Goal: Task Accomplishment & Management: Manage account settings

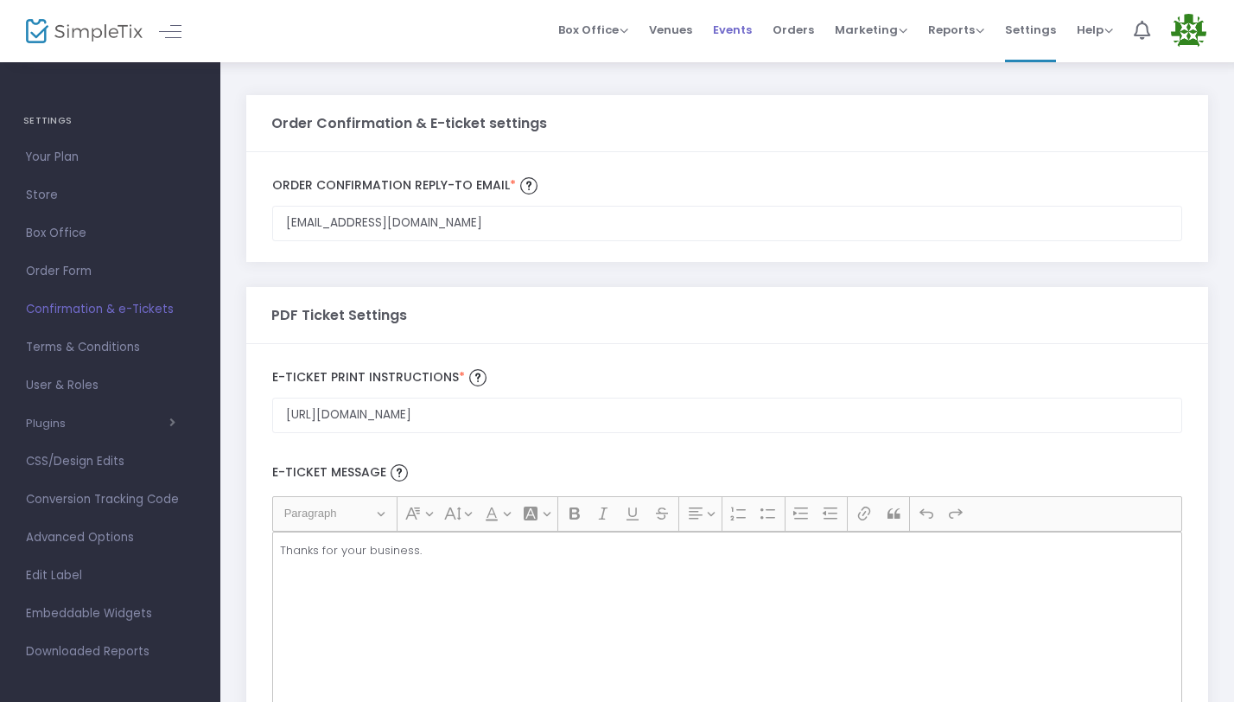
click at [738, 30] on span "Events" at bounding box center [732, 30] width 39 height 44
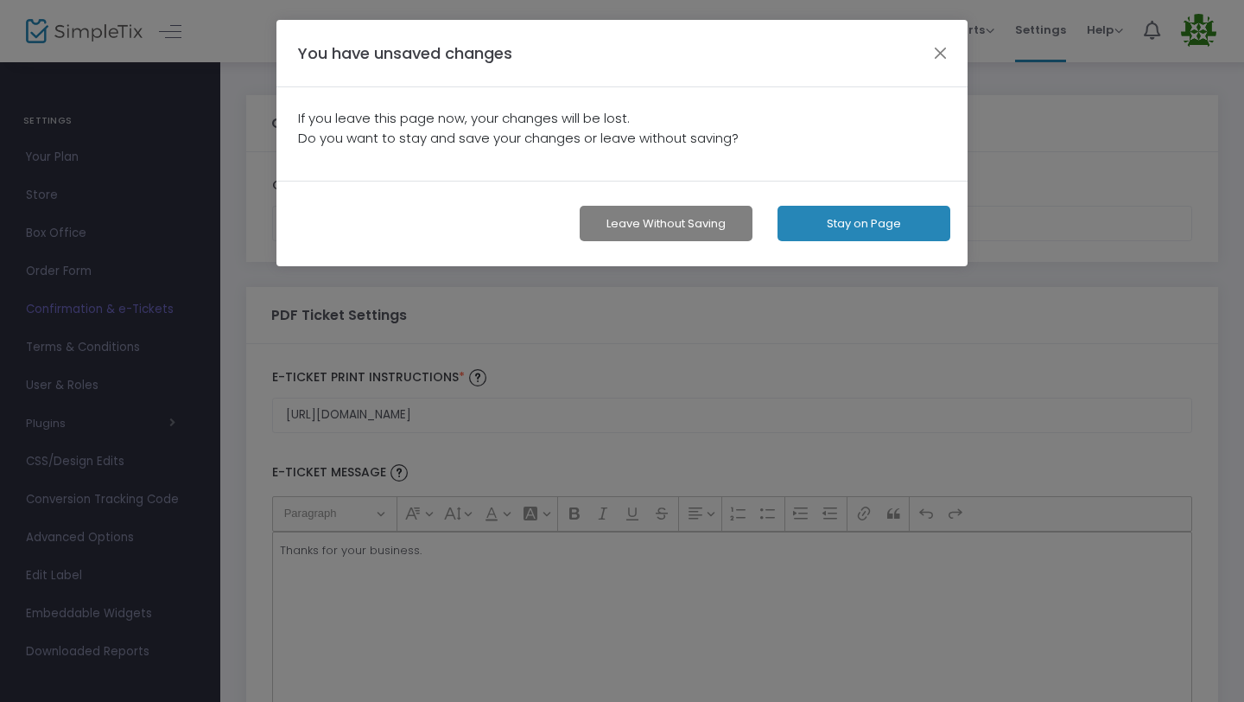
click at [697, 209] on button "Leave without Saving" at bounding box center [666, 223] width 173 height 35
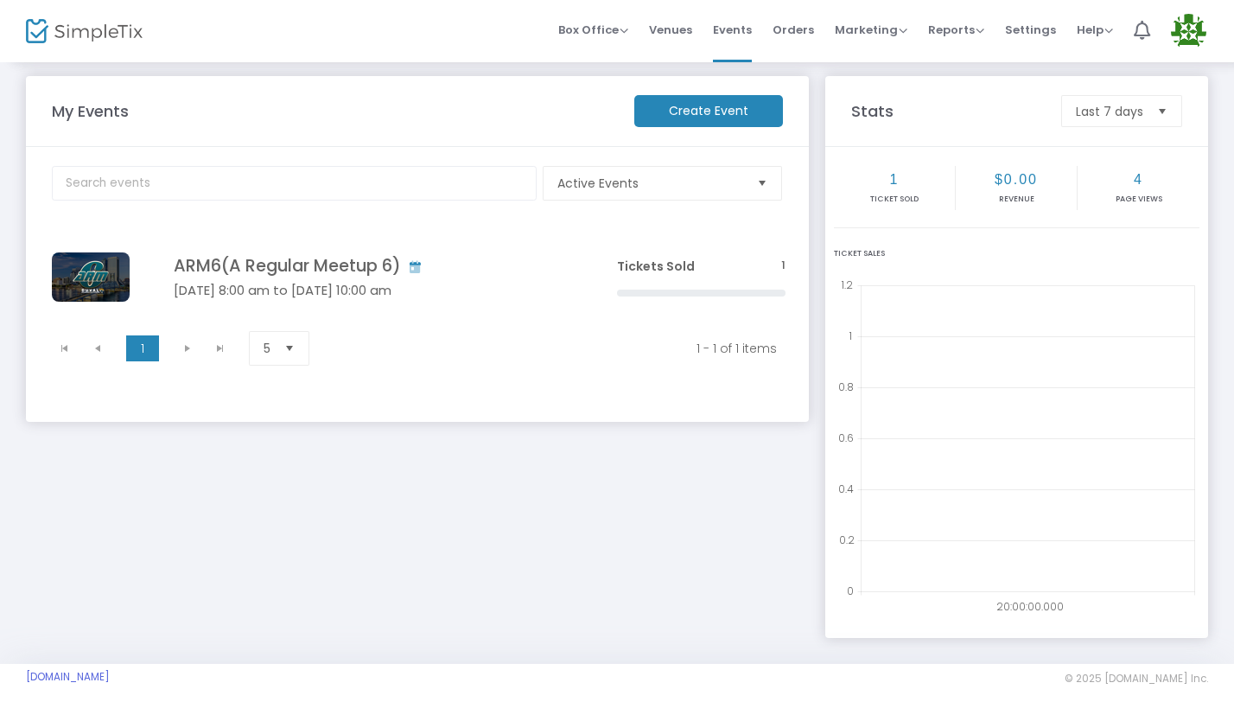
scroll to position [23, 0]
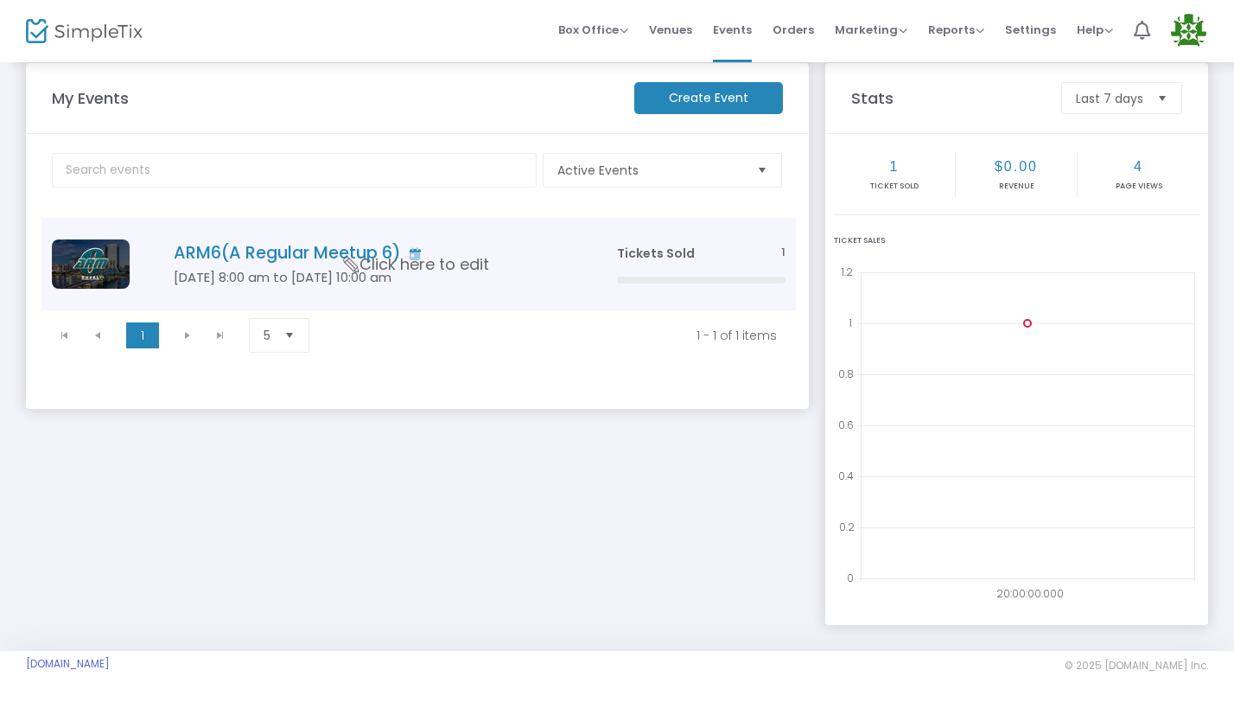
click at [536, 249] on h4 "ARM6(A Regular Meetup 6)" at bounding box center [369, 253] width 391 height 20
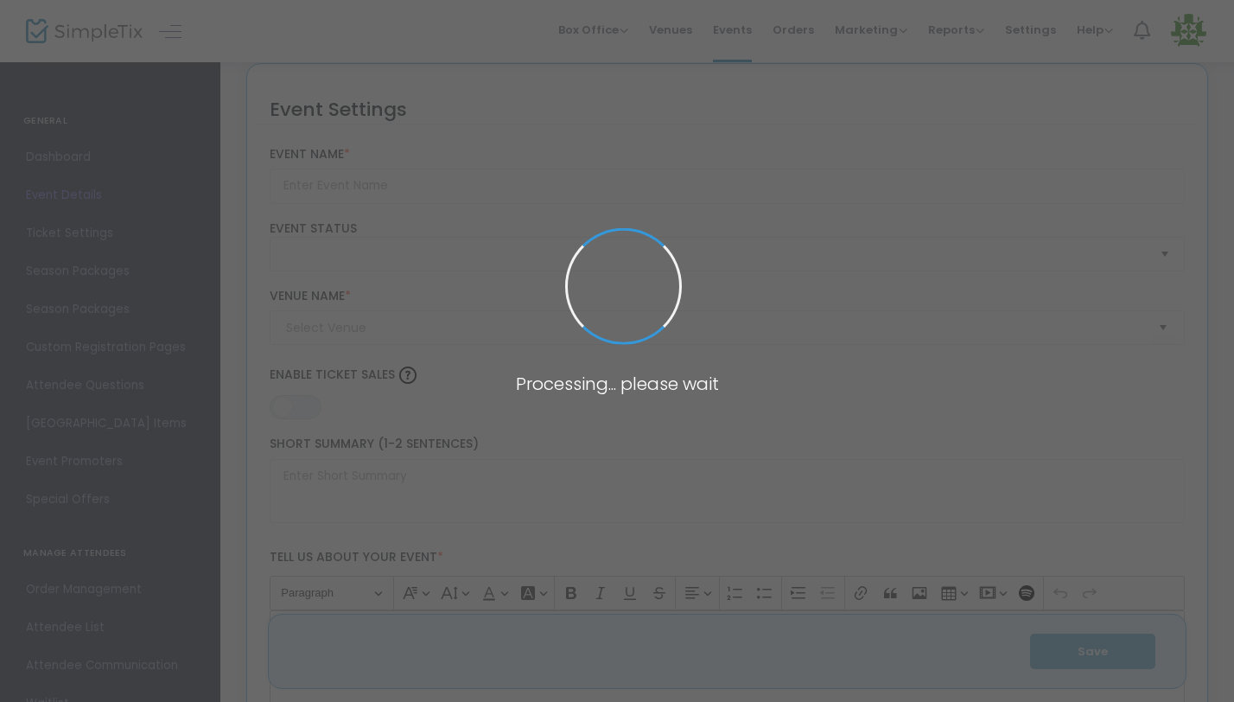
type input "ARM6(A Regular Meetup 6)"
type textarea "A Regular Meetup 6 – [GEOGRAPHIC_DATA], [GEOGRAPHIC_DATA] | [DATE]–[DATE], 2026…"
type input "ALL INCLUSIVE TICKETS"
type input "[PERSON_NAME] ROOM"
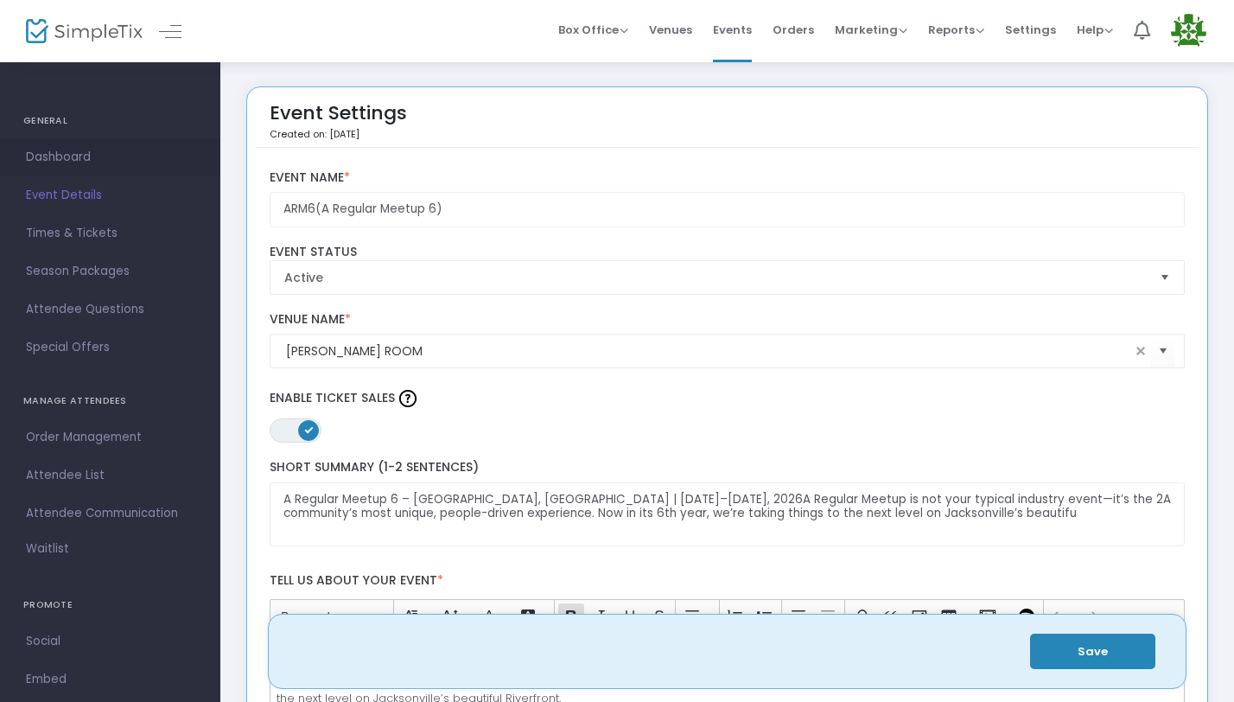
click at [57, 151] on span "Dashboard" at bounding box center [110, 157] width 168 height 22
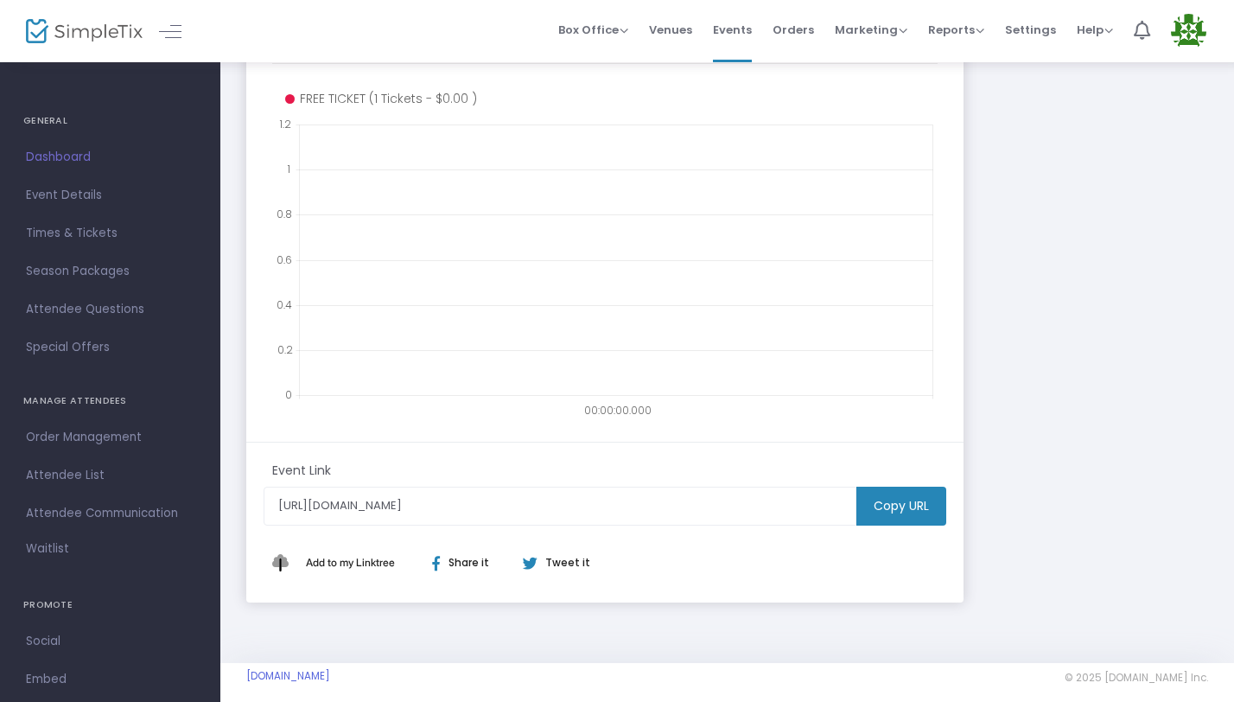
scroll to position [358, 0]
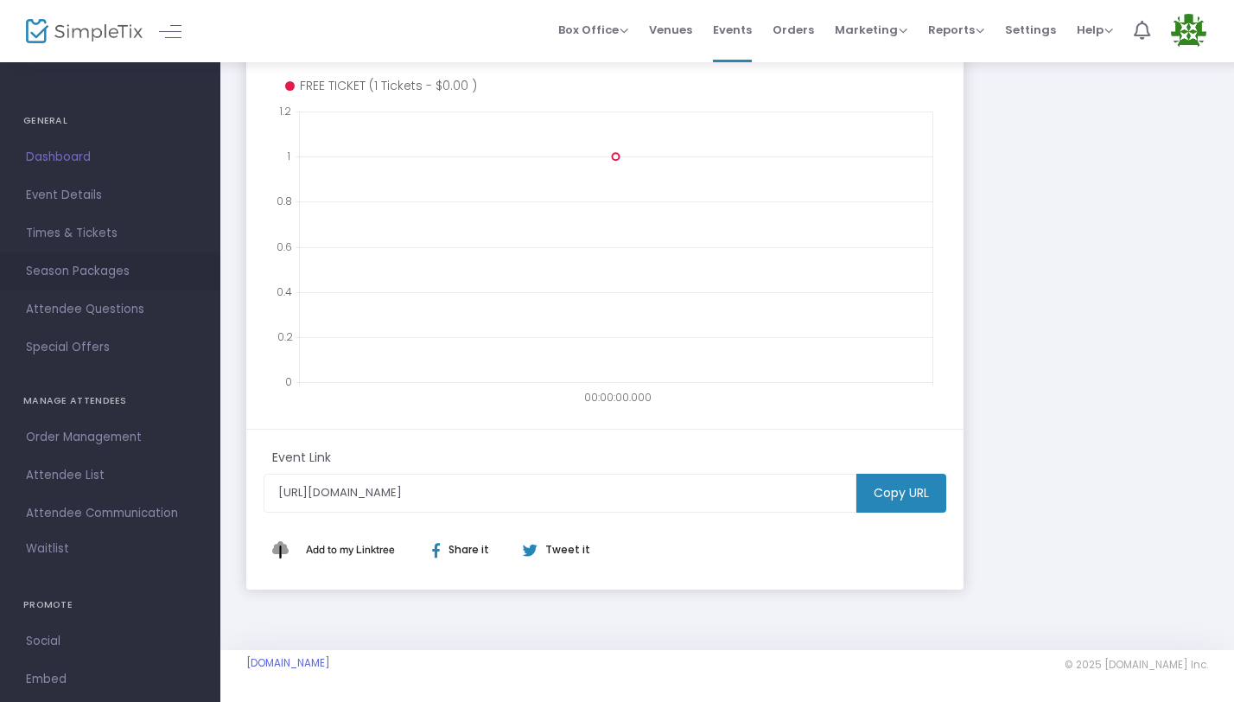
click at [107, 282] on span "Season Packages" at bounding box center [110, 271] width 168 height 22
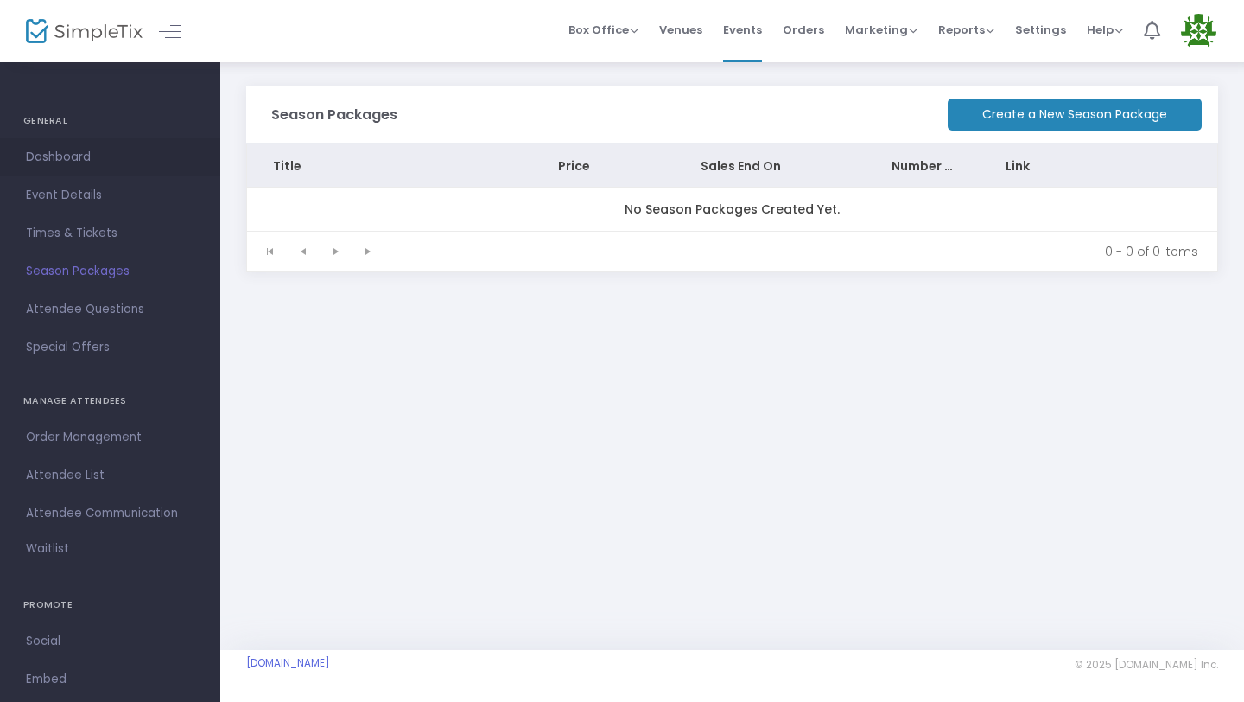
click at [80, 162] on span "Dashboard" at bounding box center [110, 157] width 168 height 22
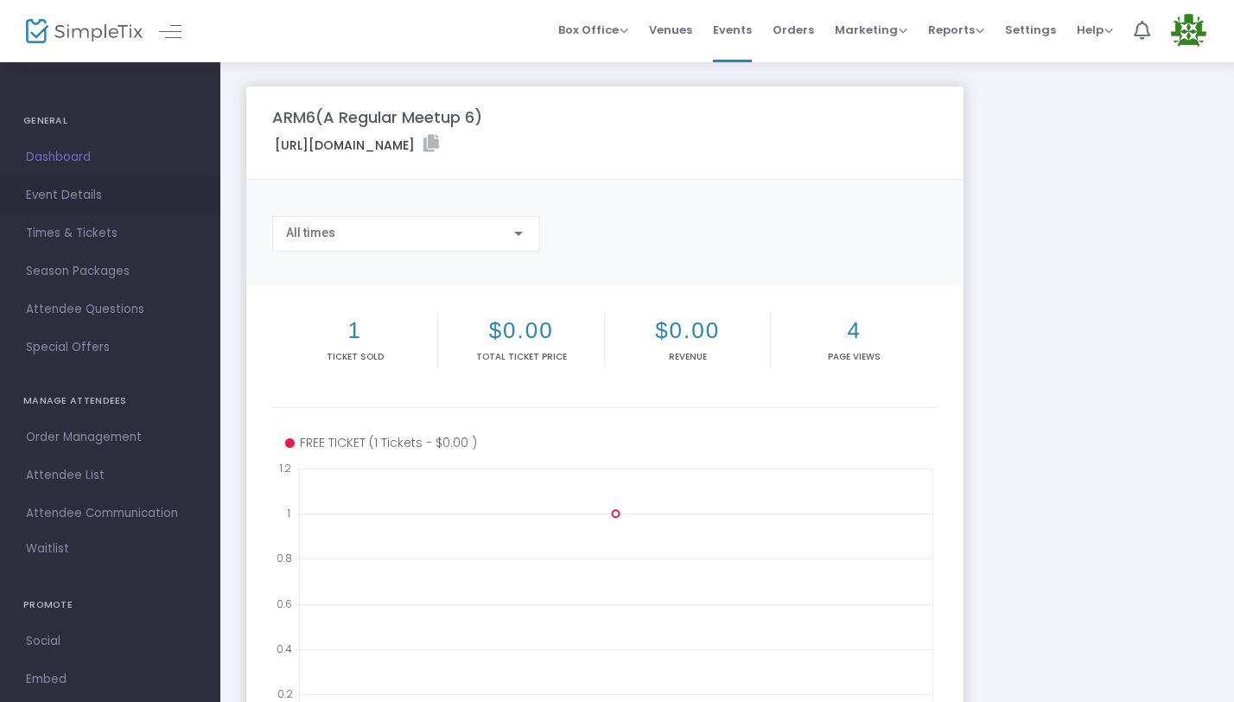
click at [65, 187] on span "Event Details" at bounding box center [110, 195] width 168 height 22
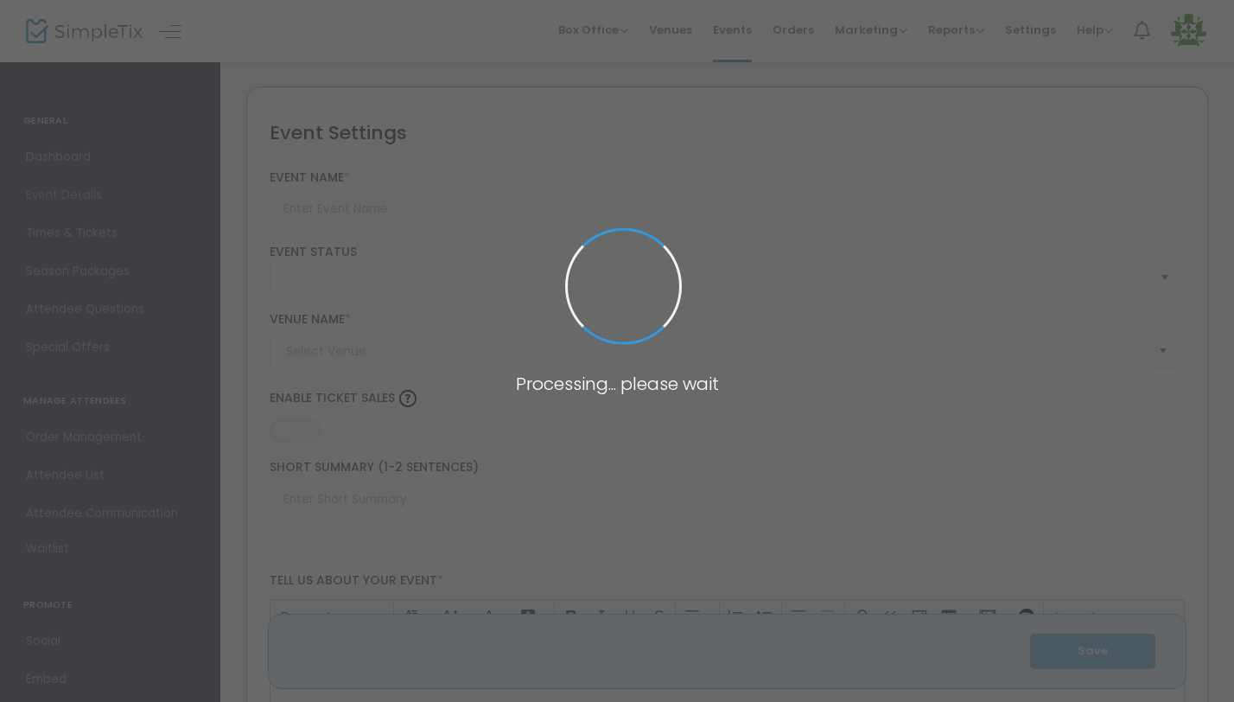
type input "ARM6(A Regular Meetup 6)"
type textarea "A Regular Meetup 6 – [GEOGRAPHIC_DATA], [GEOGRAPHIC_DATA] | [DATE]–[DATE], 2026…"
type input "ALL INCLUSIVE TICKETS"
type input "[PERSON_NAME] ROOM"
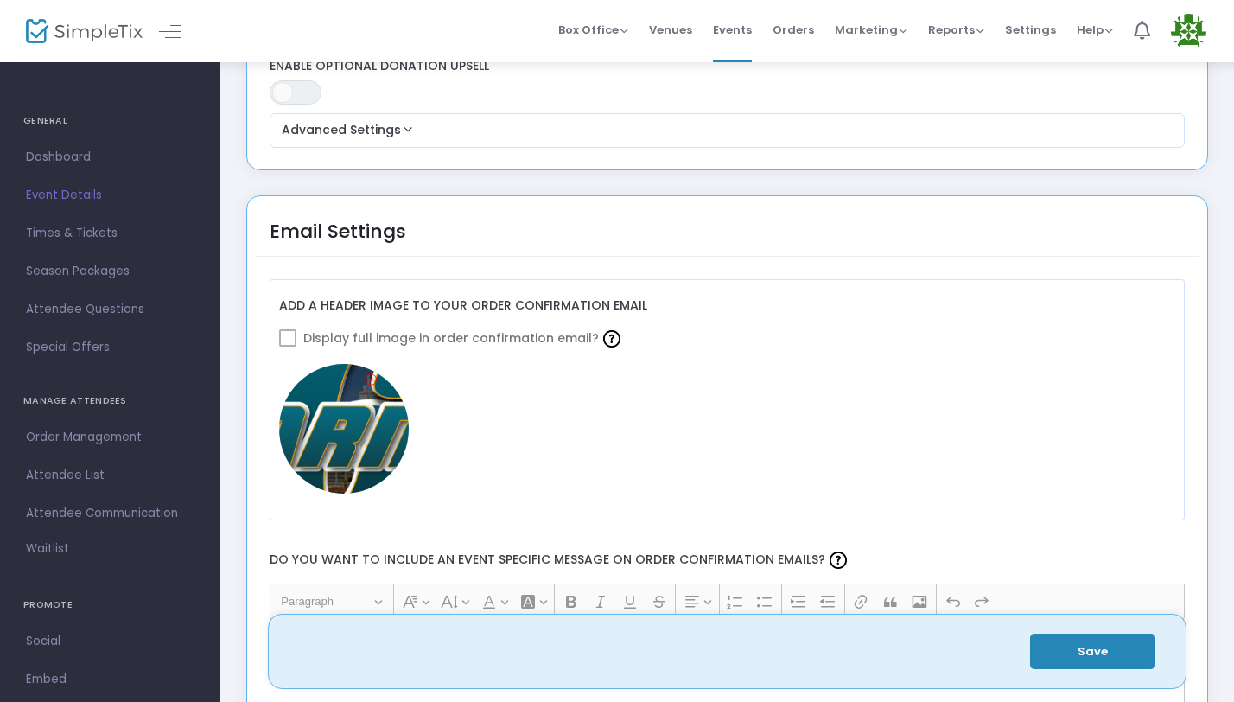
scroll to position [2168, 0]
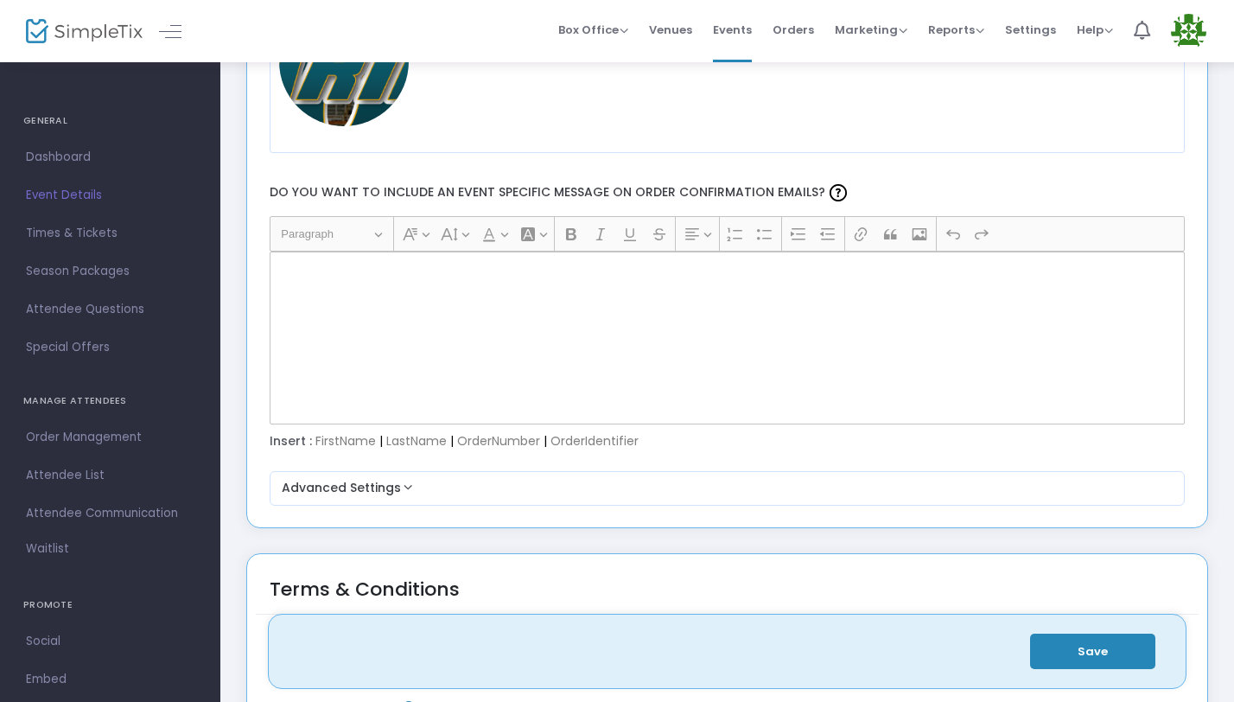
click at [297, 283] on div "Rich Text Editor, main" at bounding box center [728, 337] width 916 height 173
click at [317, 309] on div "Rich Text Editor, main" at bounding box center [728, 337] width 916 height 173
click at [299, 274] on p "Rich Text Editor, main" at bounding box center [726, 270] width 900 height 17
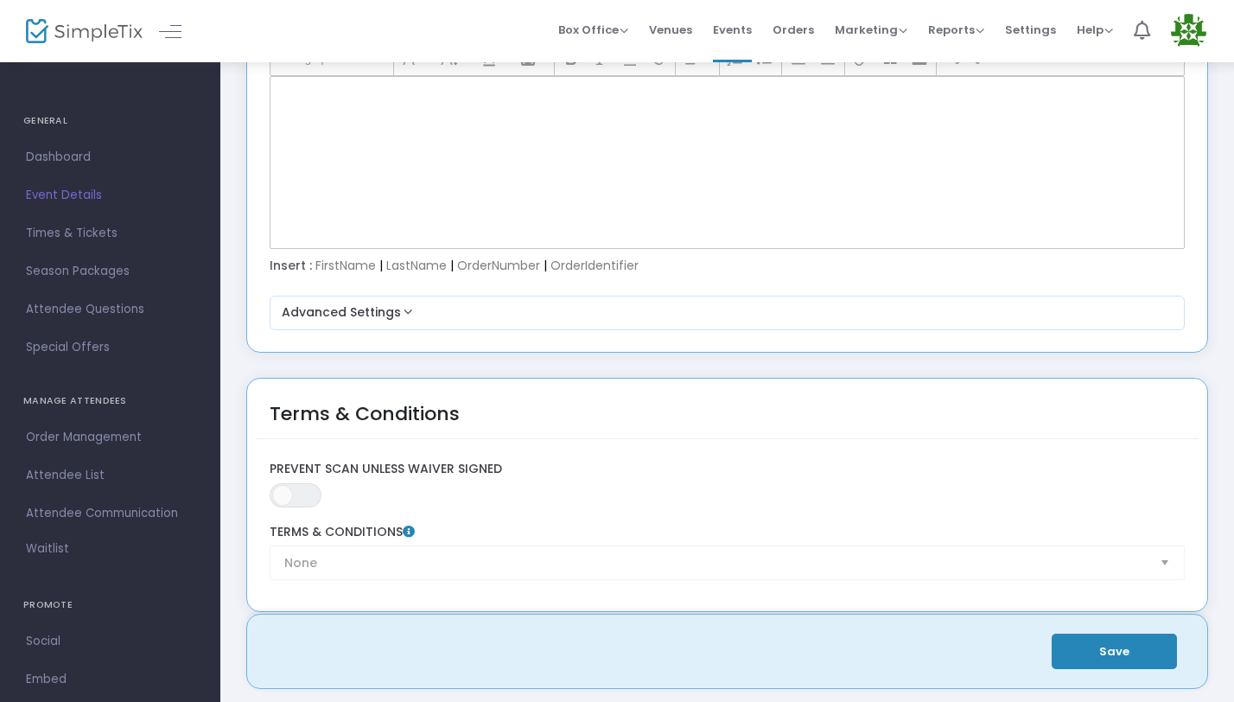
scroll to position [2465, 0]
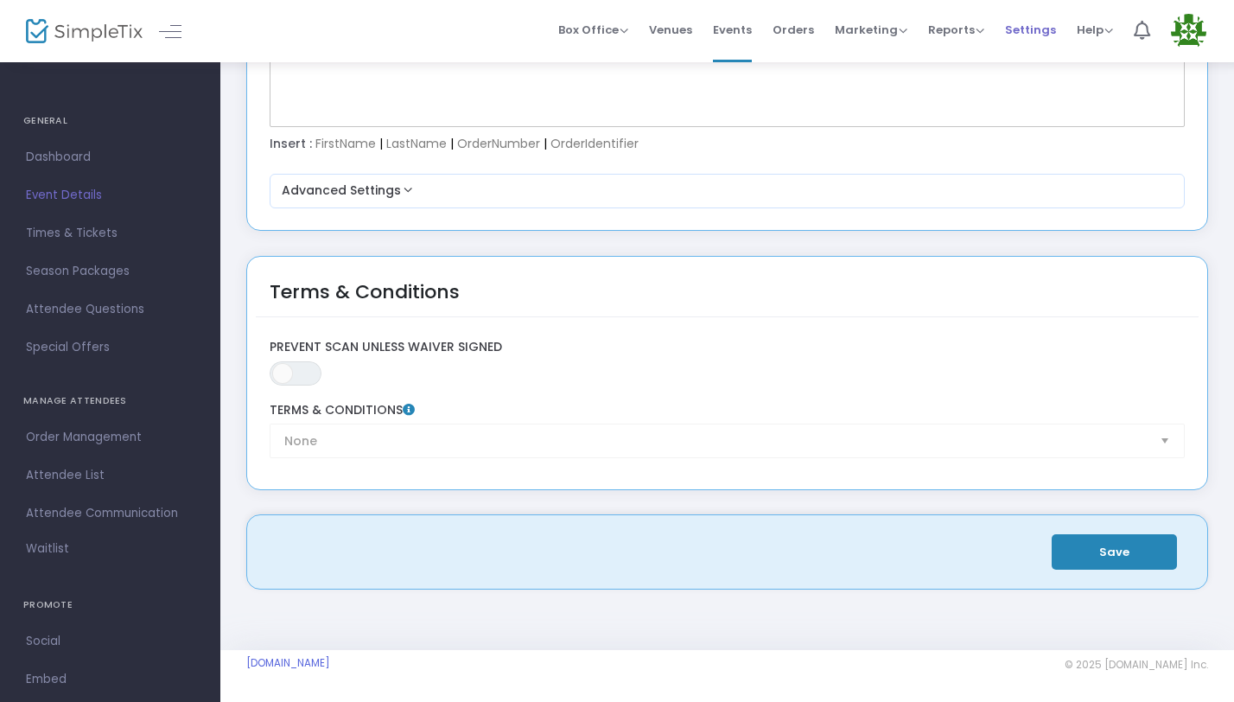
click at [1020, 22] on span "Settings" at bounding box center [1030, 30] width 51 height 44
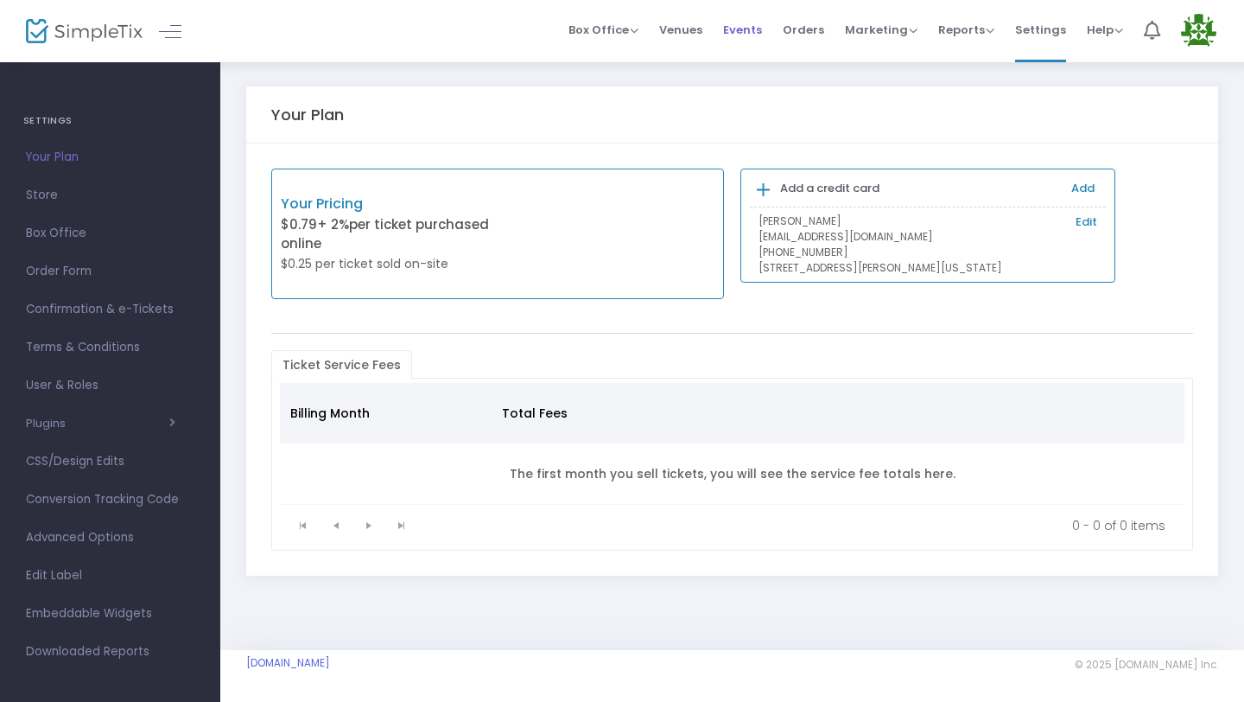
click at [761, 29] on span "Events" at bounding box center [742, 30] width 39 height 44
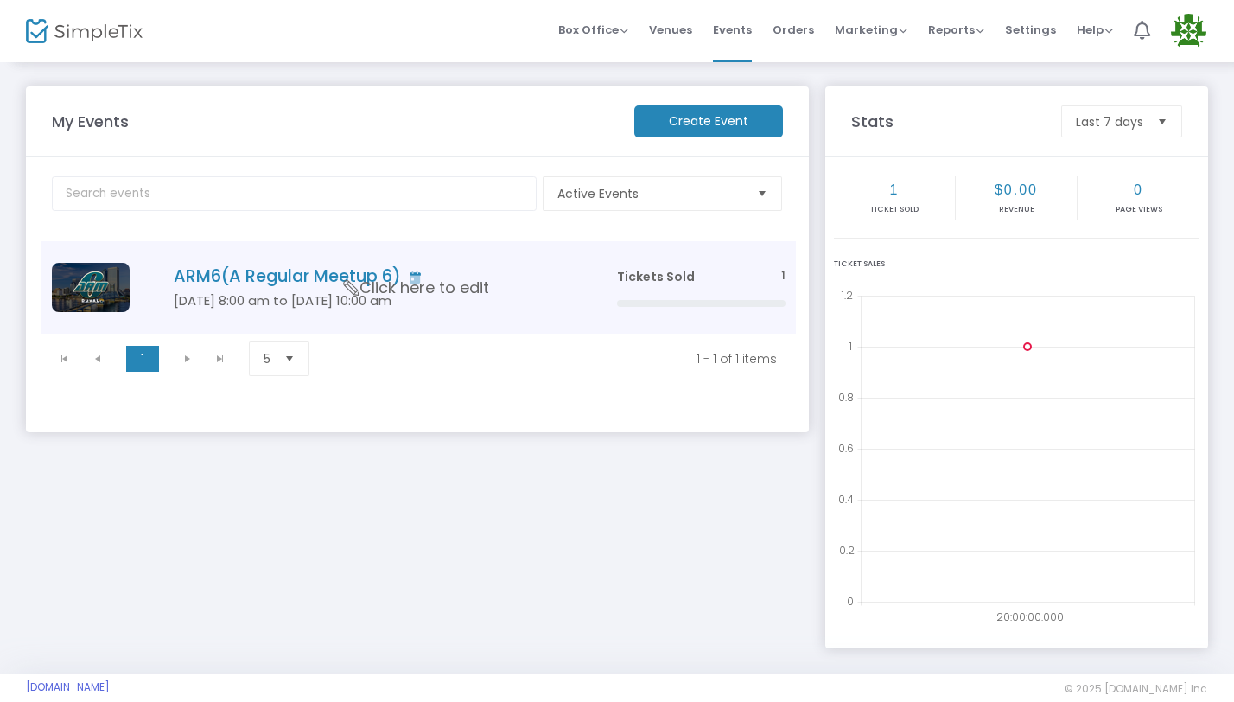
click at [346, 290] on icon "Data table" at bounding box center [351, 288] width 22 height 16
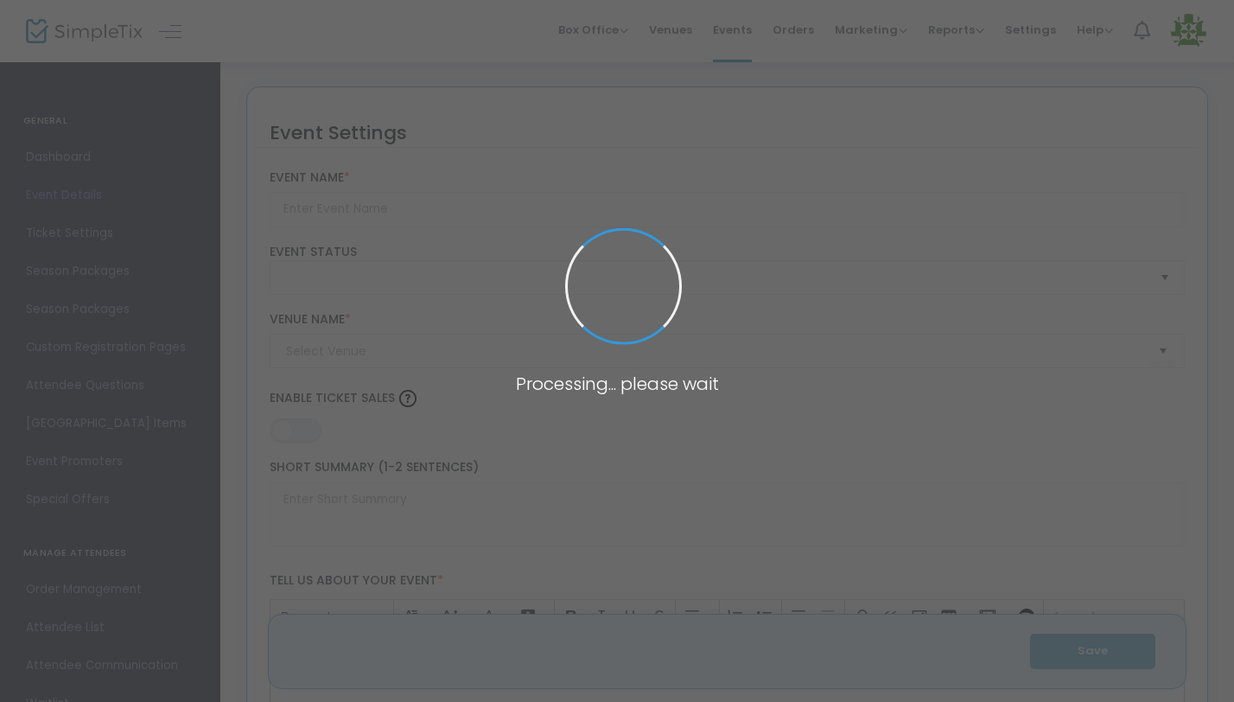
type input "ARM6(A Regular Meetup 6)"
type textarea "A Regular Meetup 6 – [GEOGRAPHIC_DATA], [GEOGRAPHIC_DATA] | [DATE]–[DATE], 2026…"
type input "ALL INCLUSIVE TICKETS"
type input "[PERSON_NAME] ROOM"
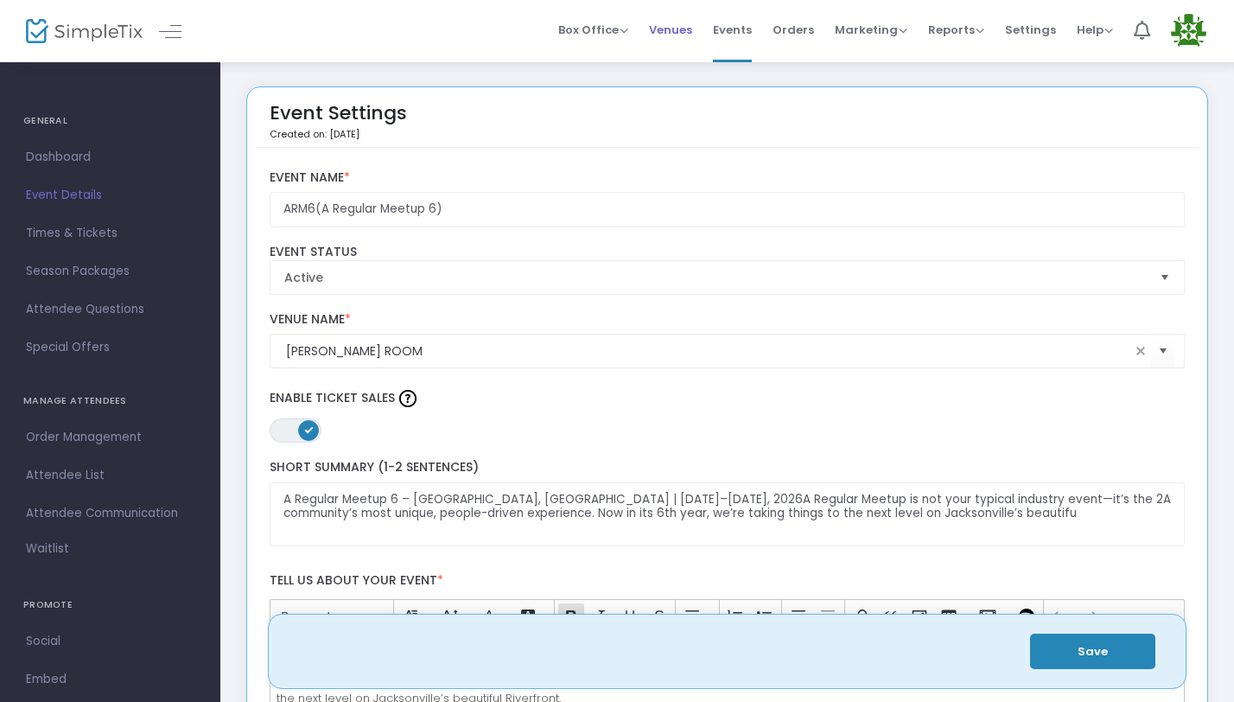
click at [692, 32] on span "Venues" at bounding box center [670, 30] width 43 height 44
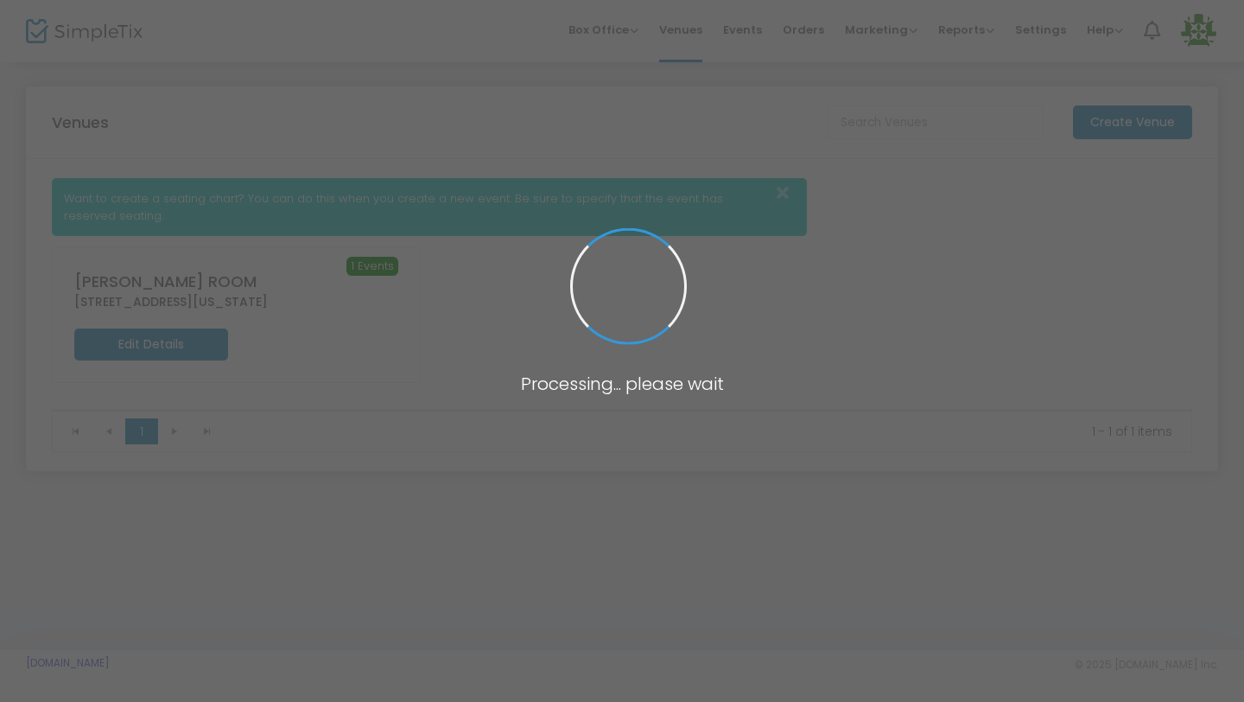
click at [617, 33] on span at bounding box center [622, 351] width 1244 height 702
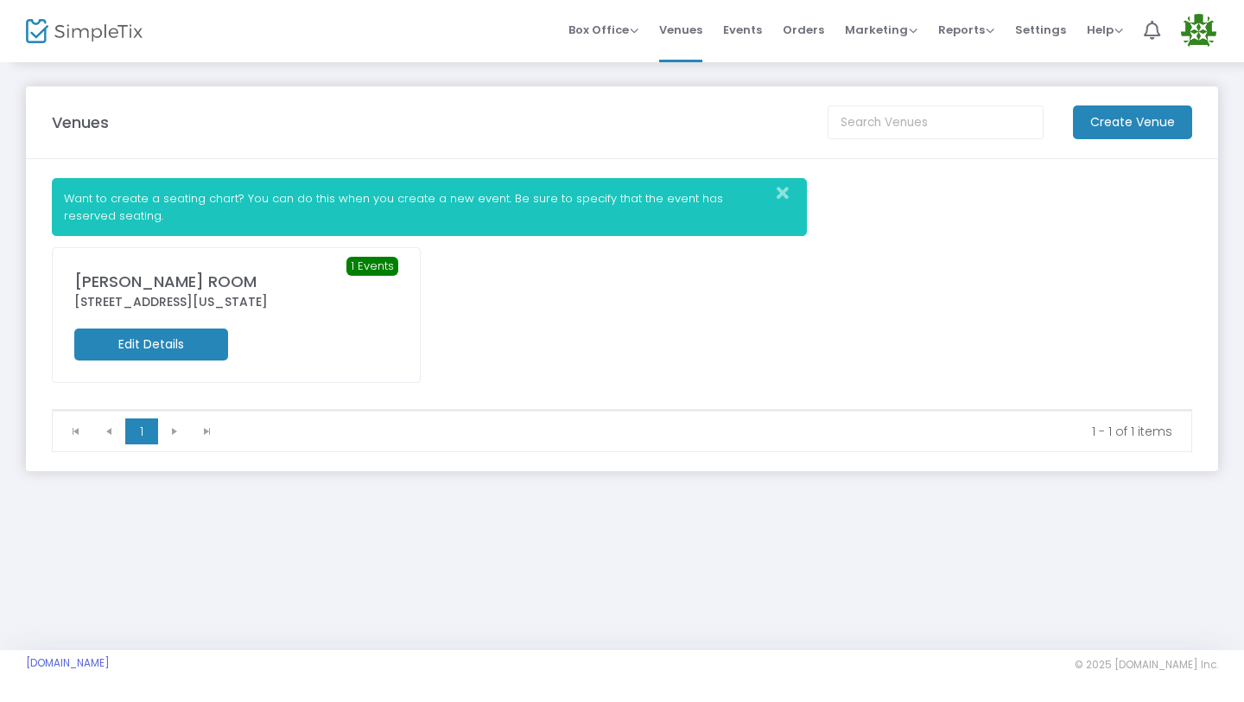
click at [1210, 36] on img at bounding box center [1198, 31] width 35 height 35
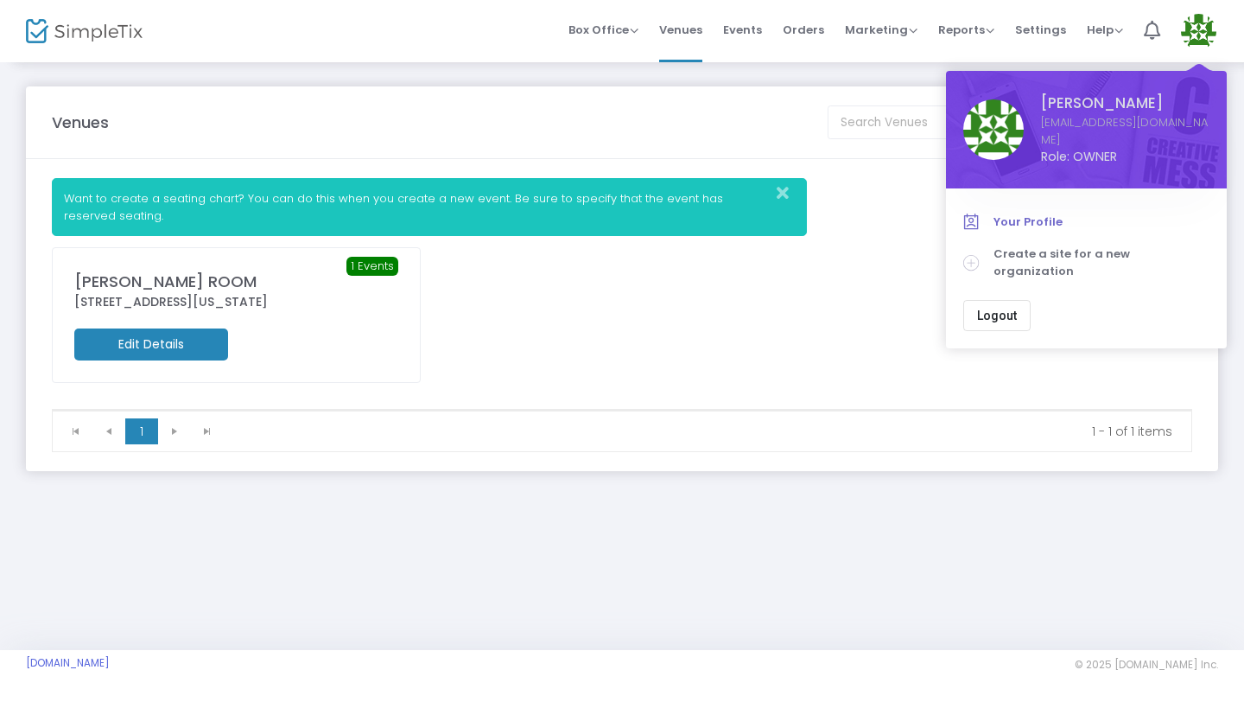
click at [1050, 213] on span "Your Profile" at bounding box center [1102, 221] width 216 height 17
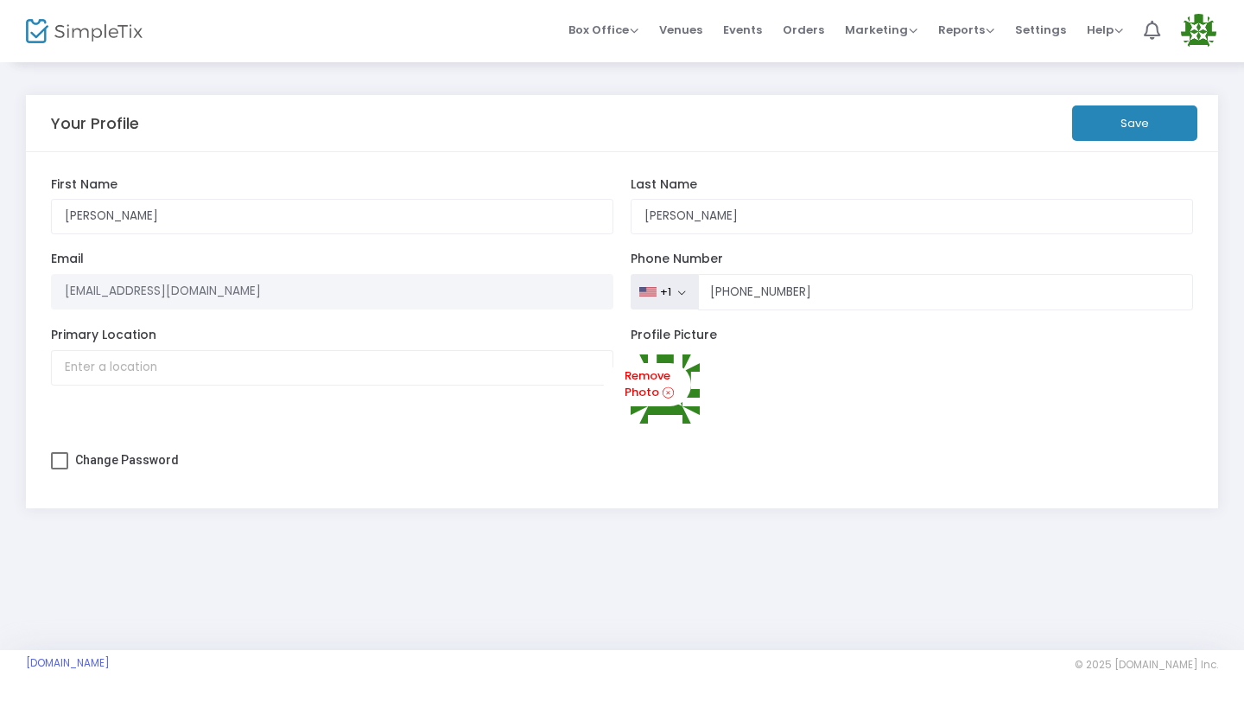
click at [97, 30] on img at bounding box center [84, 31] width 117 height 25
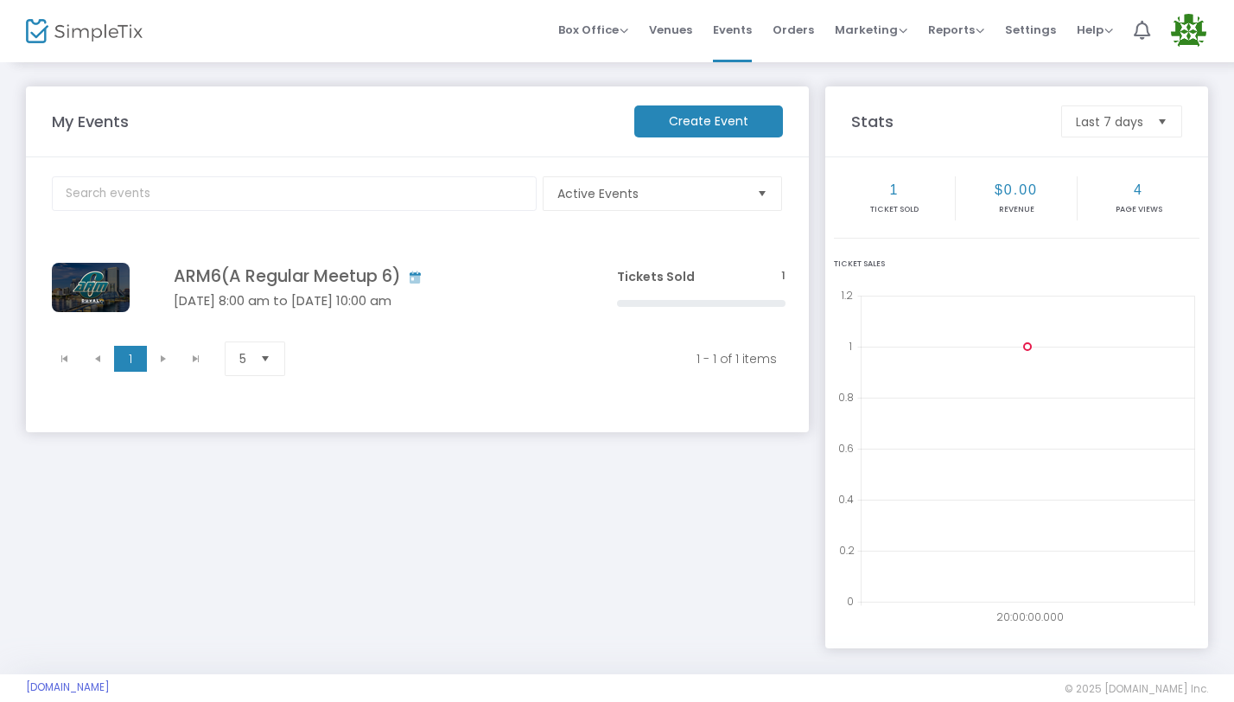
click at [761, 195] on span "Select" at bounding box center [762, 194] width 29 height 29
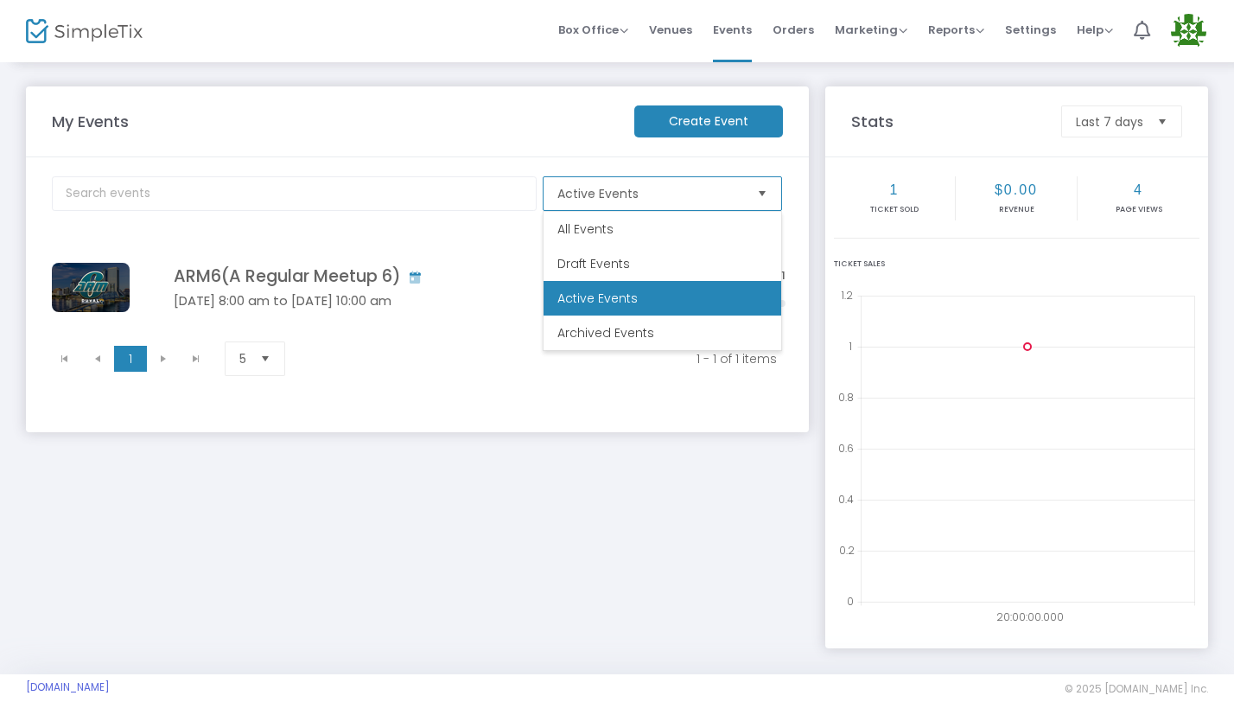
click at [761, 197] on span "Select" at bounding box center [762, 194] width 29 height 29
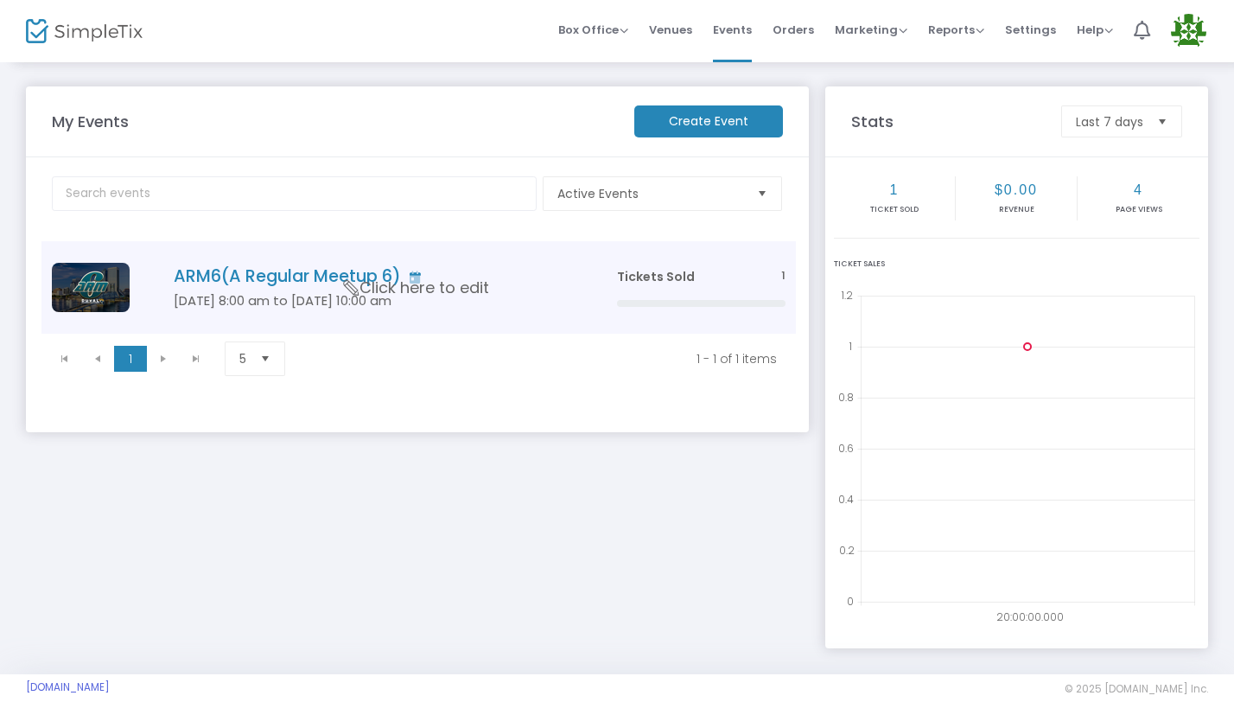
click at [562, 315] on td "ARM6(A Regular Meetup 6) [DATE] 8:00 am to [DATE] 10:00 am Click here to edit" at bounding box center [368, 287] width 473 height 92
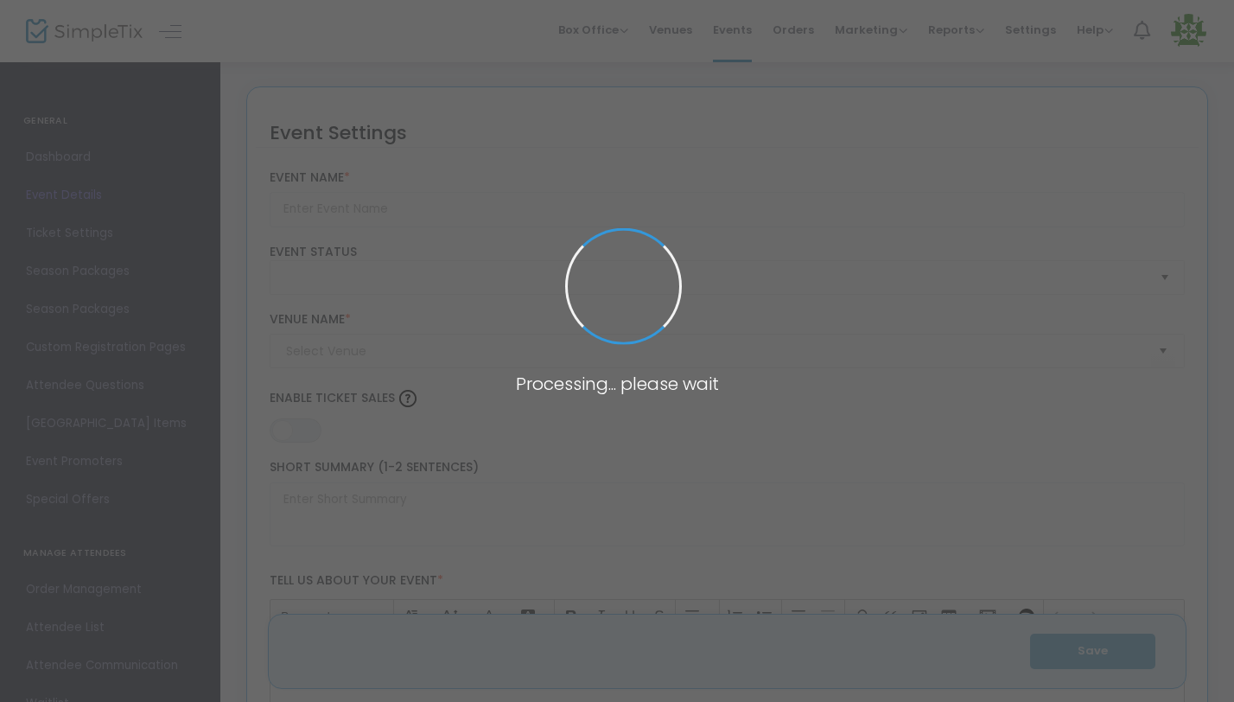
type input "ARM6(A Regular Meetup 6)"
type textarea "A Regular Meetup 6 – [GEOGRAPHIC_DATA], [GEOGRAPHIC_DATA] | [DATE]–[DATE], 2026…"
type input "ALL INCLUSIVE TICKETS"
type input "[PERSON_NAME] ROOM"
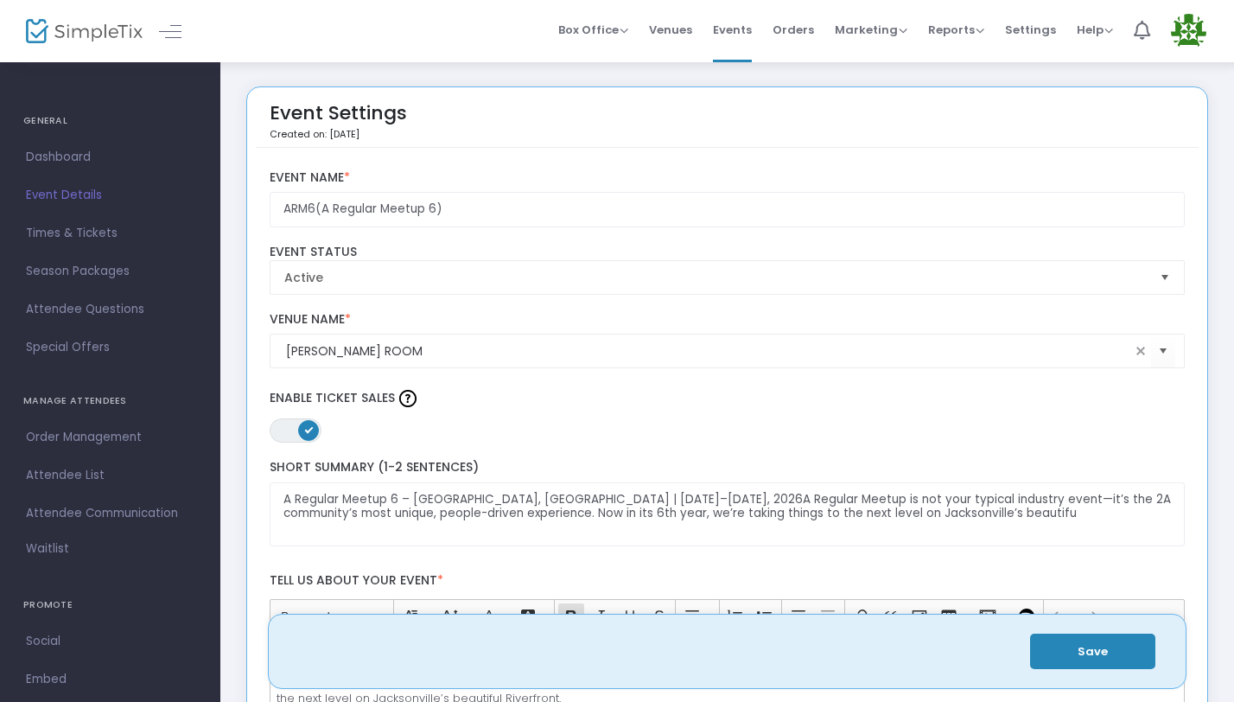
click at [294, 432] on span "ON OFF" at bounding box center [296, 430] width 52 height 24
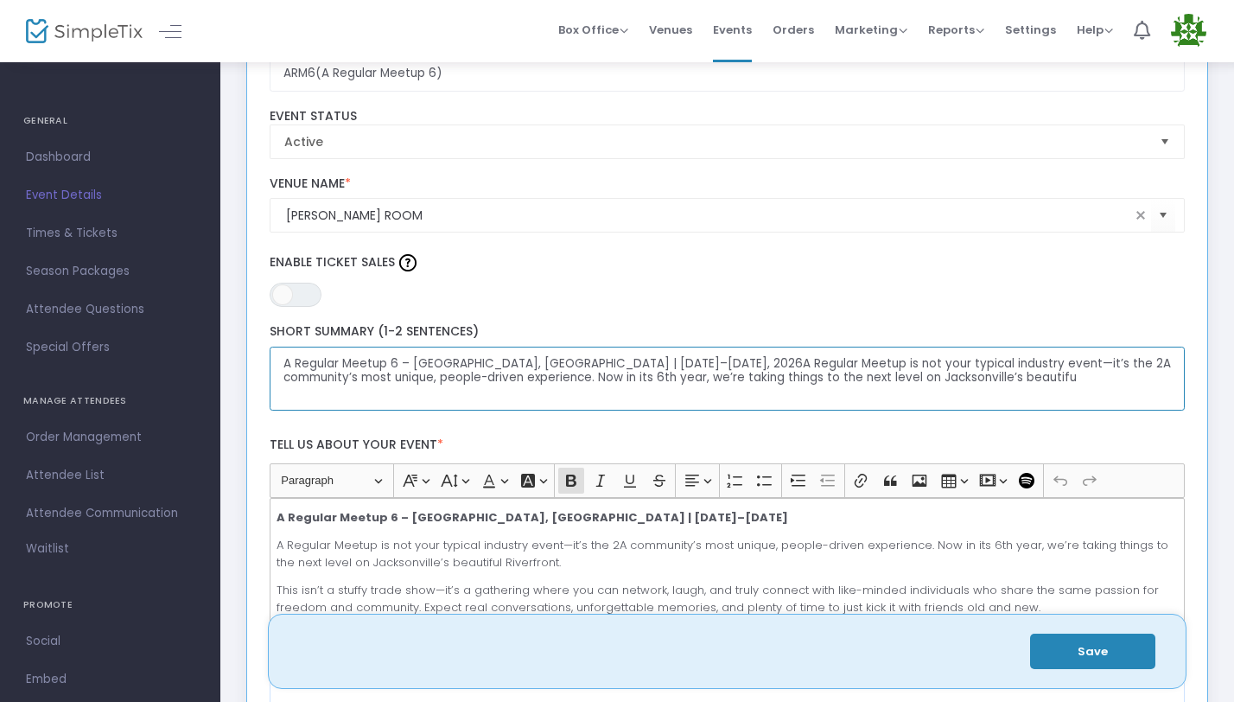
drag, startPoint x: 285, startPoint y: 366, endPoint x: 848, endPoint y: 398, distance: 563.4
click at [848, 398] on textarea "A Regular Meetup 6 – [GEOGRAPHIC_DATA], [GEOGRAPHIC_DATA] | [DATE]–[DATE], 2026…" at bounding box center [728, 378] width 916 height 65
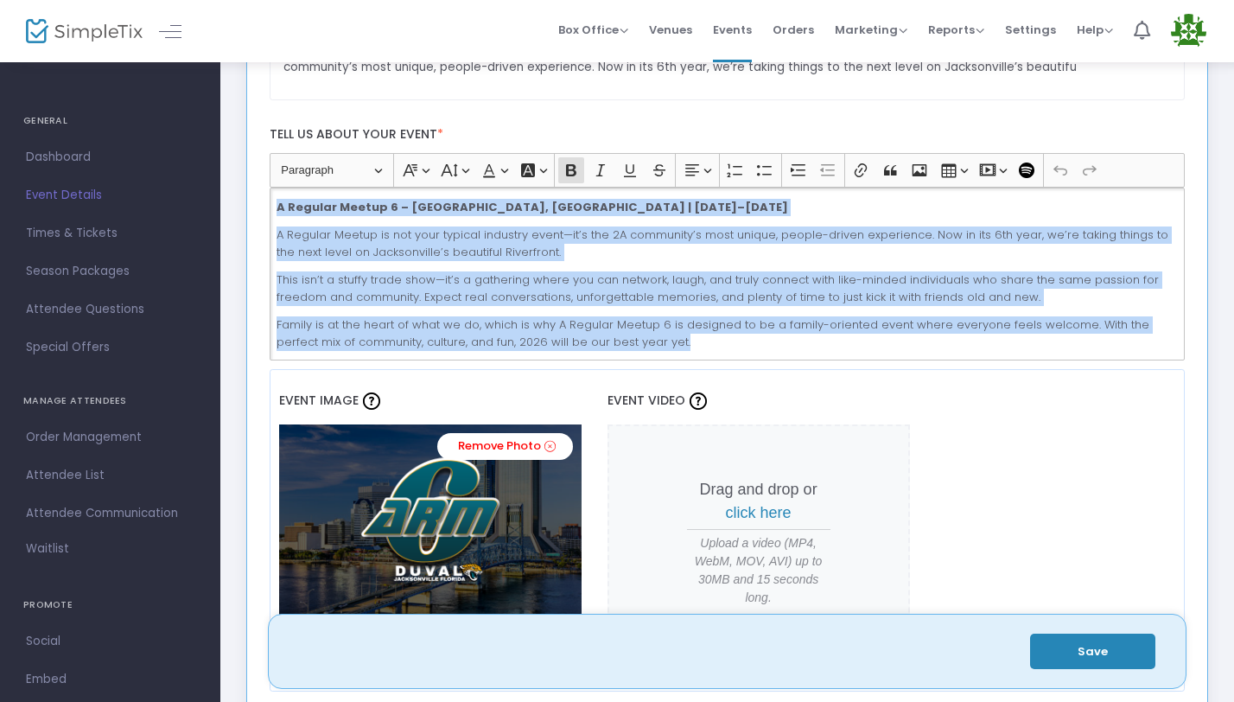
scroll to position [1, 0]
drag, startPoint x: 278, startPoint y: 207, endPoint x: 929, endPoint y: 405, distance: 680.3
click at [929, 405] on div "ARM6(A Regular Meetup 6) Event Name * Active Event Status [PERSON_NAME] ROOM Ve…" at bounding box center [728, 295] width 916 height 1159
copy div "A Regular Meetup 6 – [GEOGRAPHIC_DATA], [GEOGRAPHIC_DATA] | [DATE]–[DATE] A Reg…"
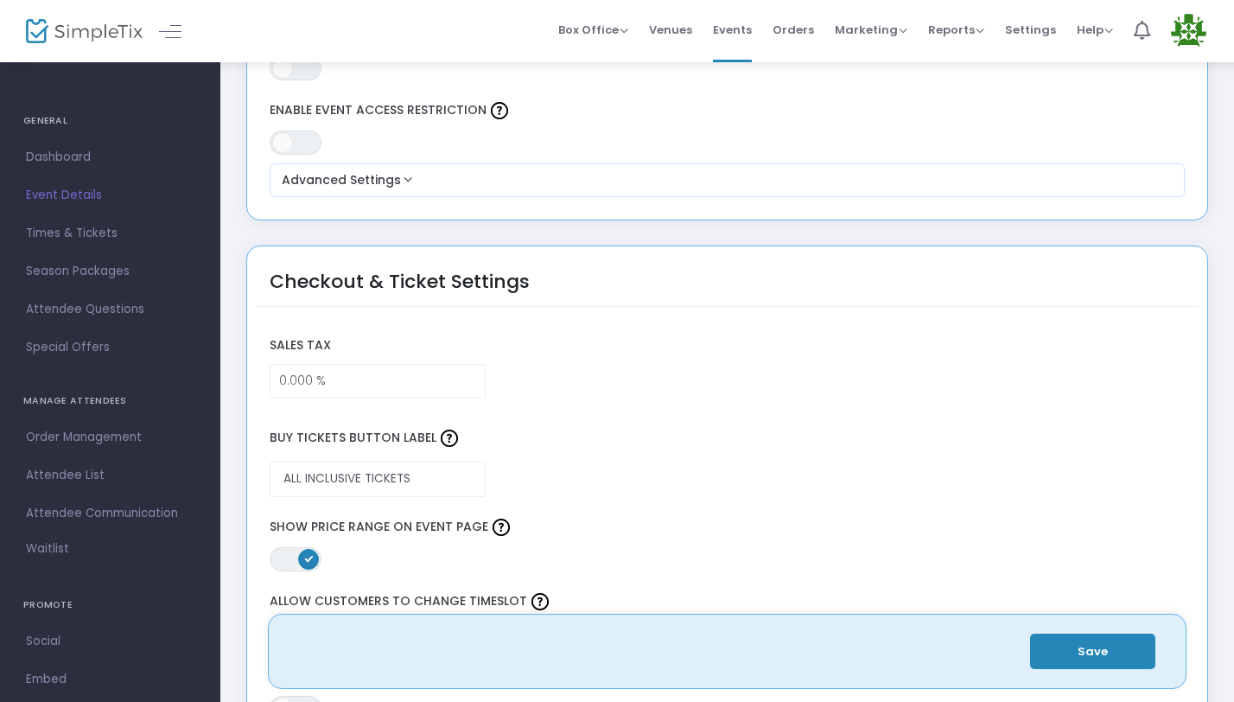
scroll to position [1678, 0]
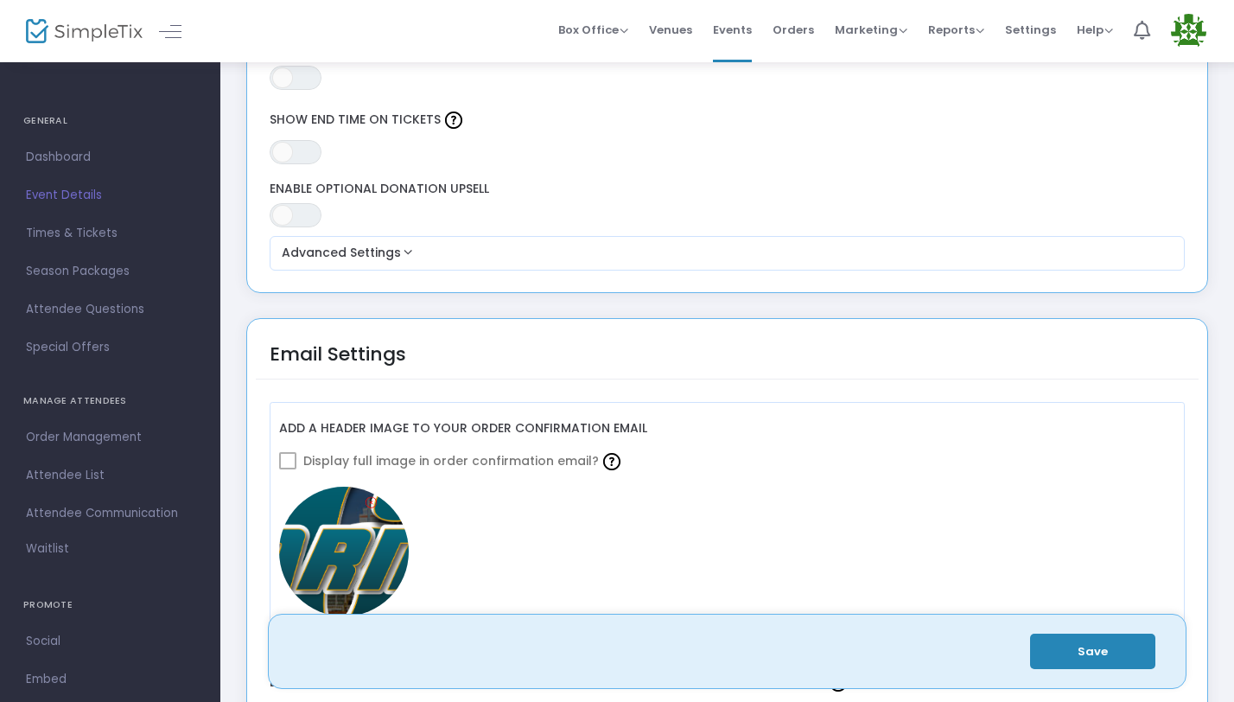
click at [1067, 650] on button "Save" at bounding box center [1092, 650] width 125 height 35
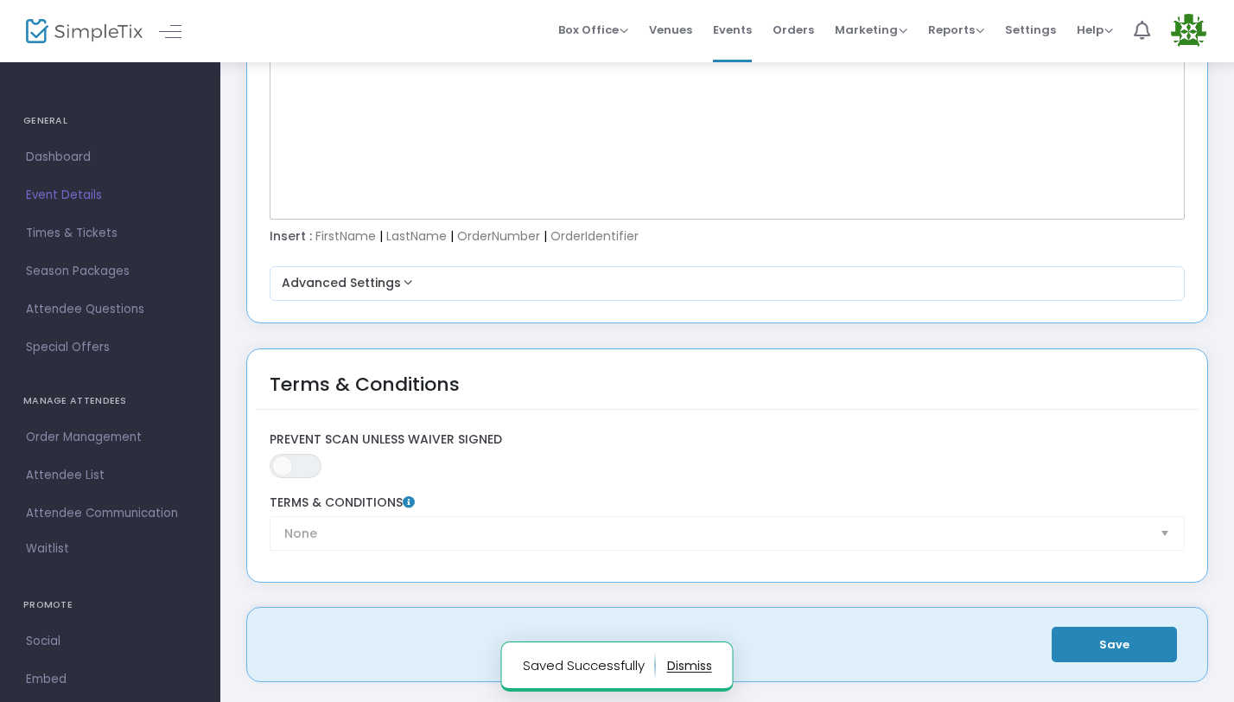
scroll to position [2465, 0]
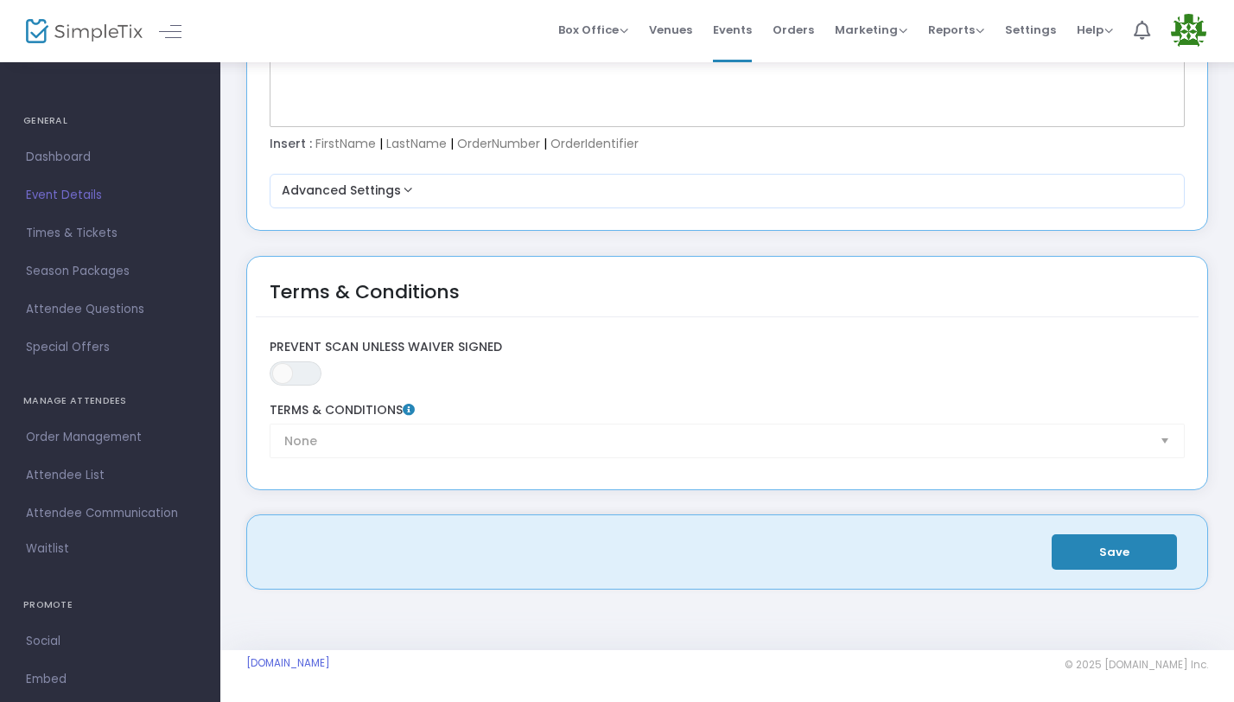
click at [58, 128] on h4 "GENERAL" at bounding box center [110, 121] width 174 height 35
click at [55, 150] on span "Dashboard" at bounding box center [110, 157] width 168 height 22
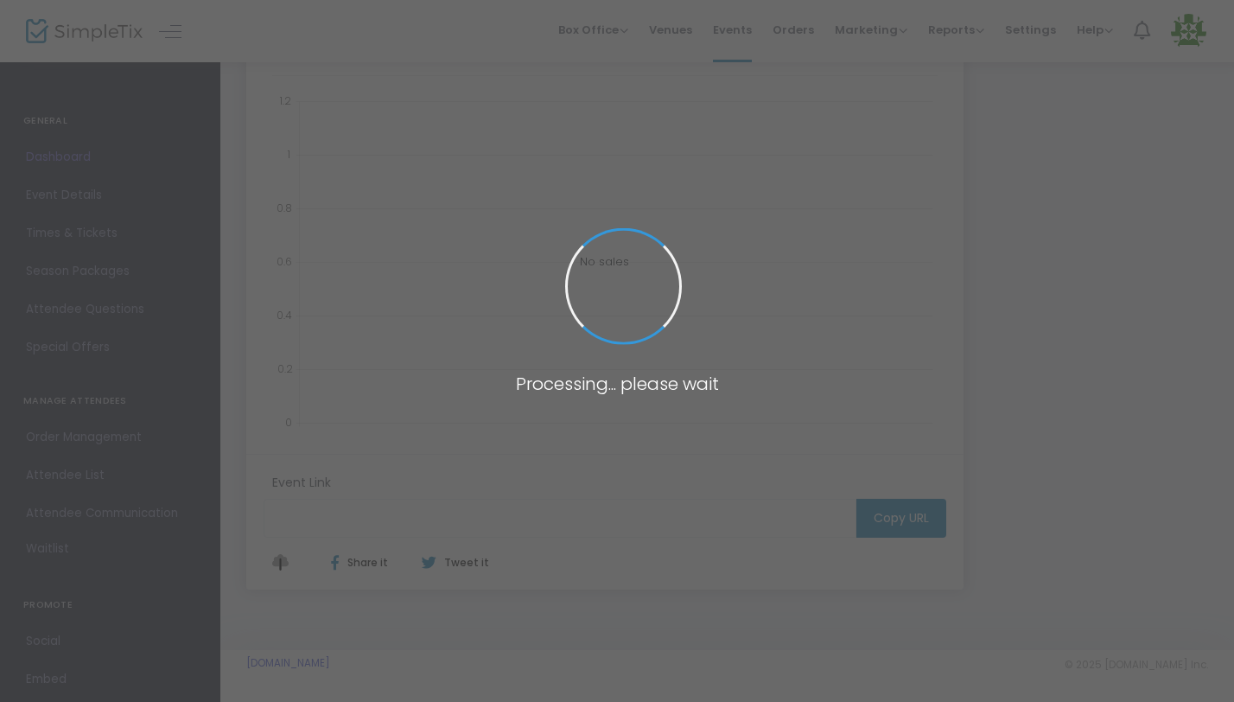
type input "[URL][DOMAIN_NAME]"
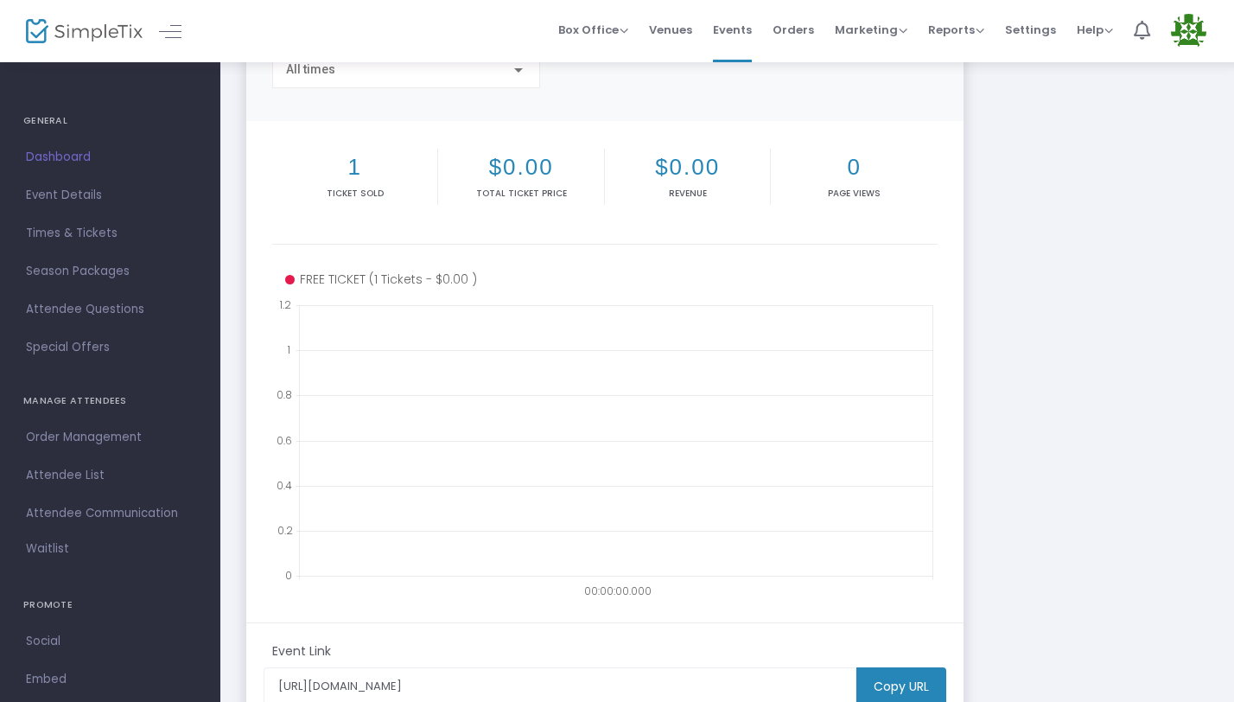
scroll to position [150, 0]
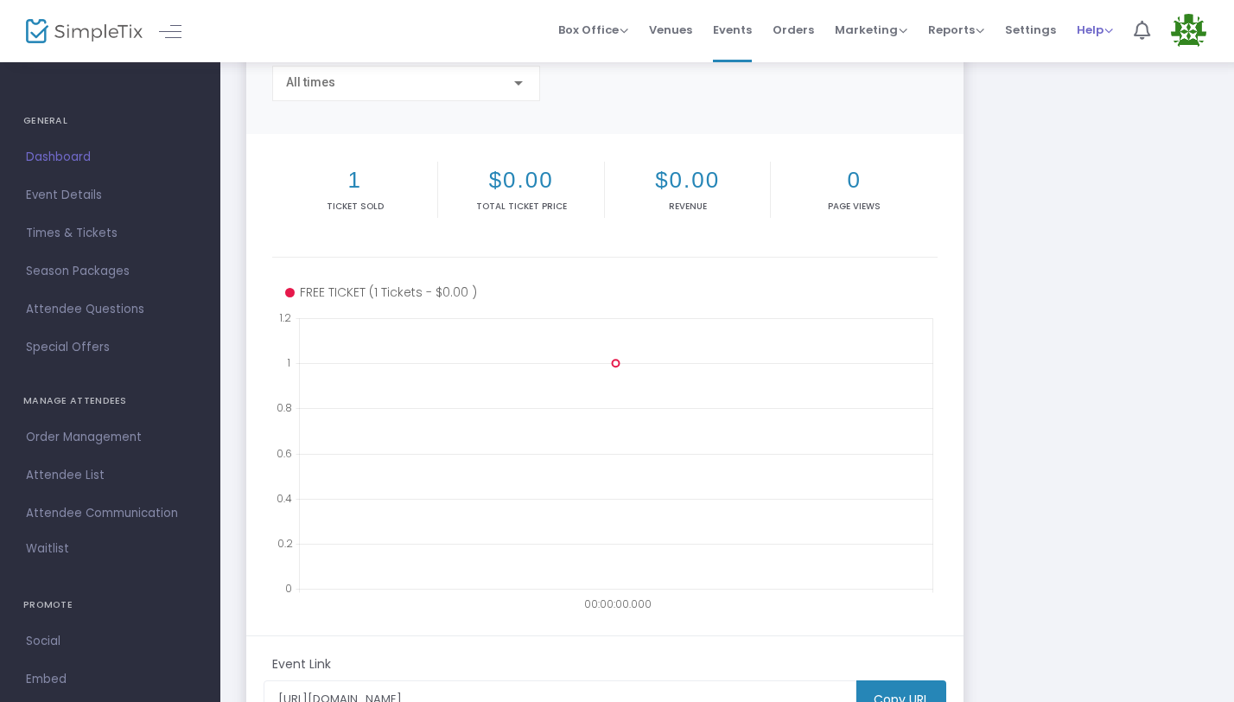
click at [1102, 35] on span "Help" at bounding box center [1095, 30] width 36 height 16
click at [1106, 52] on li "View Docs" at bounding box center [1140, 58] width 127 height 34
click at [109, 441] on span "Order Management" at bounding box center [110, 437] width 168 height 22
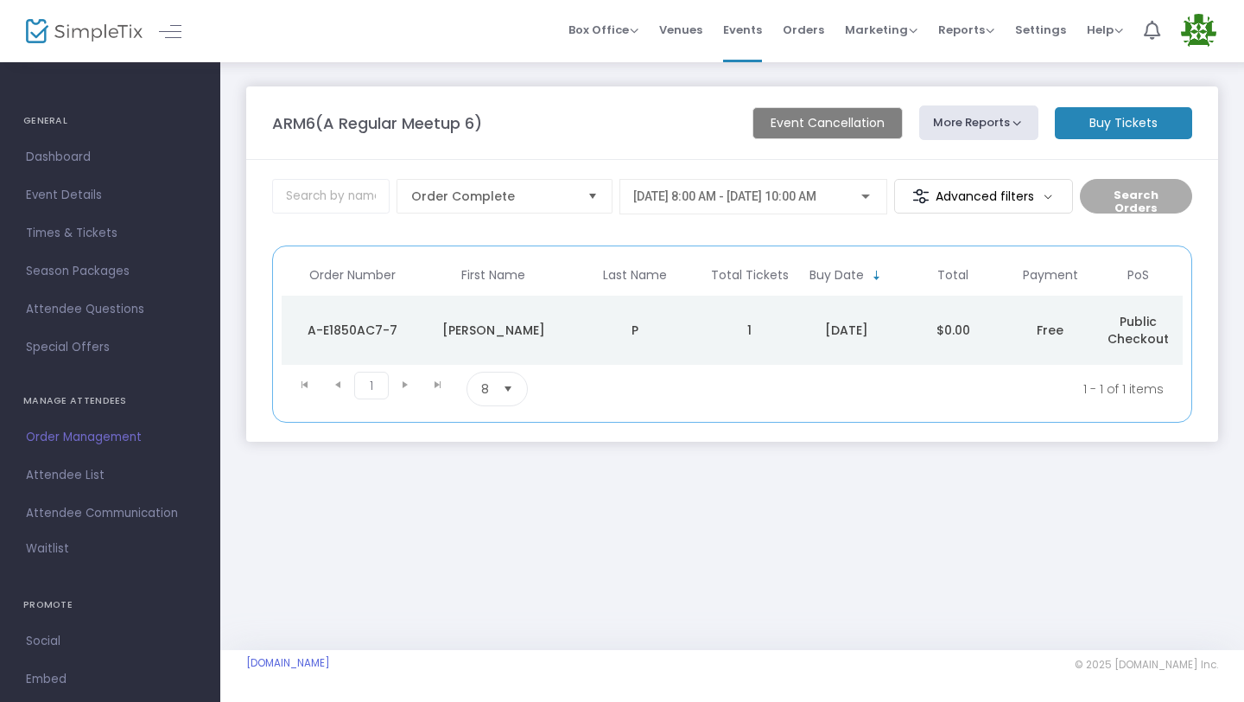
click at [810, 116] on m-button "Event Cancellation" at bounding box center [828, 123] width 150 height 32
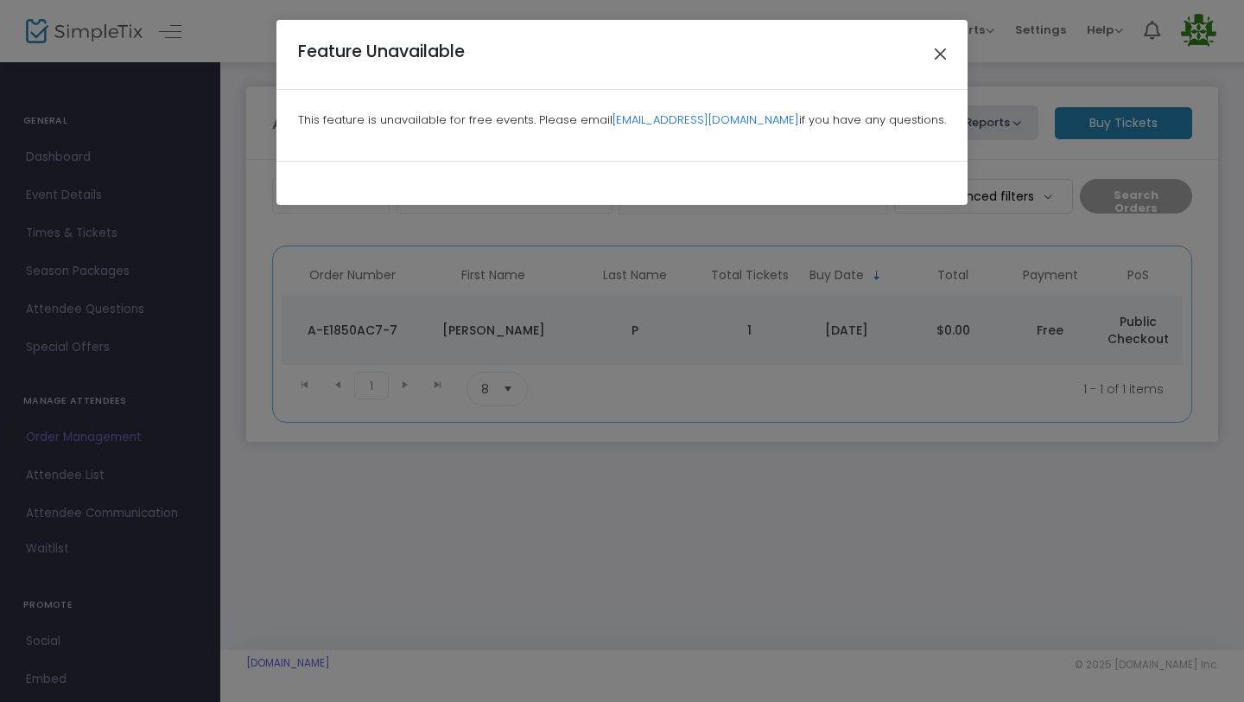
click at [941, 50] on button "Close" at bounding box center [941, 54] width 22 height 22
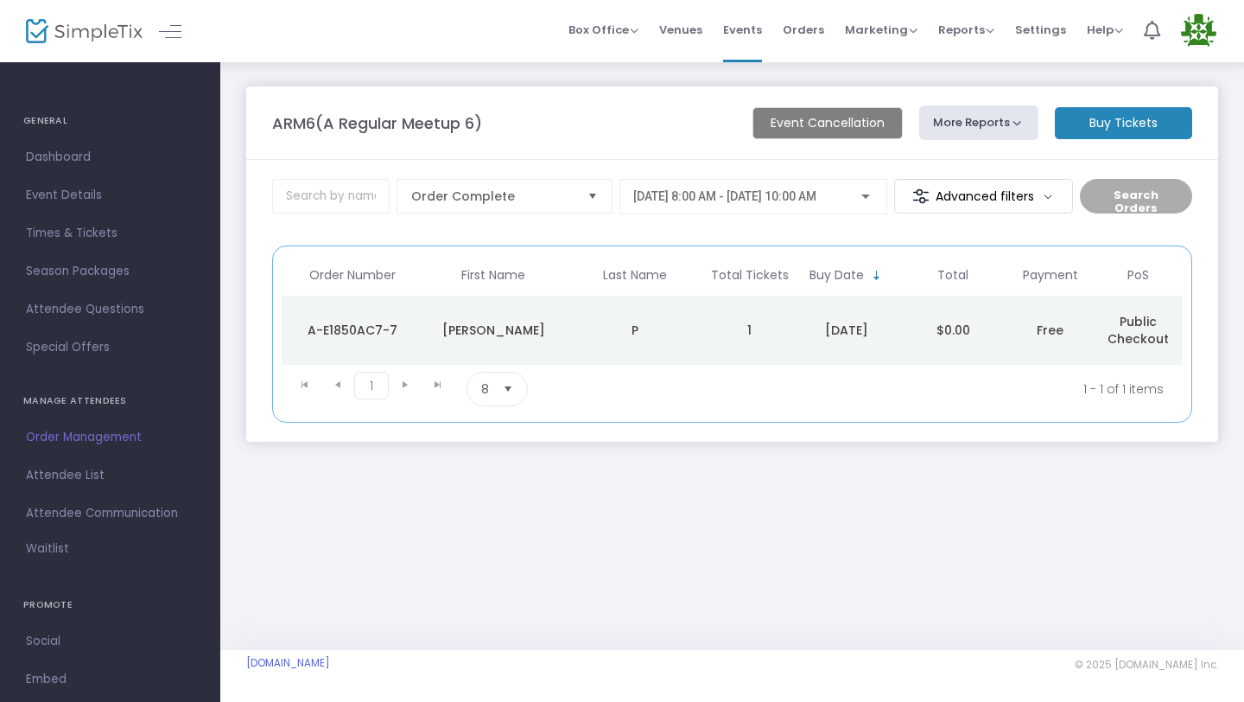
click at [864, 127] on m-button "Event Cancellation" at bounding box center [828, 123] width 150 height 32
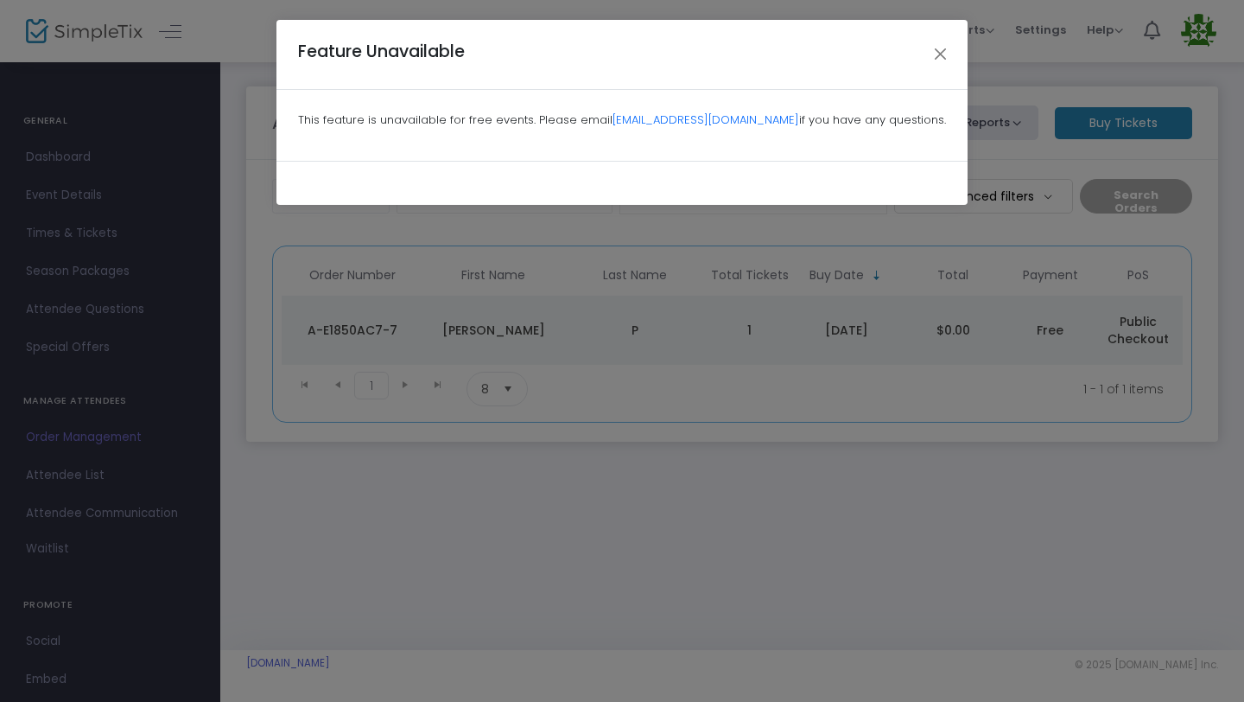
click at [186, 160] on ngb-modal-window "Feature Unavailable This feature is unavailable for free events. Please email […" at bounding box center [622, 351] width 1244 height 702
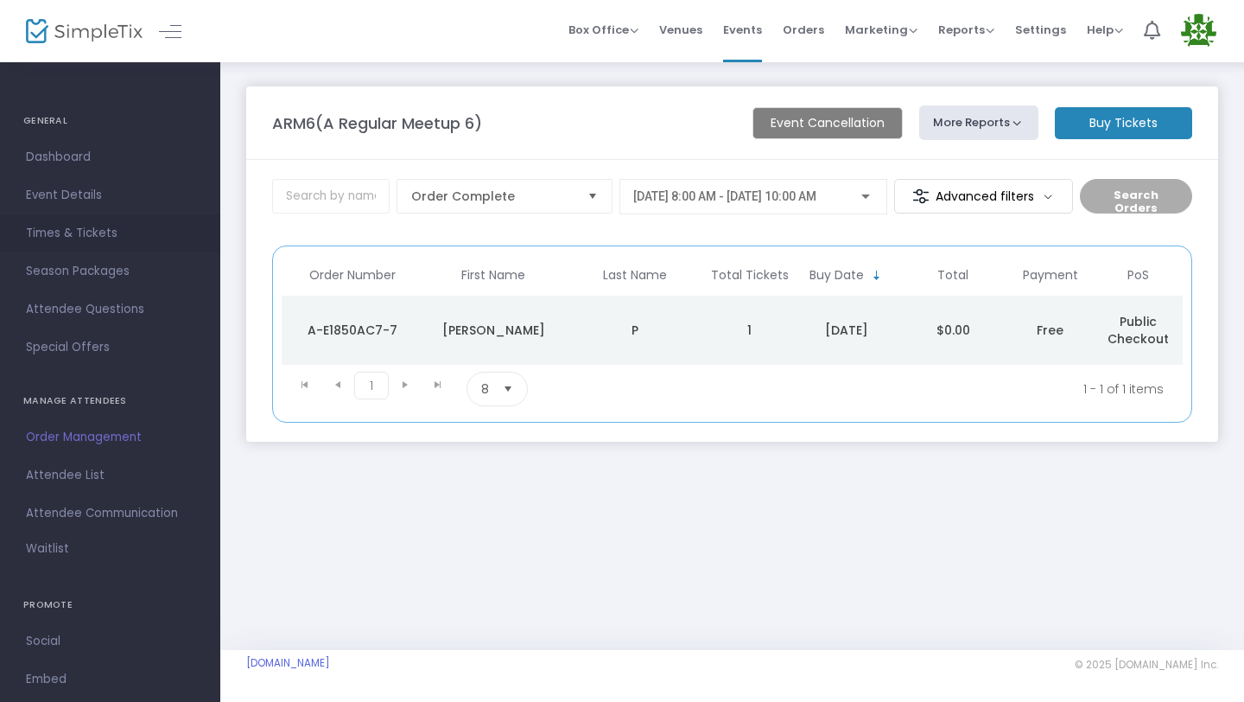
click at [100, 231] on span "Times & Tickets" at bounding box center [110, 233] width 168 height 22
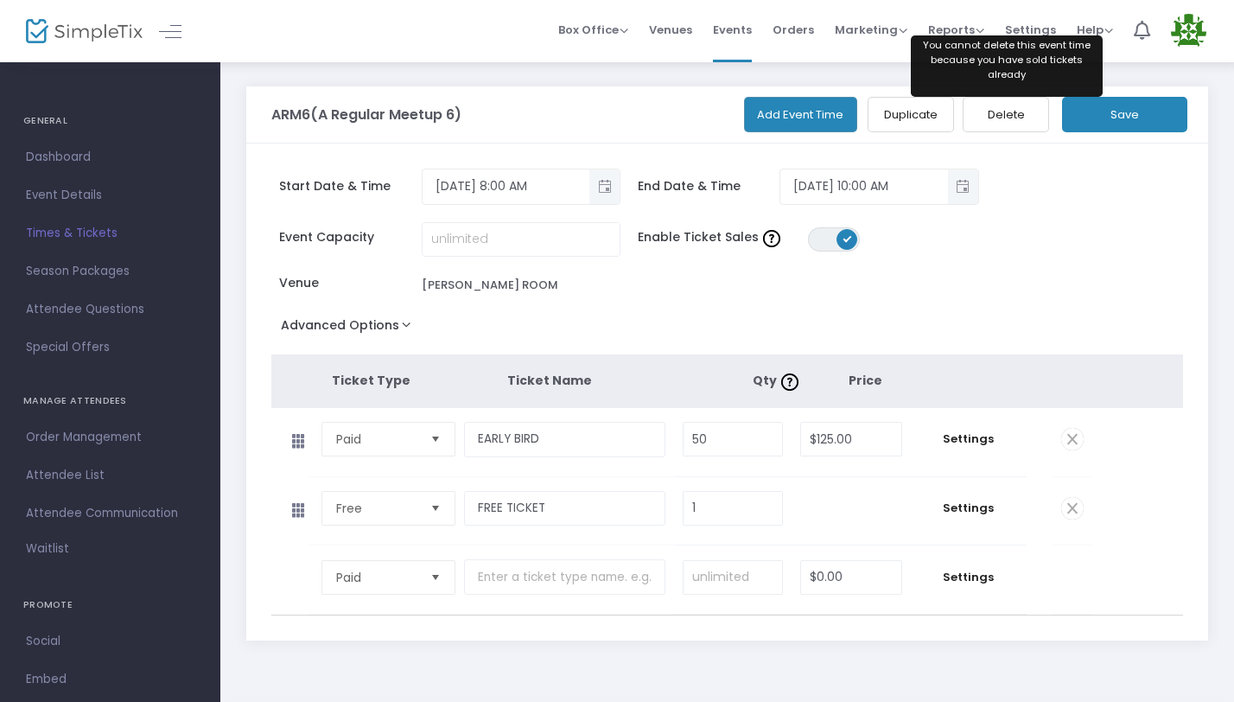
click at [998, 117] on button "Delete" at bounding box center [1006, 114] width 86 height 35
click at [1011, 124] on button "Delete" at bounding box center [1006, 114] width 86 height 35
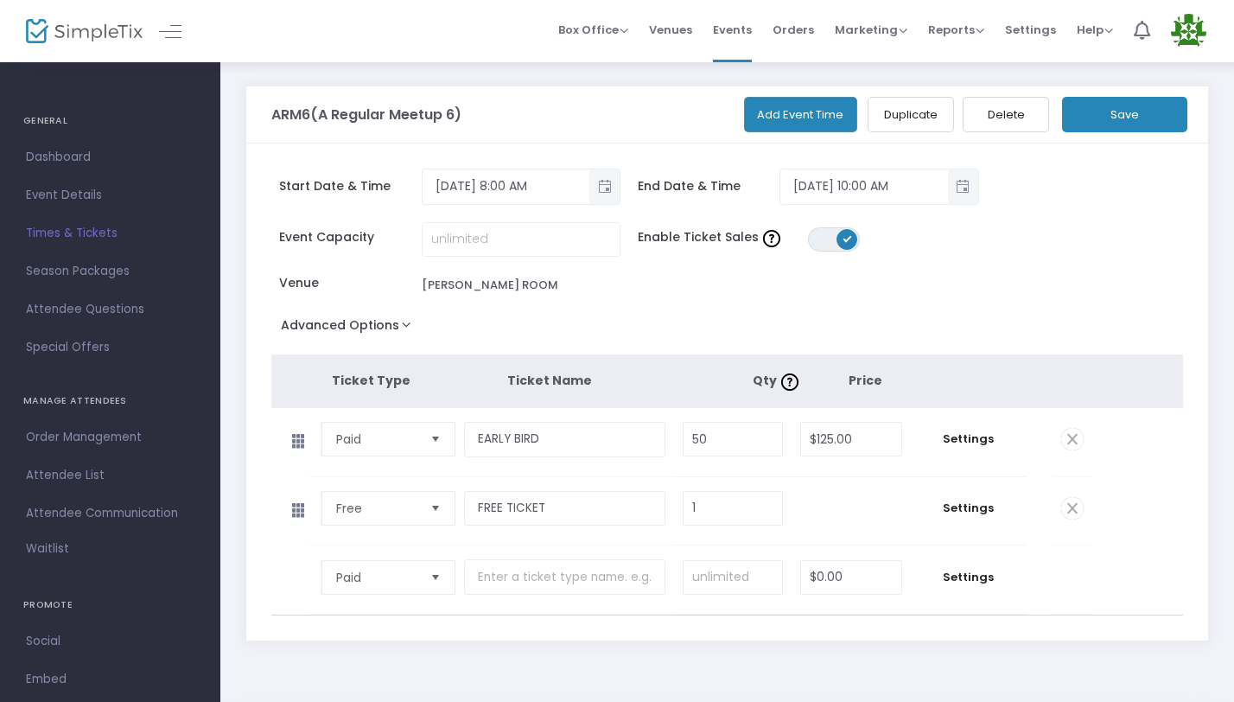
click at [1011, 124] on button "Delete" at bounding box center [1006, 114] width 86 height 35
click at [1039, 270] on div "Event Capacity Enable Ticket Sales ON OFF Venue [PERSON_NAME][GEOGRAPHIC_DATA]" at bounding box center [719, 267] width 912 height 91
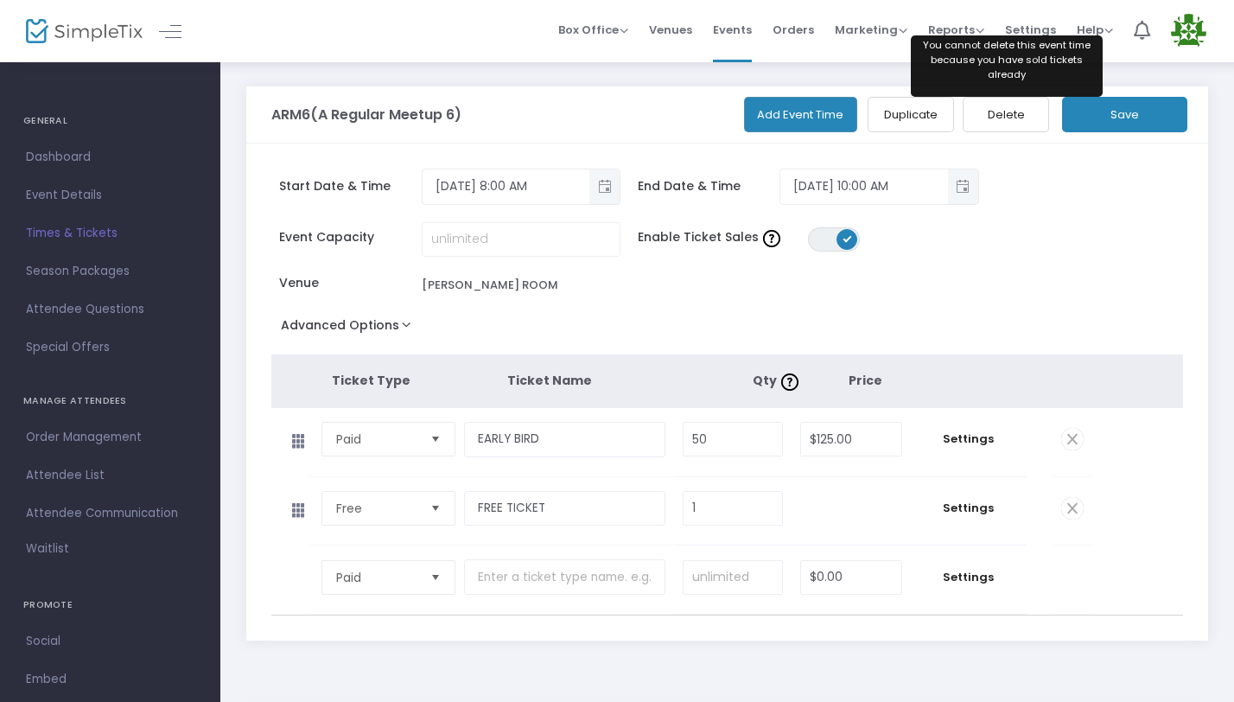
click at [1026, 109] on button "Delete" at bounding box center [1006, 114] width 86 height 35
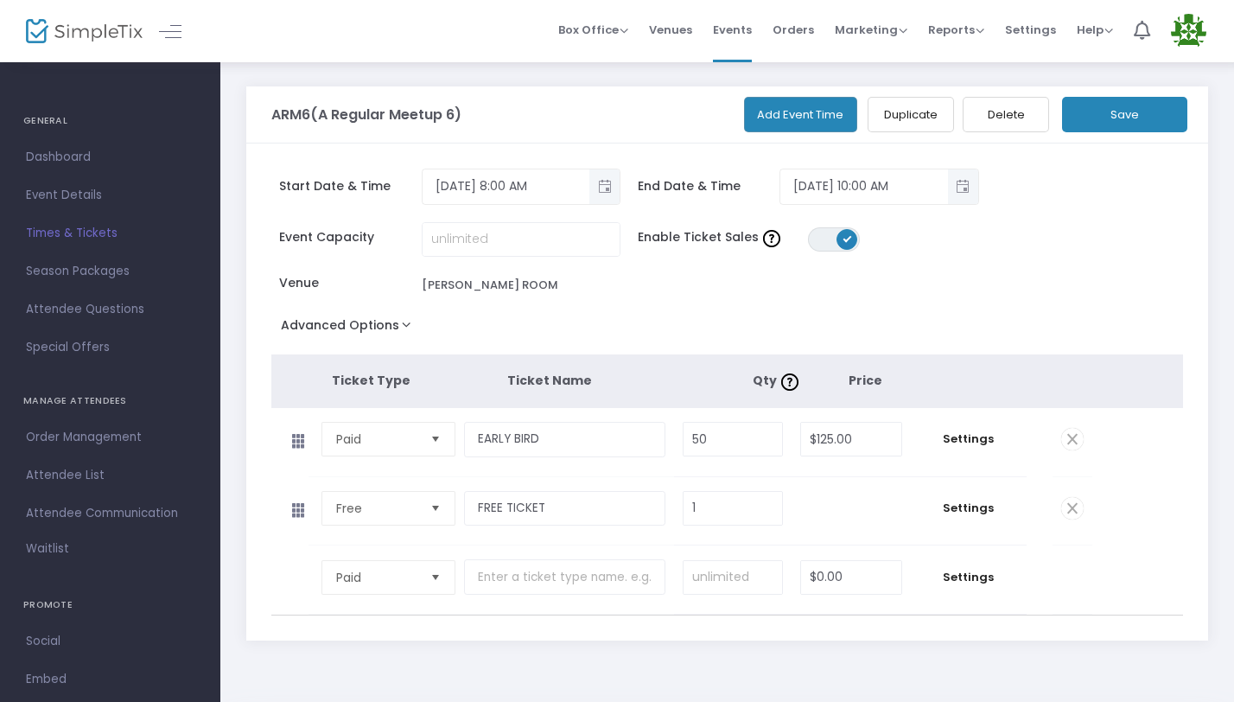
click at [1077, 435] on span at bounding box center [1072, 439] width 22 height 22
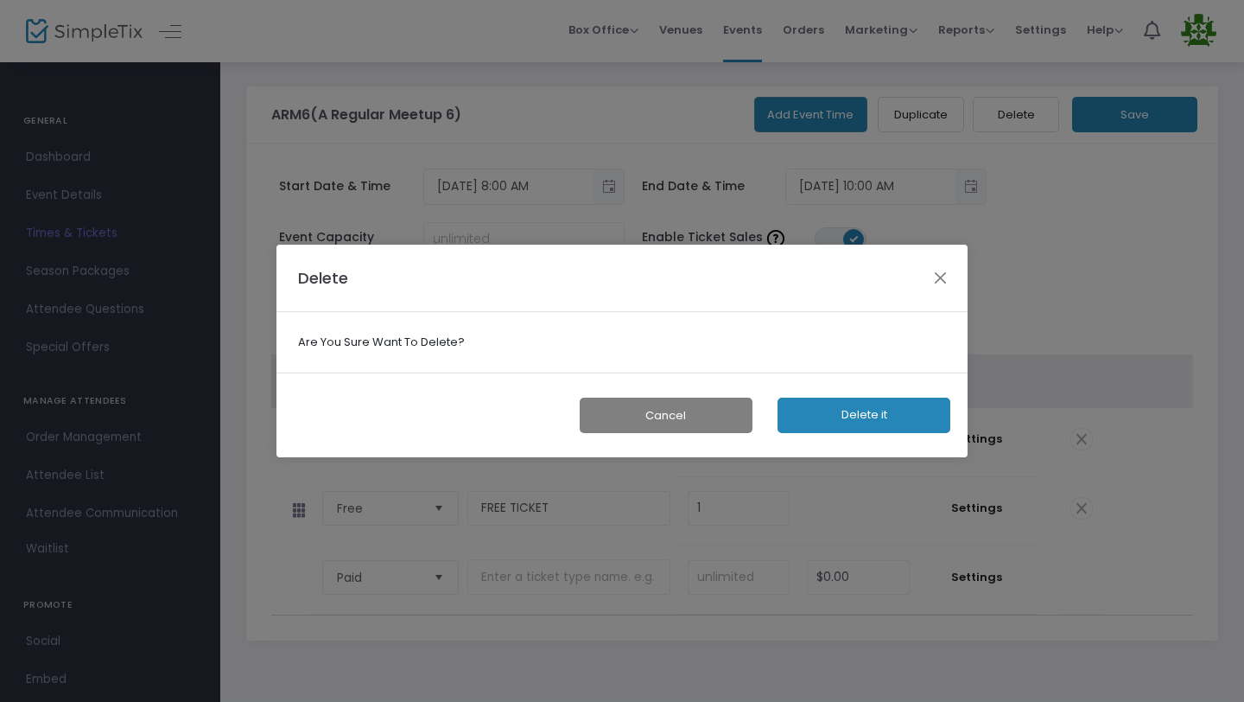
click at [877, 428] on button "Delete it" at bounding box center [864, 414] width 173 height 35
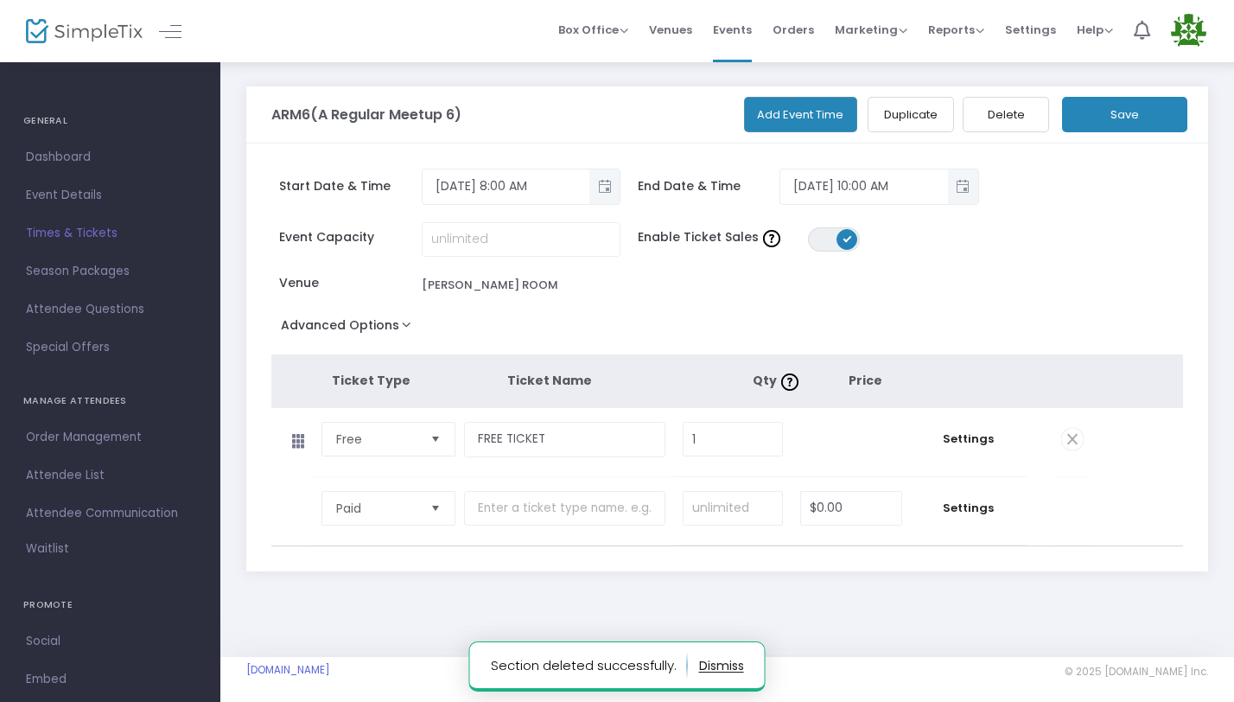
click at [1075, 442] on span at bounding box center [1072, 439] width 22 height 22
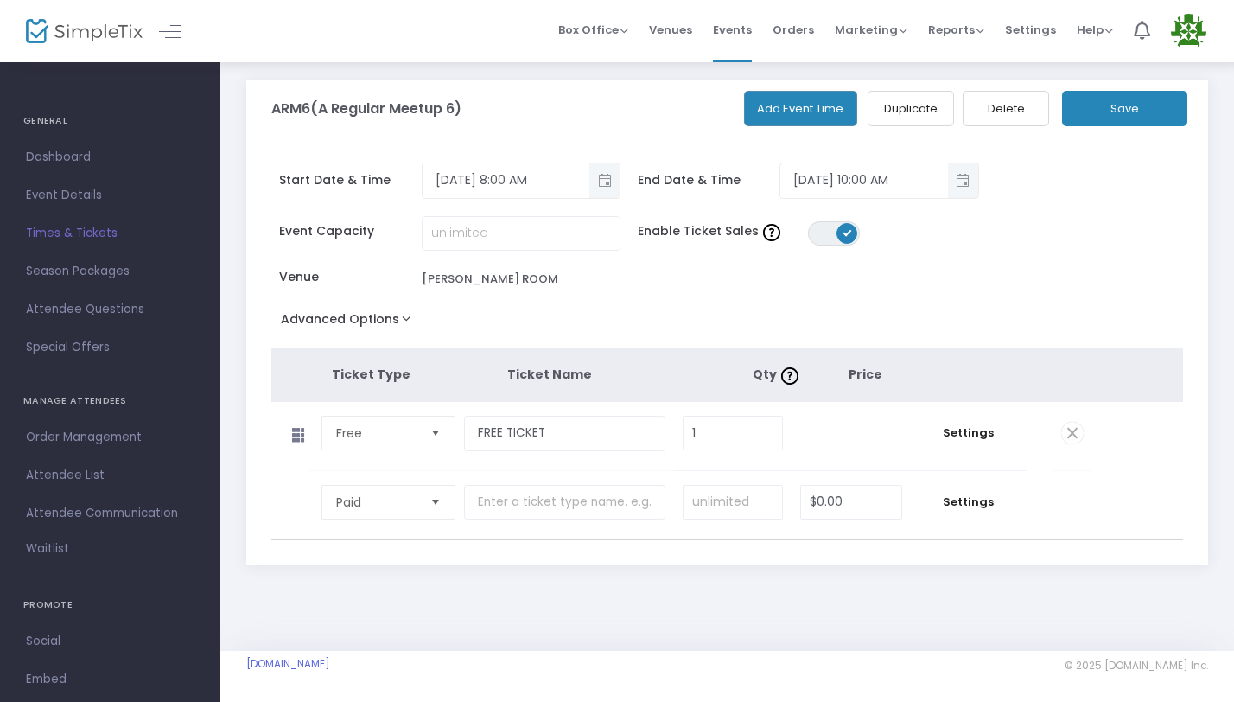
scroll to position [6, 0]
type input "0"
click at [1146, 454] on tbody "Free Required. FREE TICKET Required. 0 Required. $0.00 Settings 1 Ticket sold (…" at bounding box center [727, 436] width 912 height 69
click at [1160, 114] on button "Save" at bounding box center [1124, 108] width 125 height 35
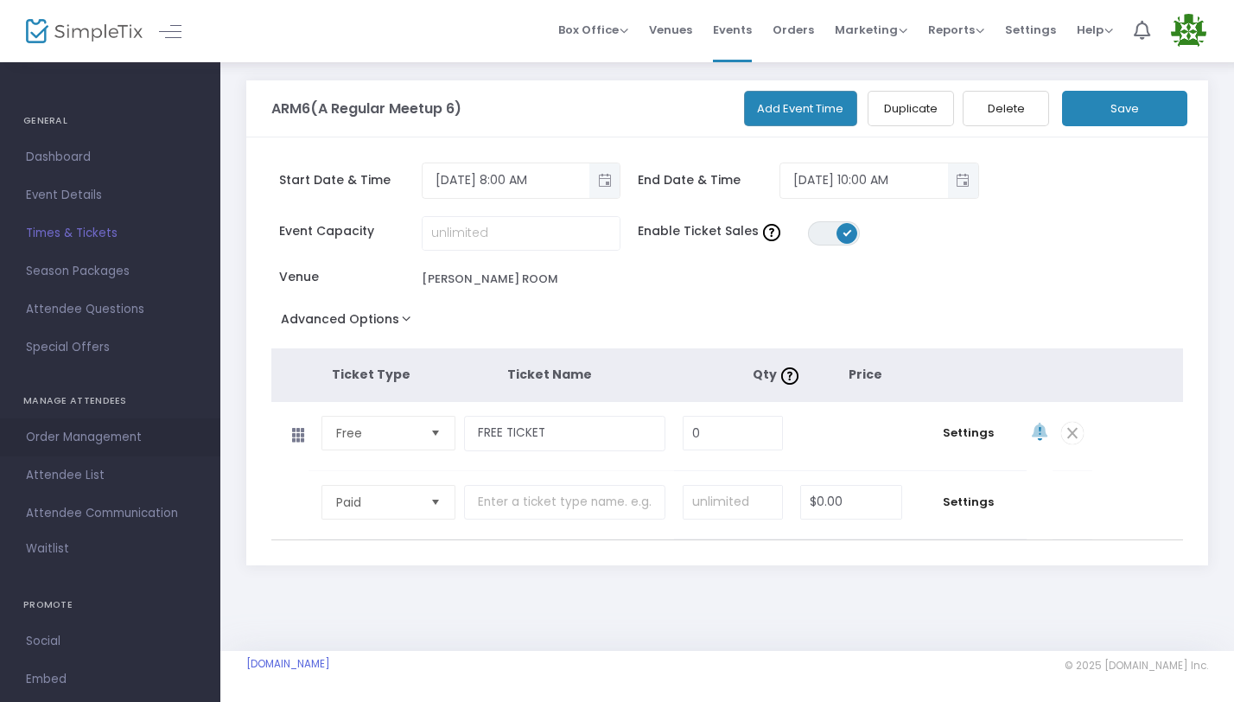
click at [117, 435] on span "Order Management" at bounding box center [110, 437] width 168 height 22
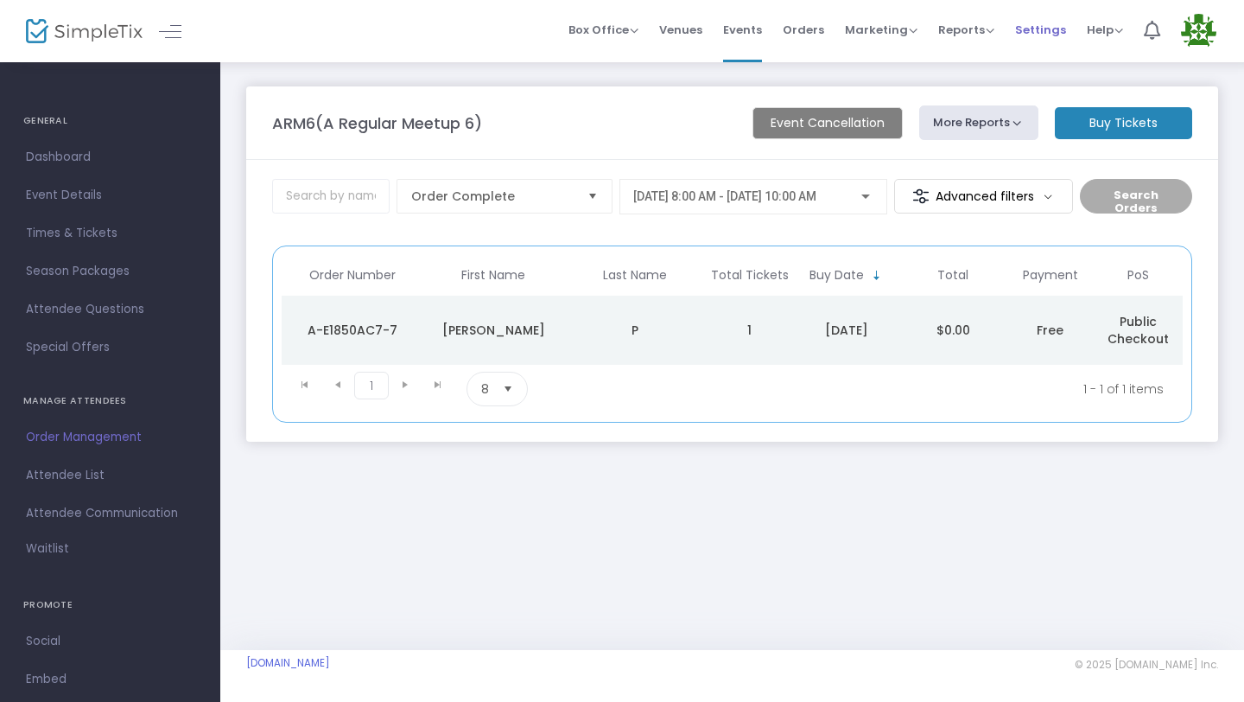
click at [1033, 29] on span "Settings" at bounding box center [1040, 30] width 51 height 44
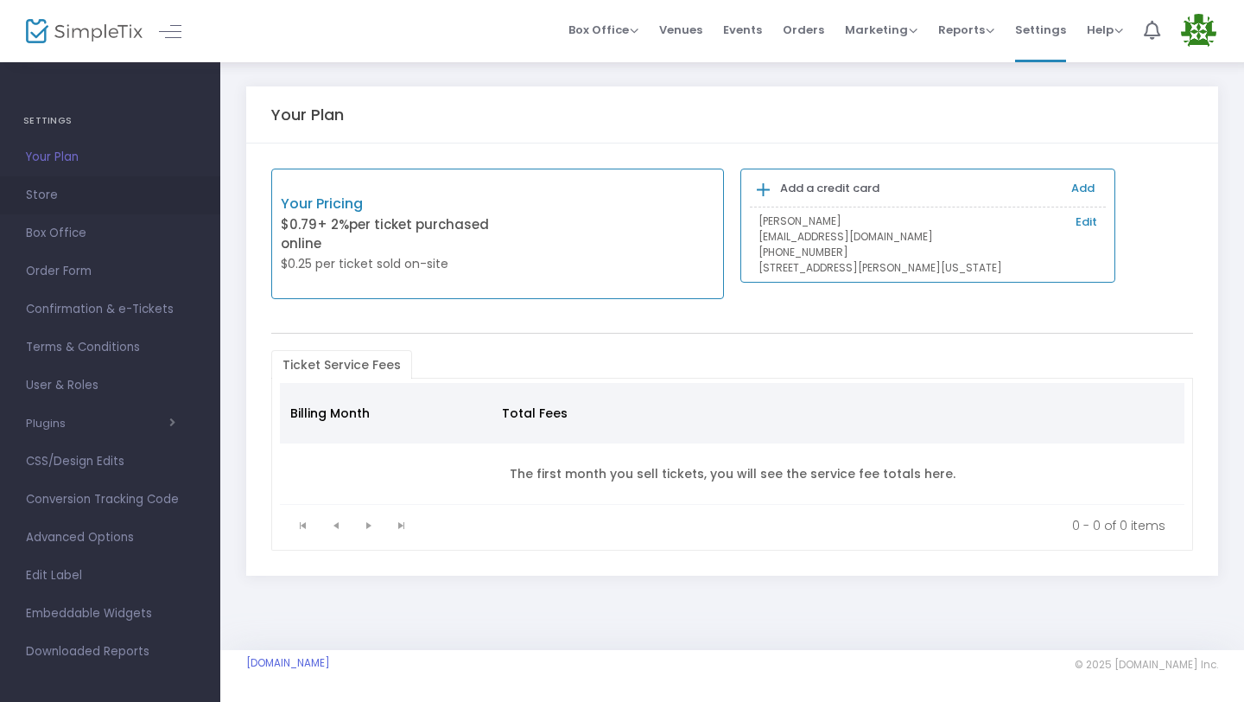
click at [73, 201] on span "Store" at bounding box center [110, 195] width 168 height 22
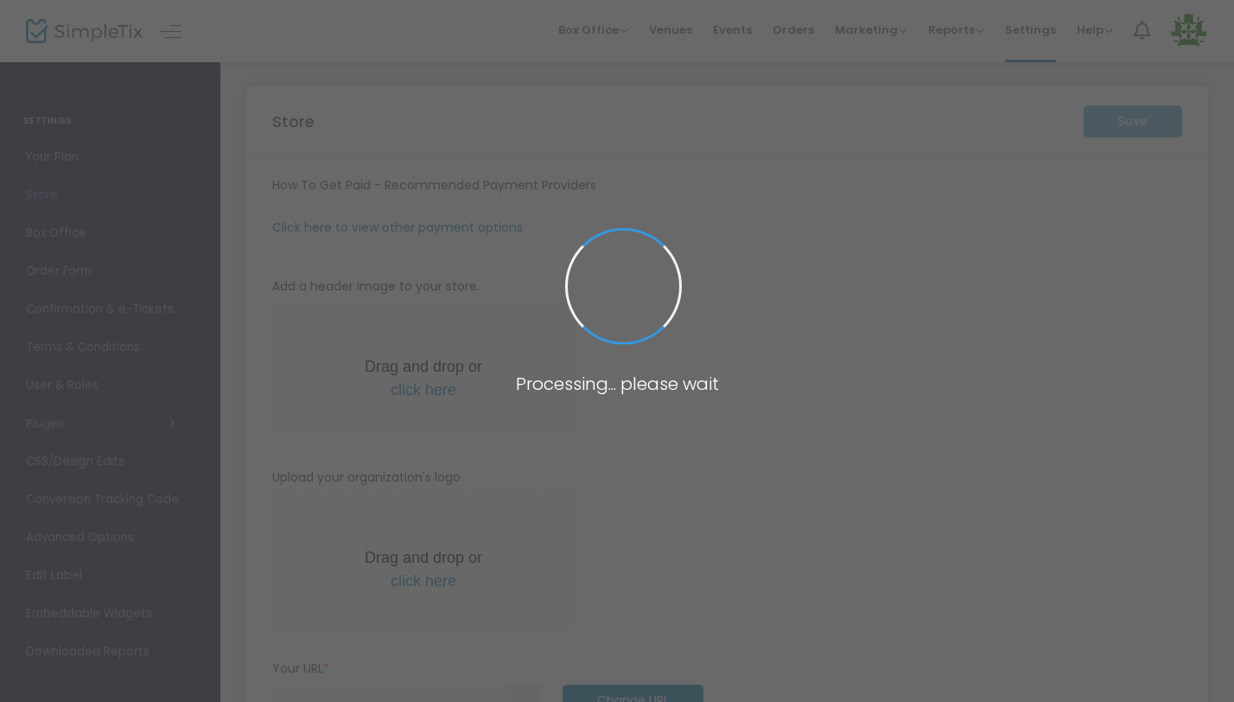
type input "[URL]"
radio input "true"
type input "ARGG, LLC"
type input "6305408223"
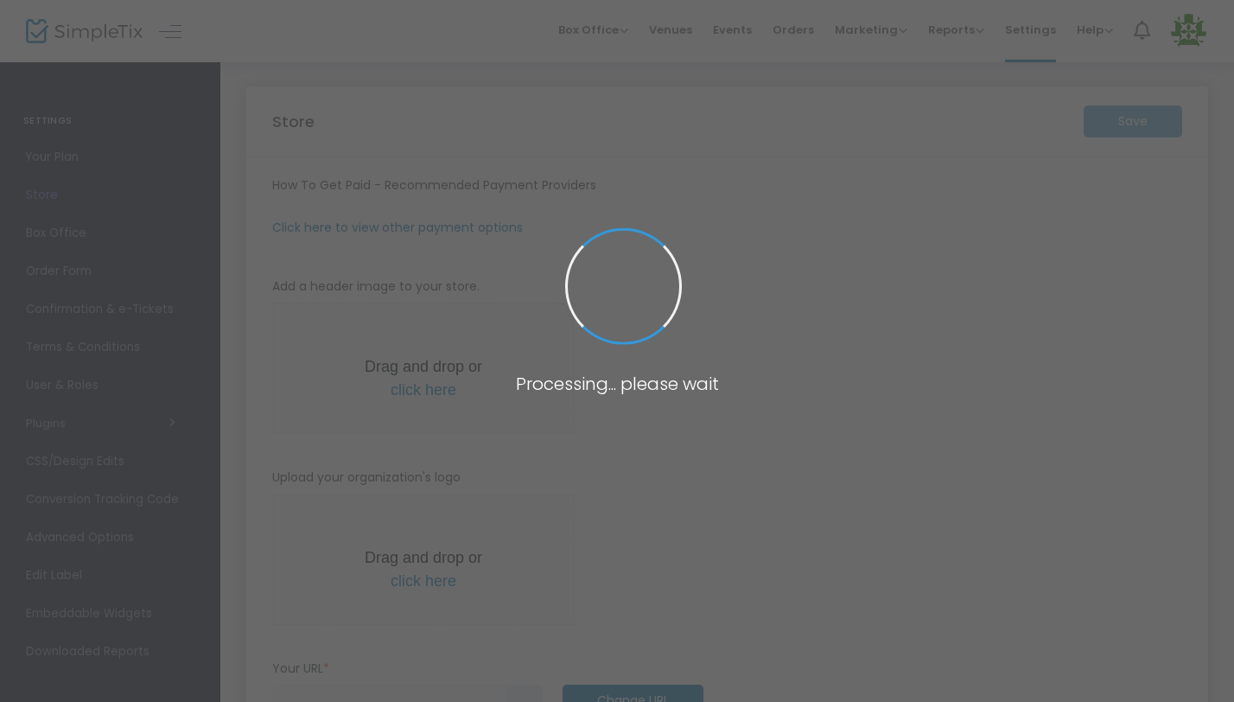
type input "[EMAIL_ADDRESS][DOMAIN_NAME]"
type input "aregularmeetup"
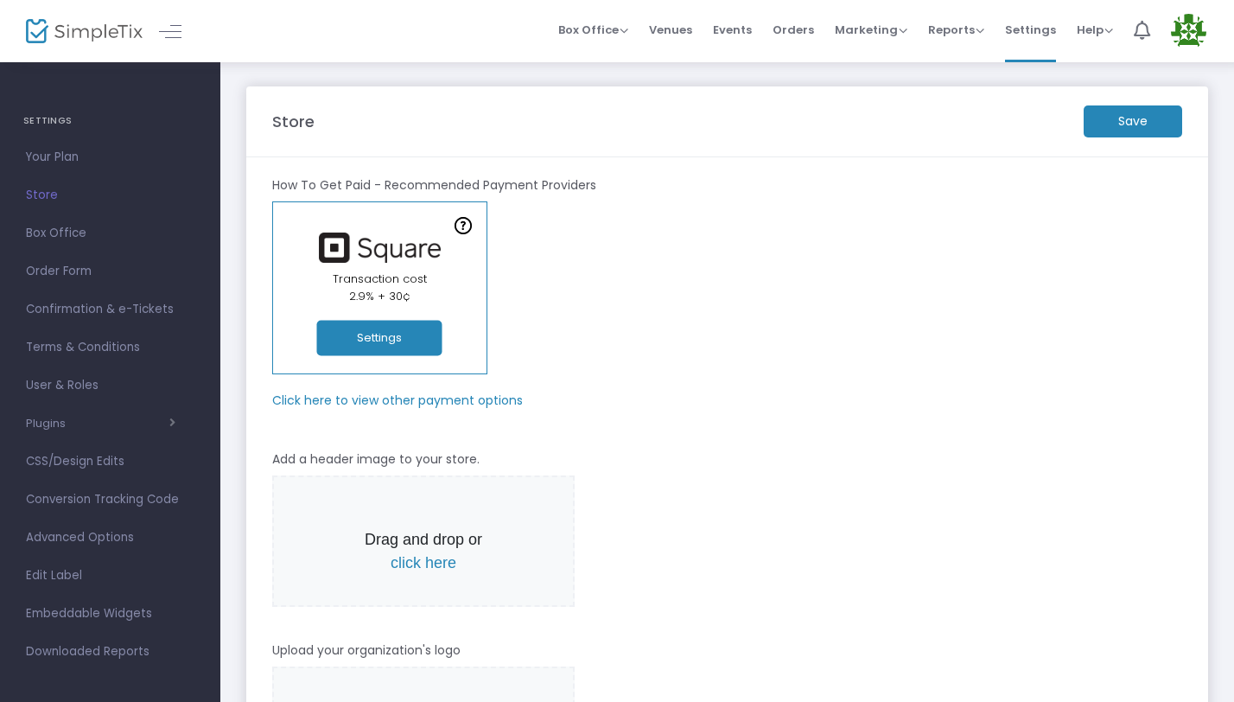
click at [410, 330] on button "Settings" at bounding box center [379, 338] width 125 height 35
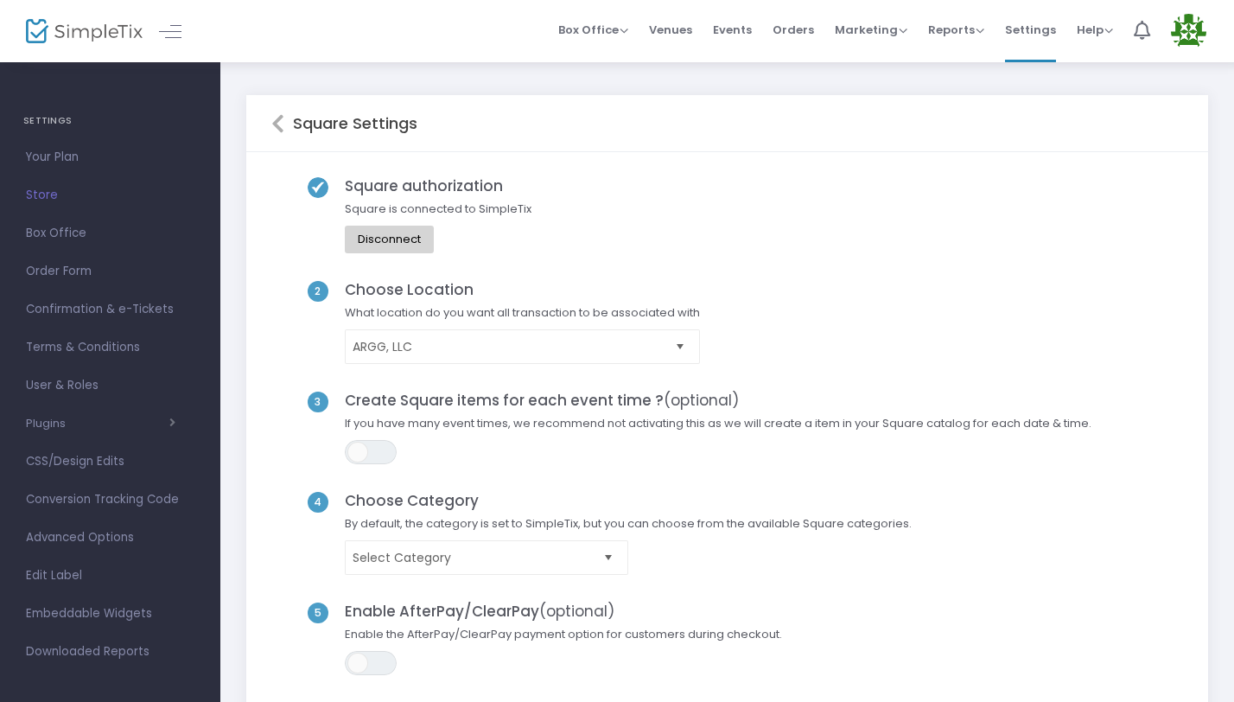
click at [395, 233] on div "Disconnect" at bounding box center [389, 239] width 63 height 14
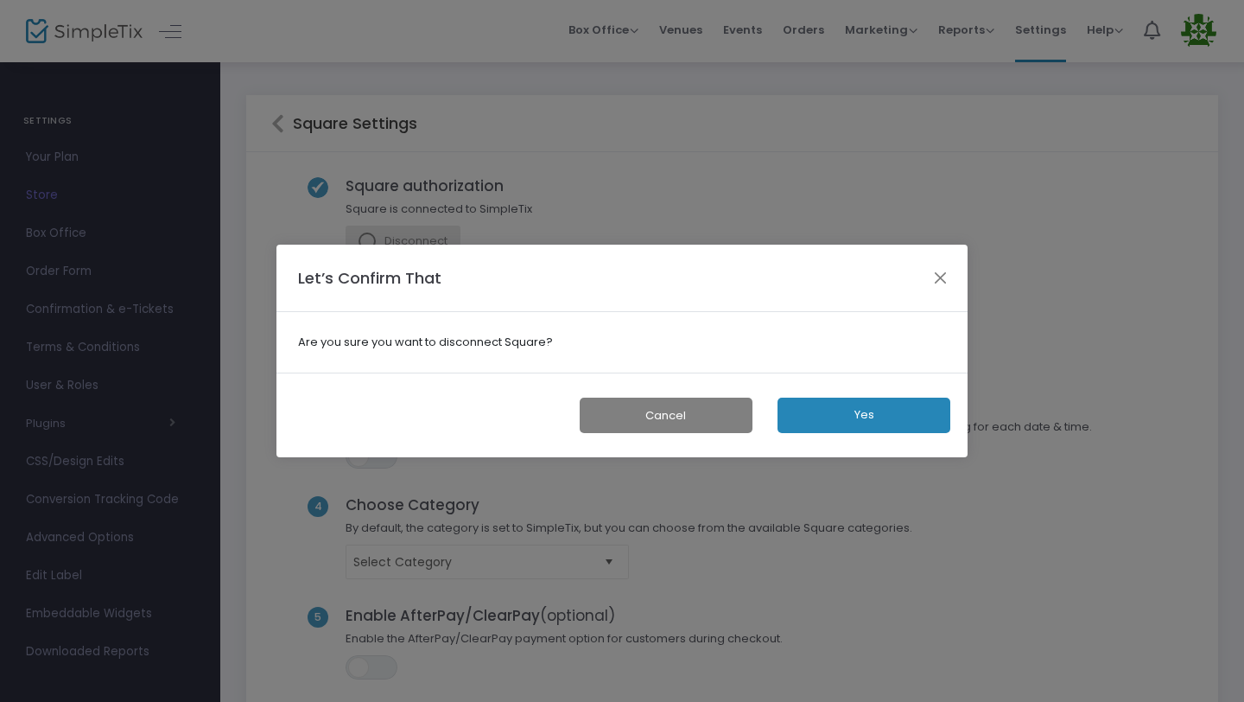
click at [876, 420] on button "Yes" at bounding box center [864, 414] width 173 height 35
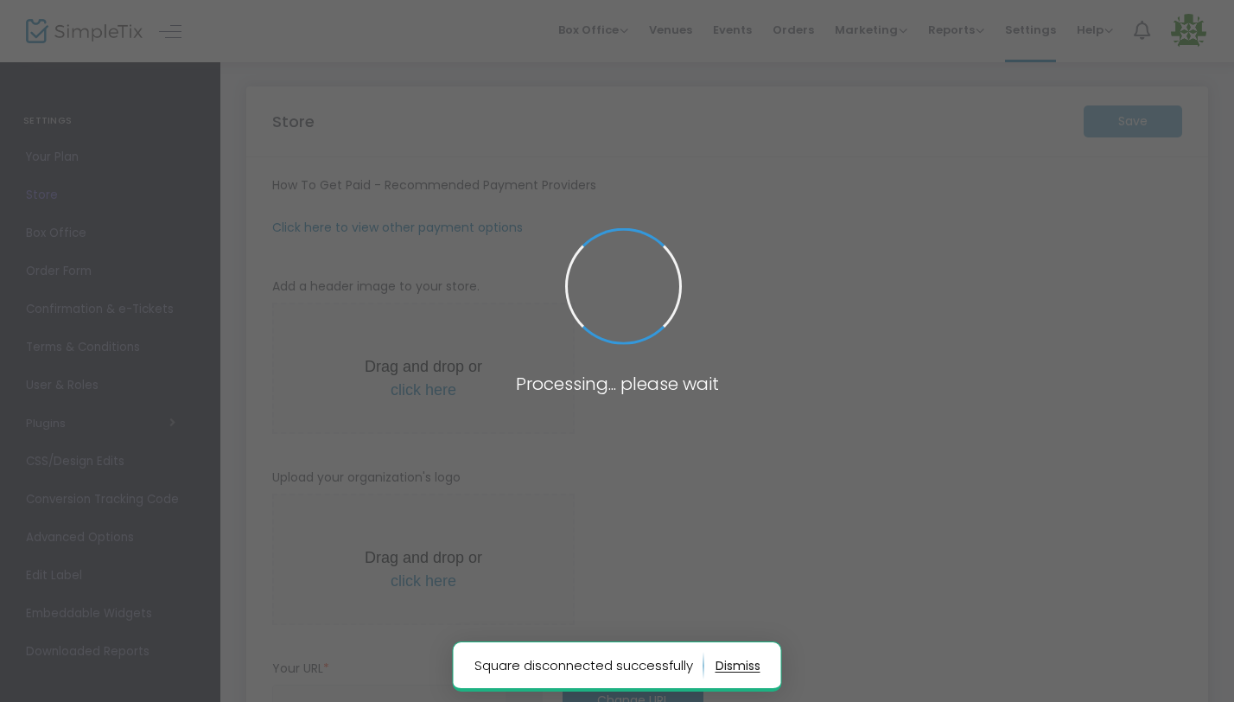
type input "[URL]"
radio input "true"
type input "ARGG, LLC"
type input "6305408223"
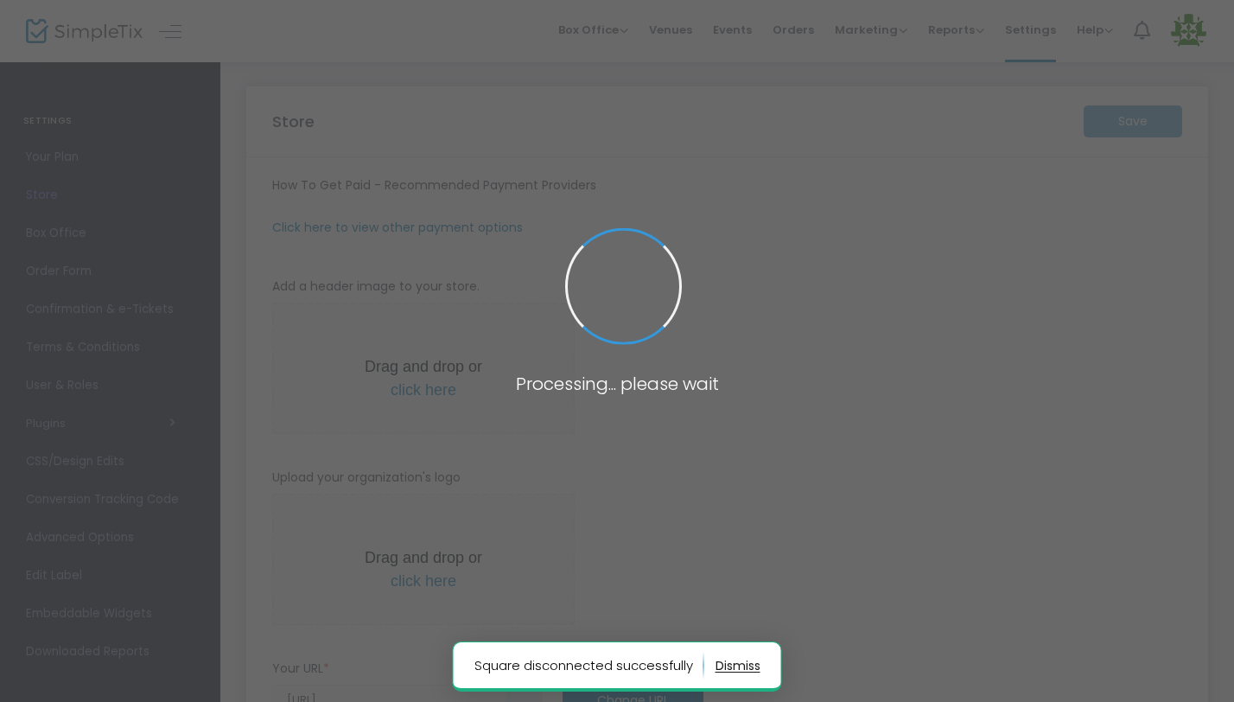
type input "[EMAIL_ADDRESS][DOMAIN_NAME]"
type input "aregularmeetup"
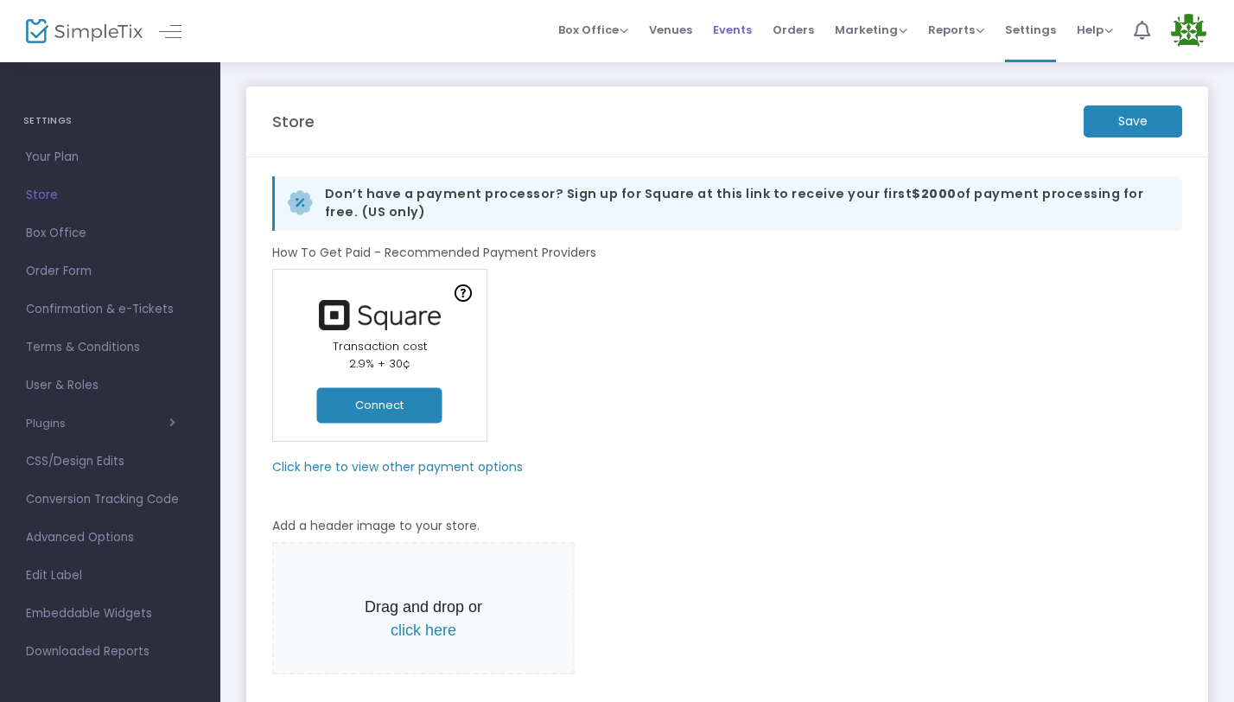
click at [726, 35] on span "Events" at bounding box center [732, 30] width 39 height 44
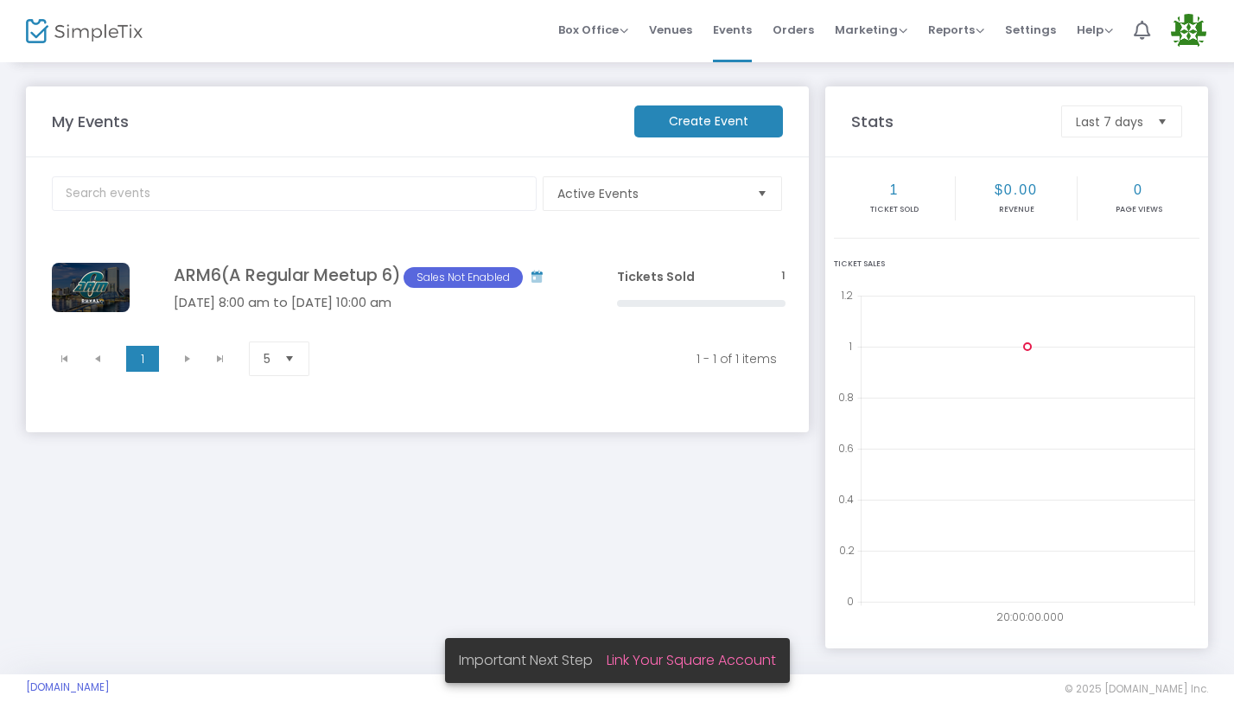
click at [576, 249] on td "ARM6(A Regular Meetup 6) Sales Not Enabled [DATE] 8:00 am to [DATE] 10:00 am Cl…" at bounding box center [368, 287] width 473 height 92
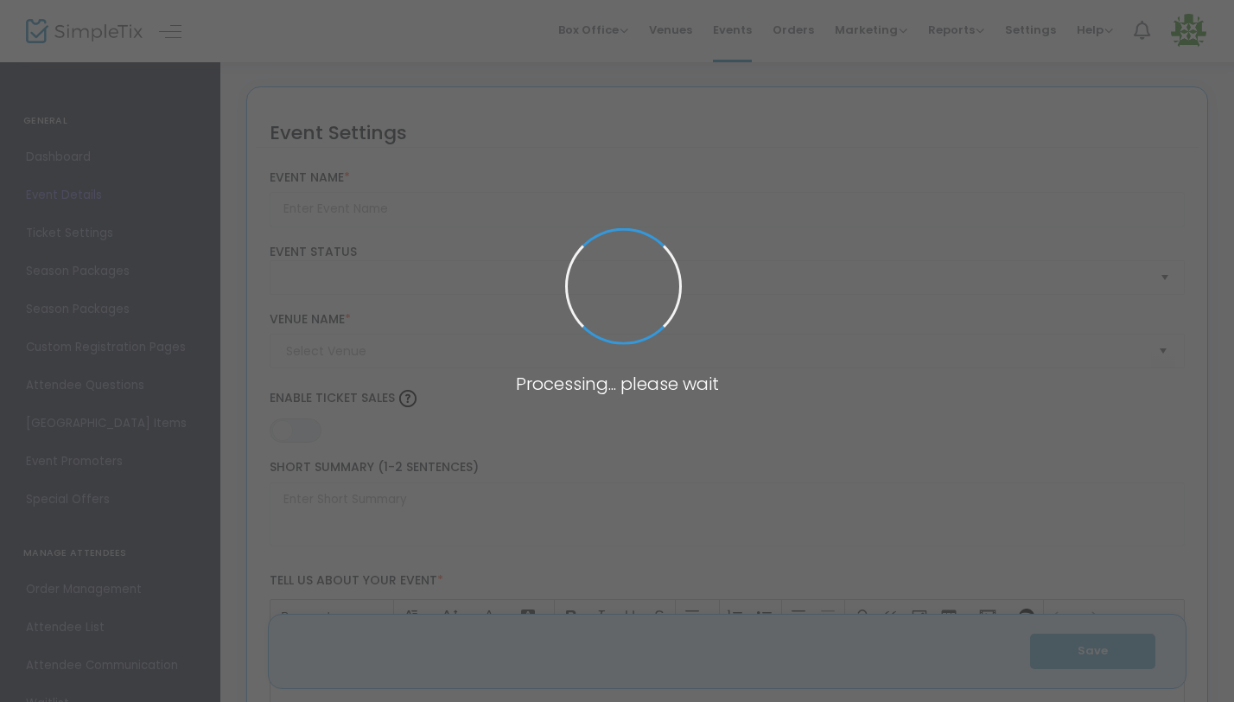
type input "ARM6(A Regular Meetup 6)"
type textarea "A Regular Meetup 6 – [GEOGRAPHIC_DATA], [GEOGRAPHIC_DATA] | [DATE]–[DATE], 2026…"
type input "ALL INCLUSIVE TICKETS"
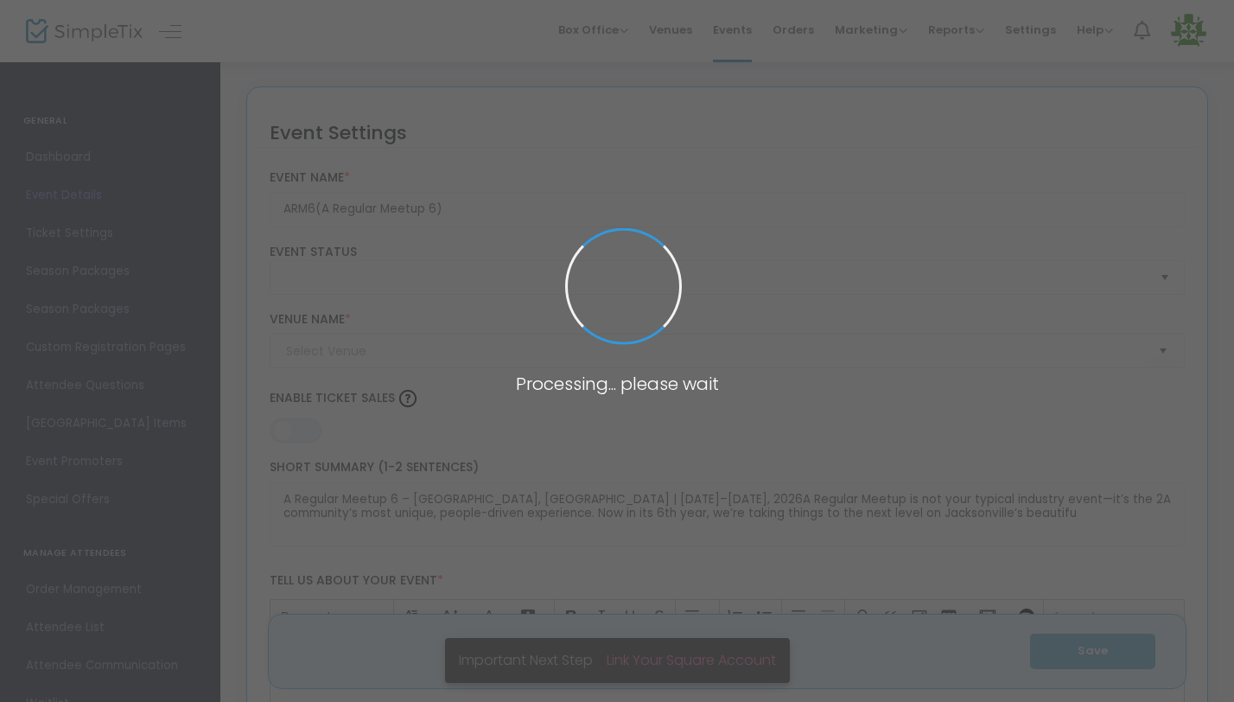
type input "[PERSON_NAME] ROOM"
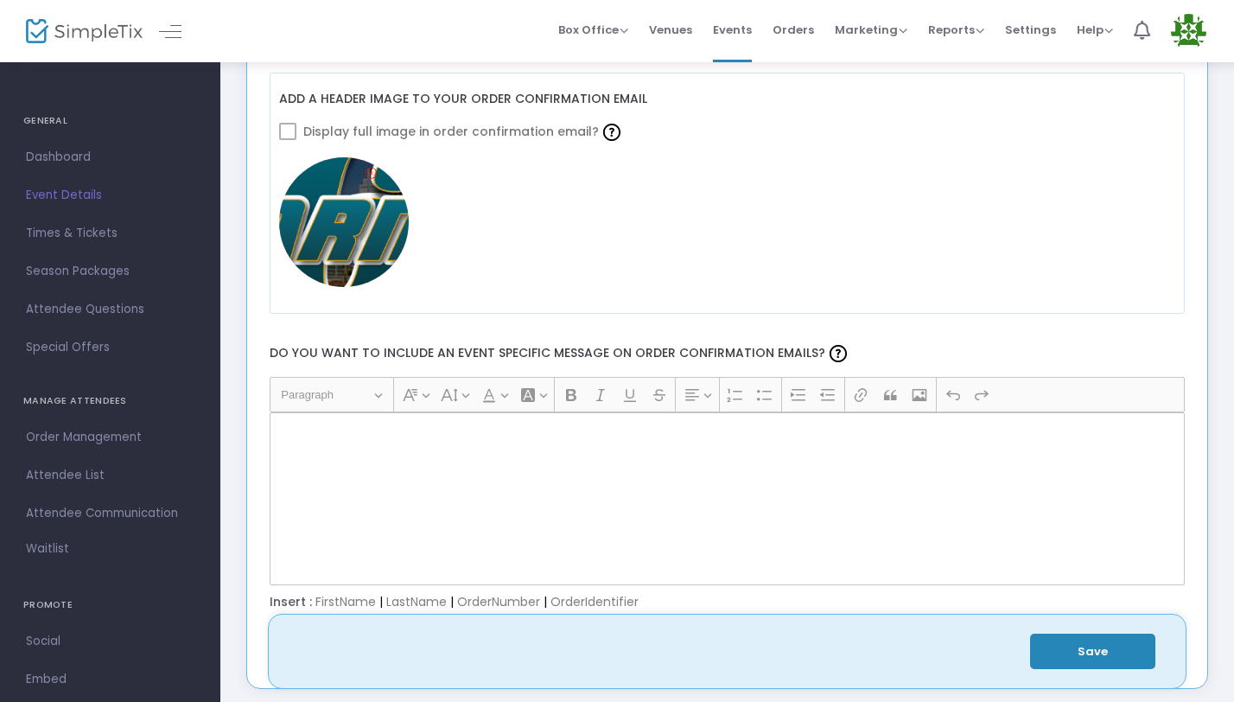
scroll to position [2131, 0]
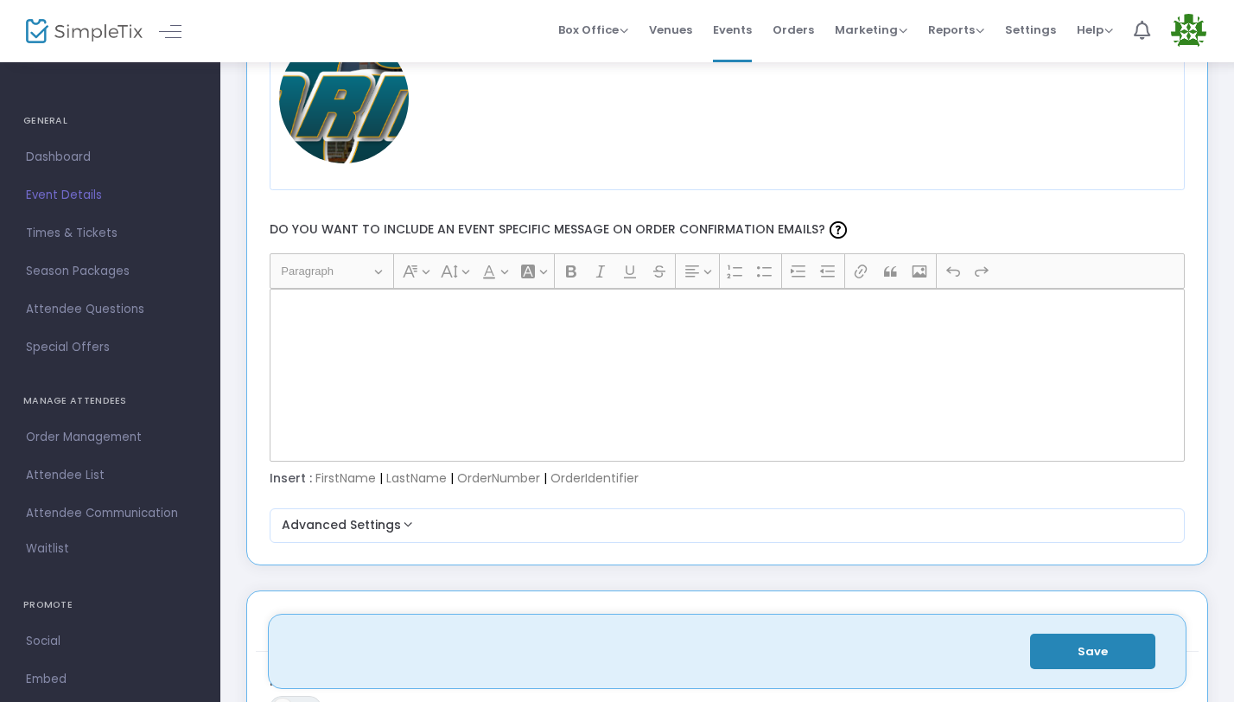
click at [394, 359] on div "Rich Text Editor, main" at bounding box center [728, 375] width 916 height 173
click at [329, 312] on p "Rich Text Editor, main" at bounding box center [726, 307] width 900 height 17
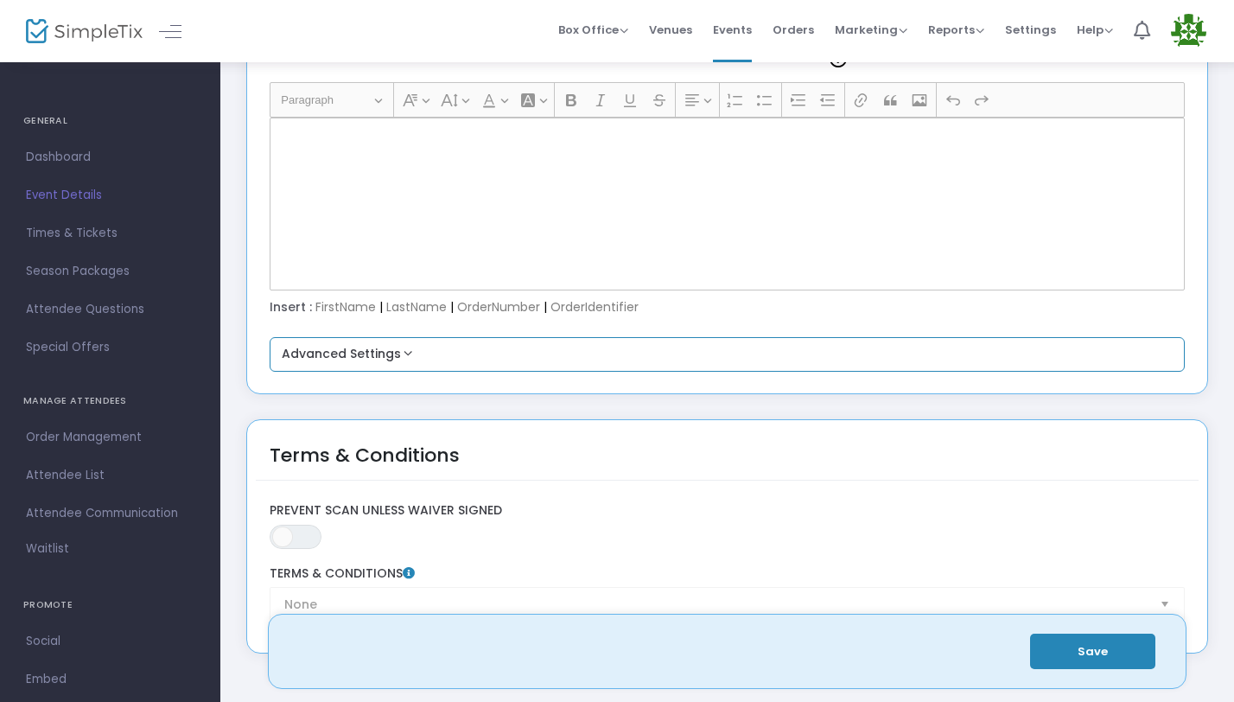
scroll to position [2304, 0]
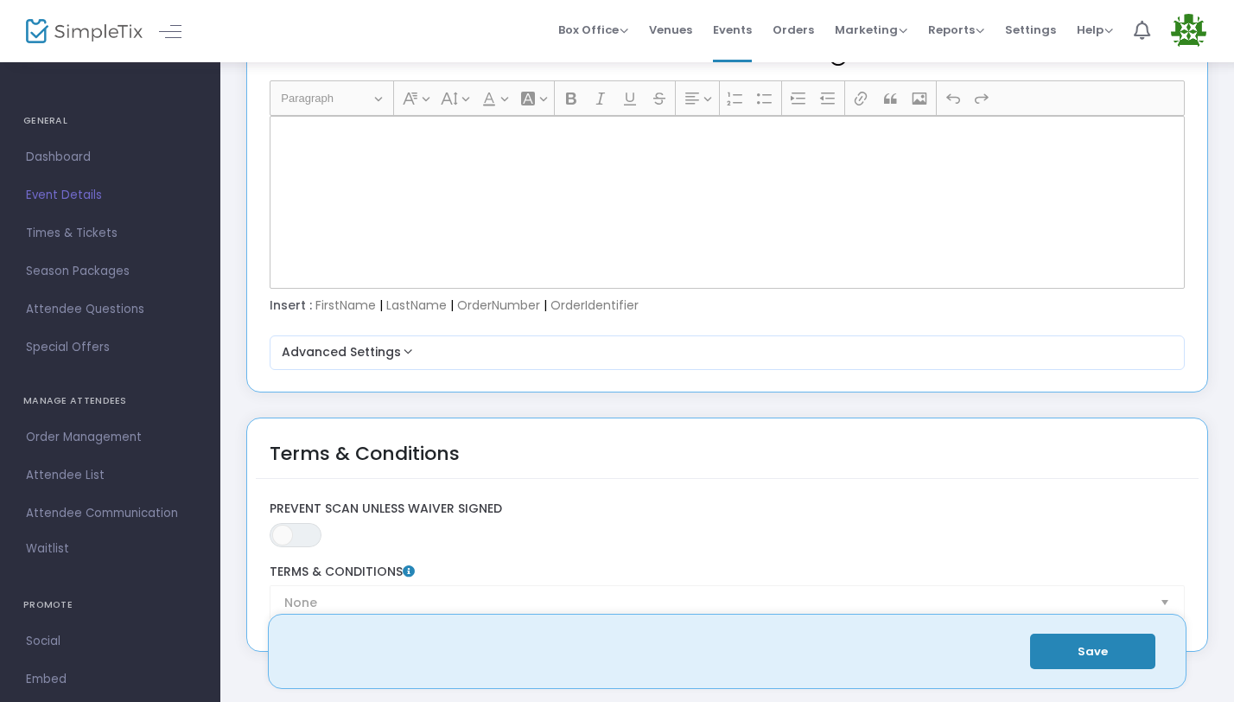
click at [1037, 26] on span "Settings" at bounding box center [1030, 30] width 51 height 44
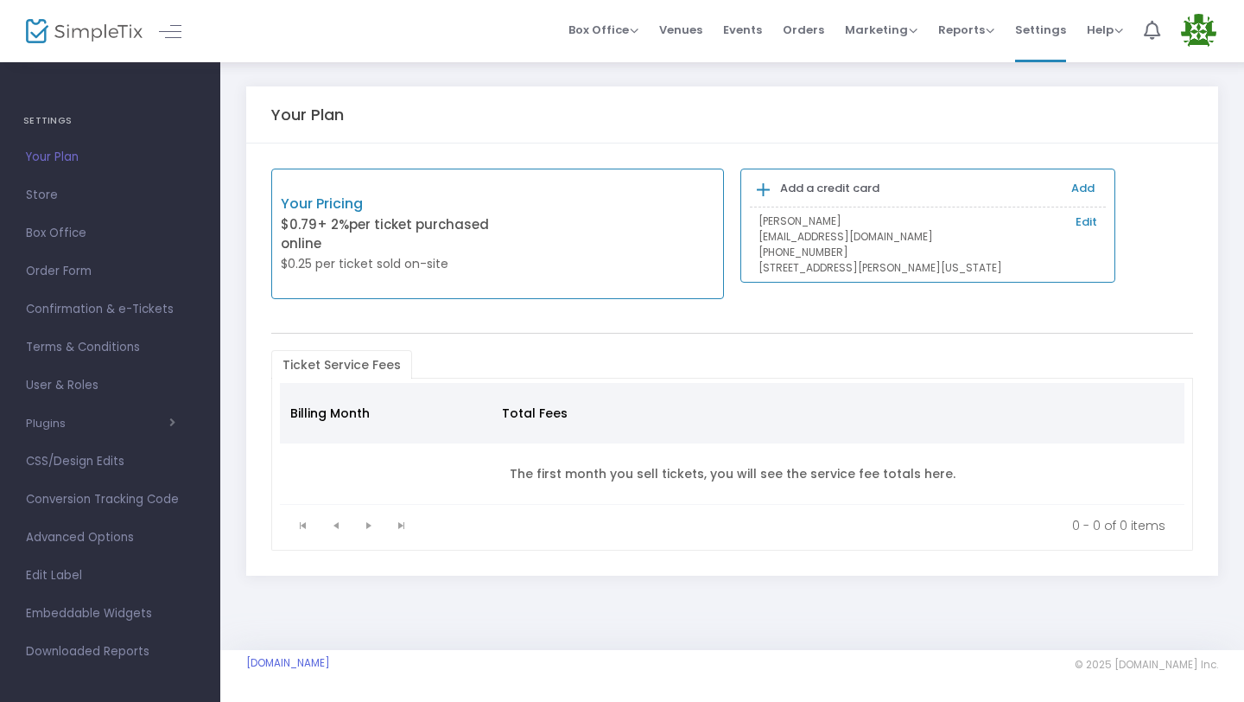
drag, startPoint x: 99, startPoint y: 302, endPoint x: 123, endPoint y: 301, distance: 24.2
click at [99, 302] on span "Confirmation & e-Tickets" at bounding box center [110, 309] width 168 height 22
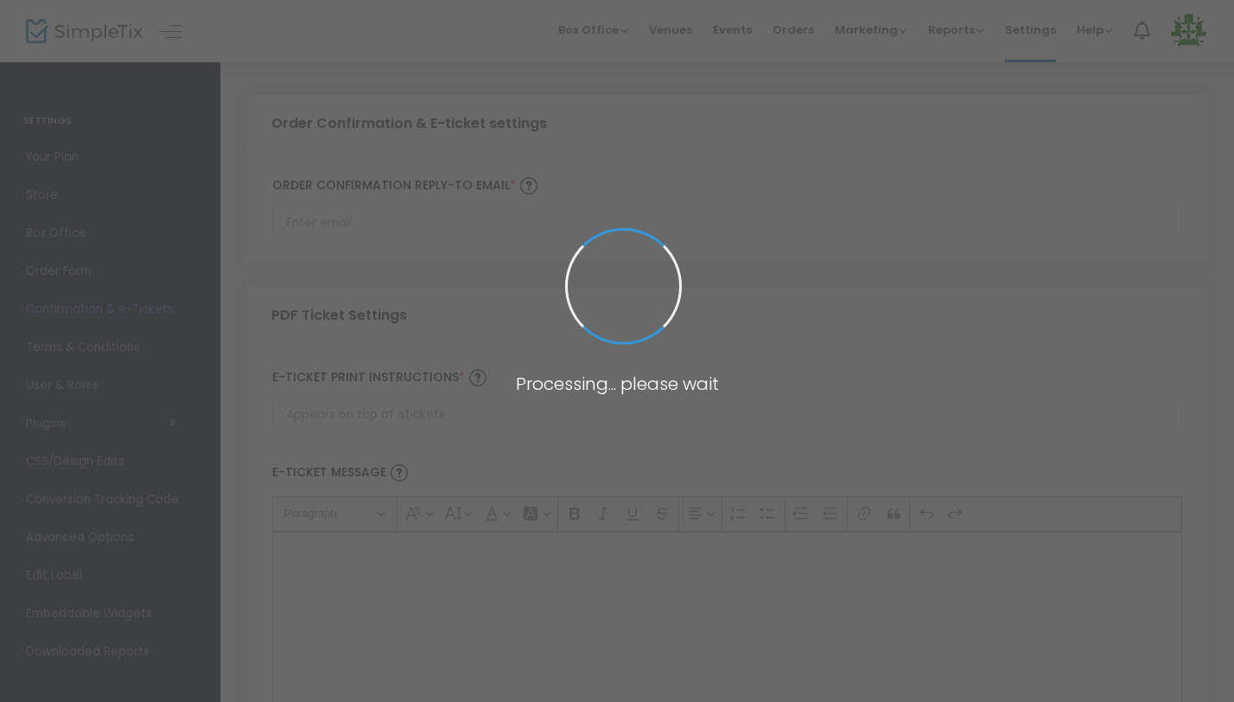
type input "[EMAIL_ADDRESS][DOMAIN_NAME]"
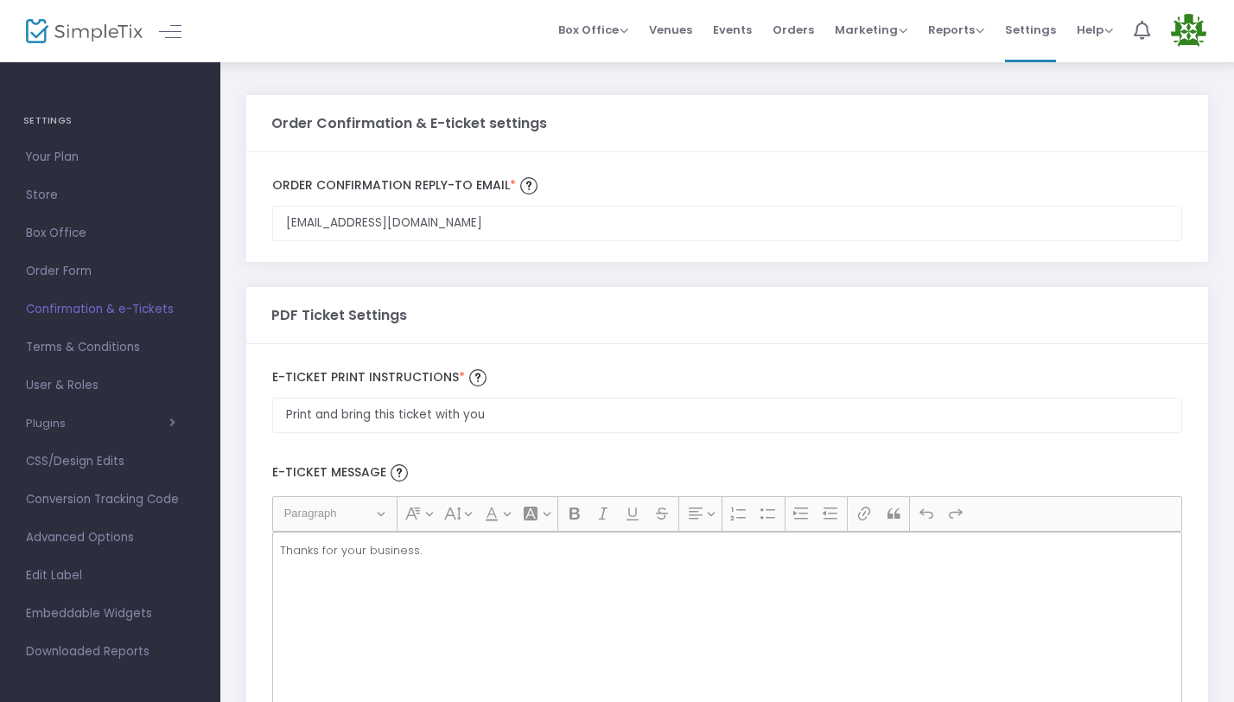
scroll to position [125, 0]
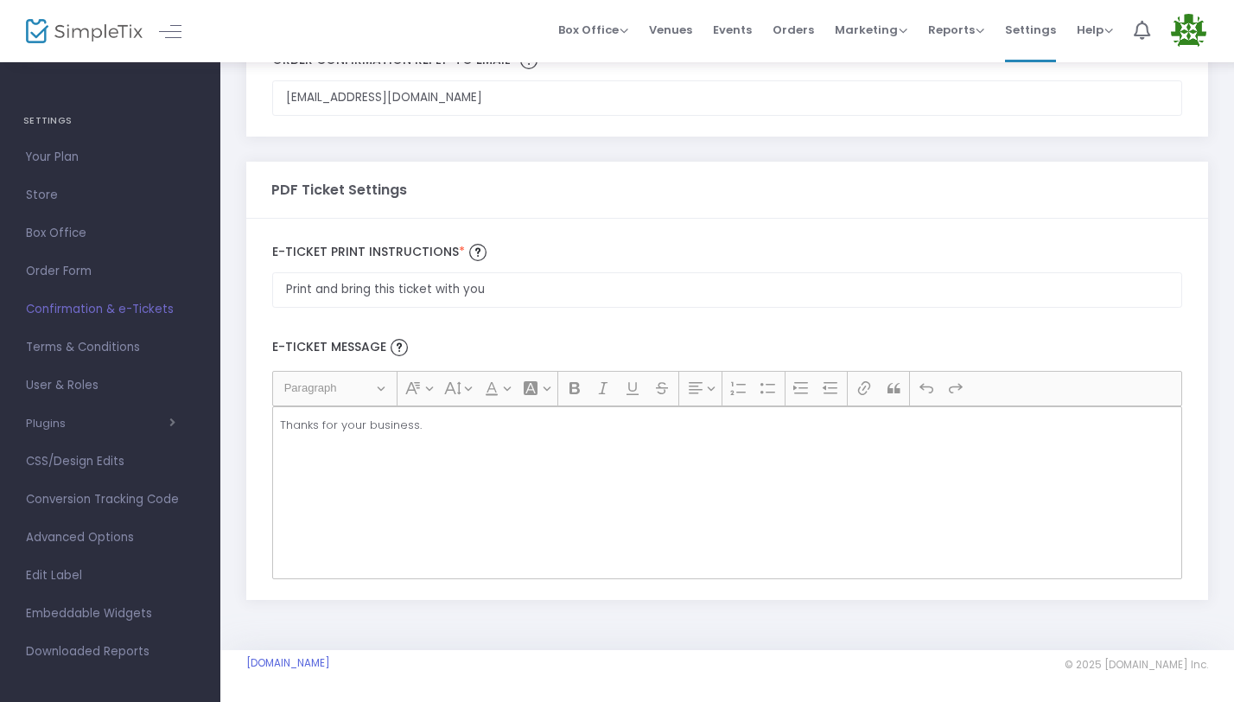
click at [347, 430] on p "Thanks for your business." at bounding box center [727, 424] width 894 height 17
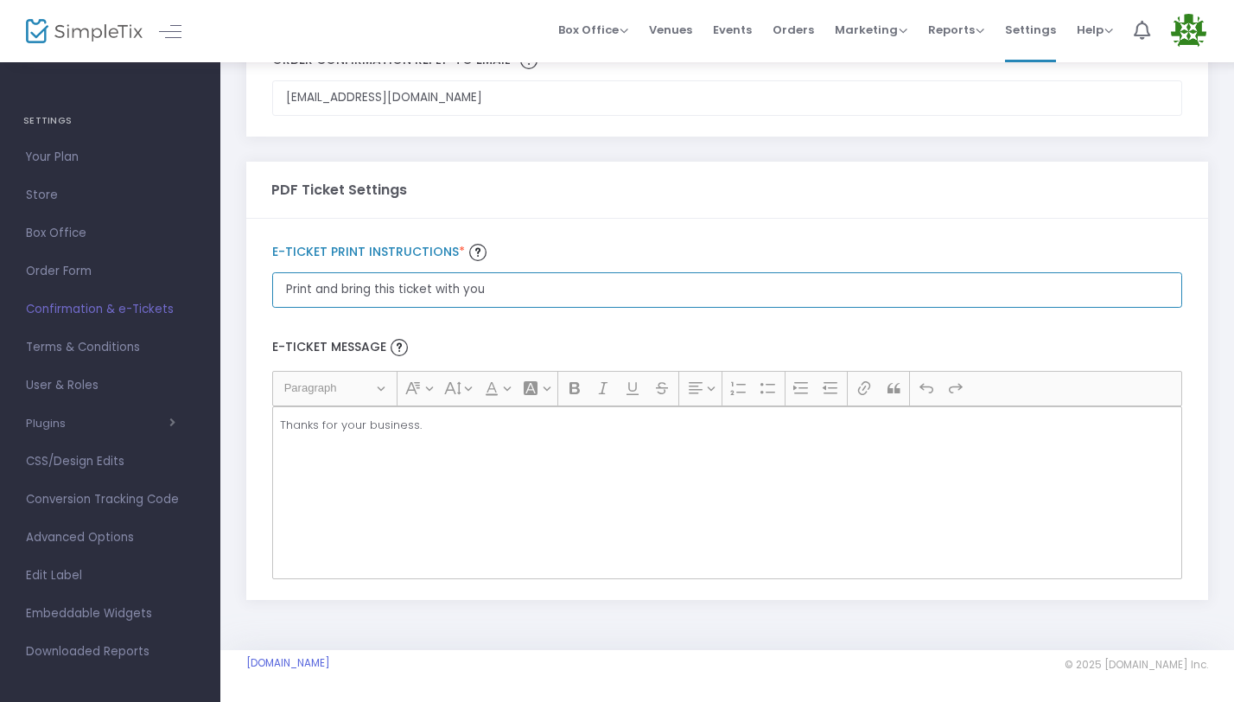
click at [514, 287] on input "Print and bring this ticket with you" at bounding box center [727, 289] width 910 height 35
click at [520, 293] on input "Print and bring this ticket with you" at bounding box center [727, 289] width 910 height 35
drag, startPoint x: 538, startPoint y: 289, endPoint x: 220, endPoint y: 289, distance: 318.0
click at [220, 289] on div "Order Confirmation & E-ticket settings [EMAIL_ADDRESS][DOMAIN_NAME] Order Confi…" at bounding box center [727, 292] width 1014 height 715
paste input "[URL][DOMAIN_NAME]"
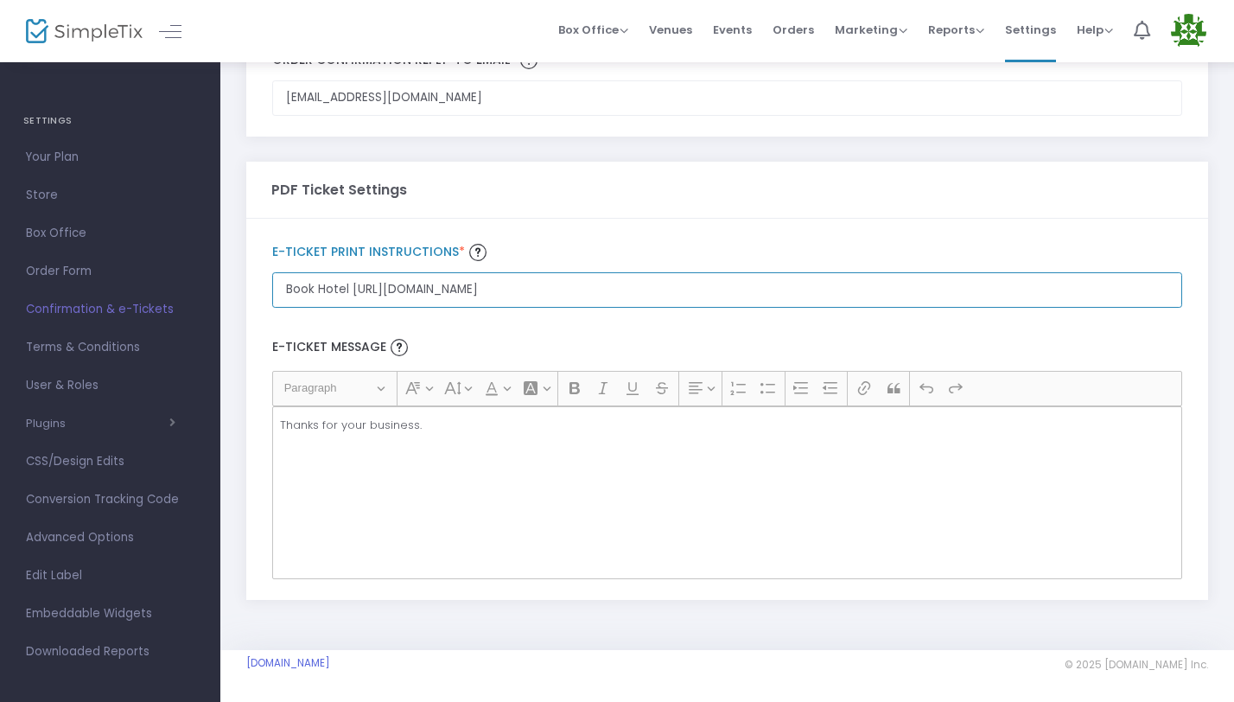
click at [349, 286] on input "Book Hotel [URL][DOMAIN_NAME]" at bounding box center [727, 289] width 910 height 35
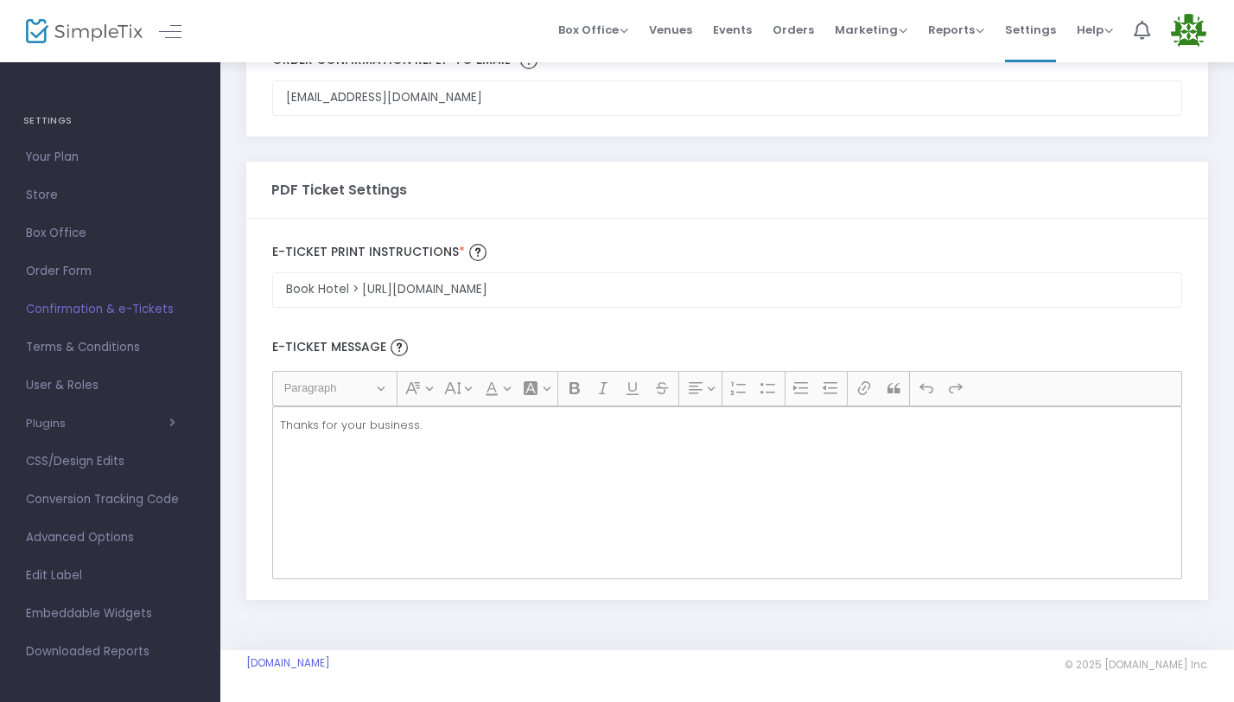
click at [715, 327] on label "E-Ticket Message" at bounding box center [727, 348] width 927 height 46
click at [258, 119] on div "[EMAIL_ADDRESS][DOMAIN_NAME] Order Confirmation Reply-to email * Email is requi…" at bounding box center [727, 82] width 962 height 110
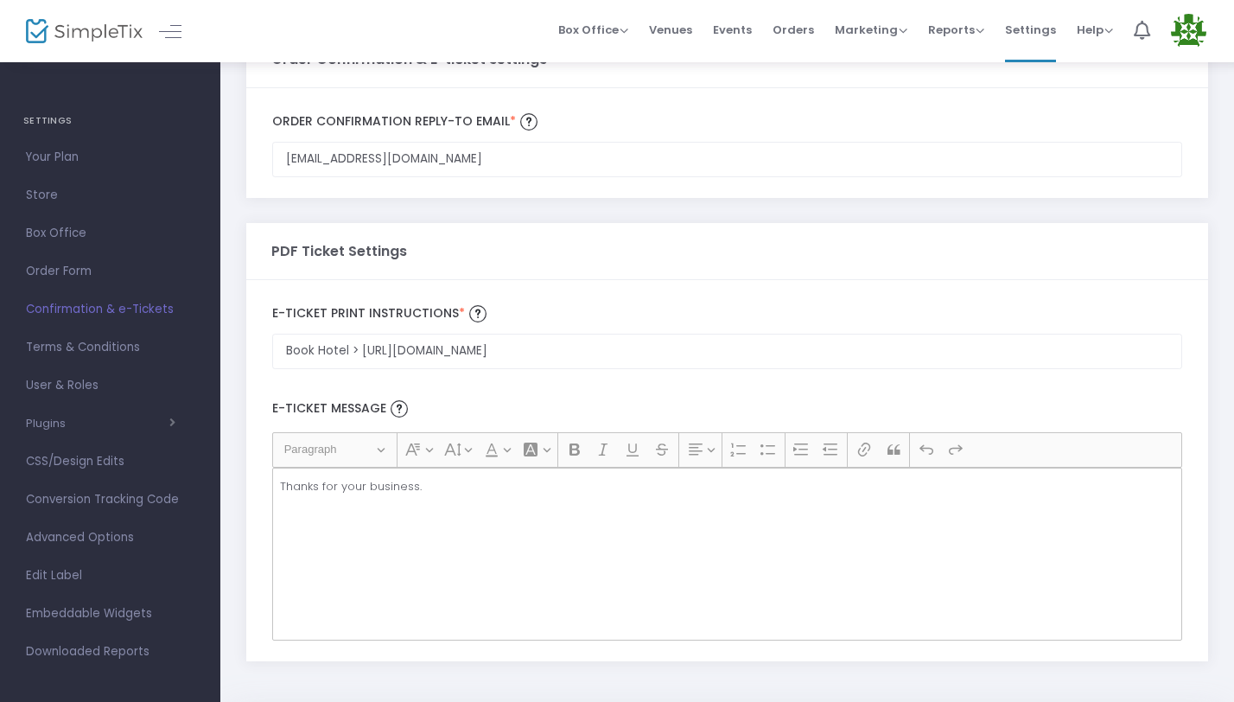
scroll to position [0, 0]
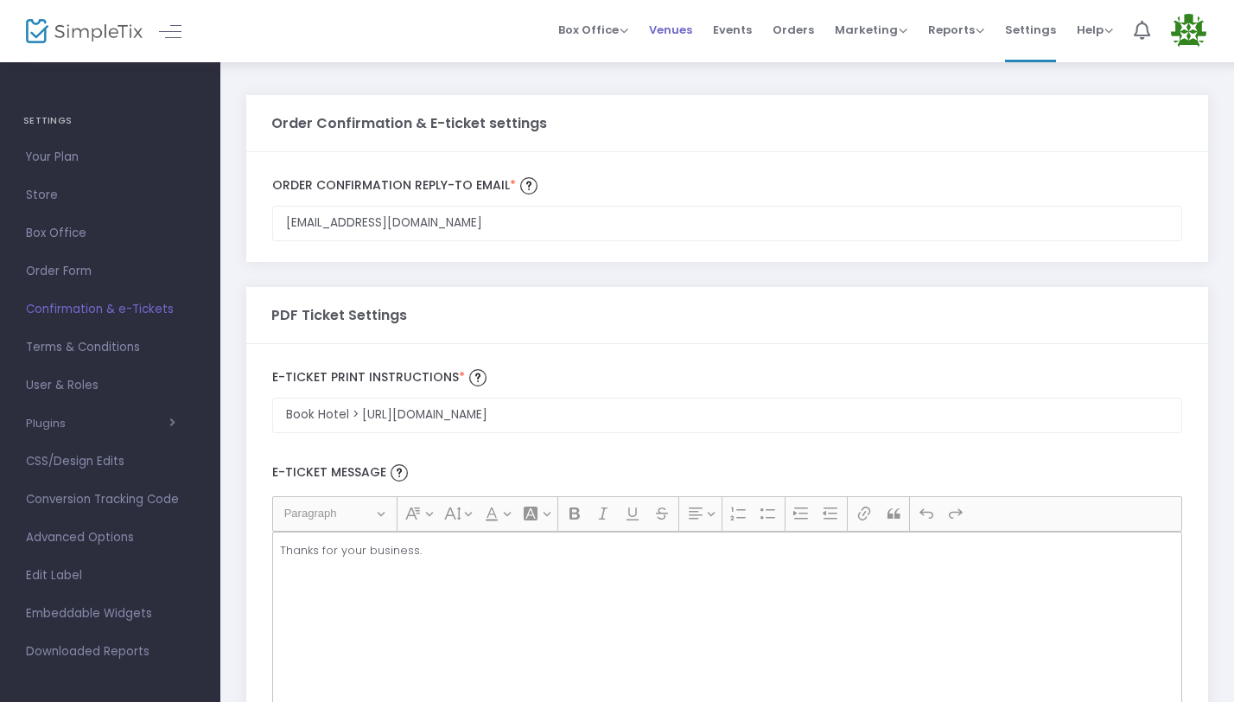
click at [663, 24] on span "Venues" at bounding box center [670, 30] width 43 height 44
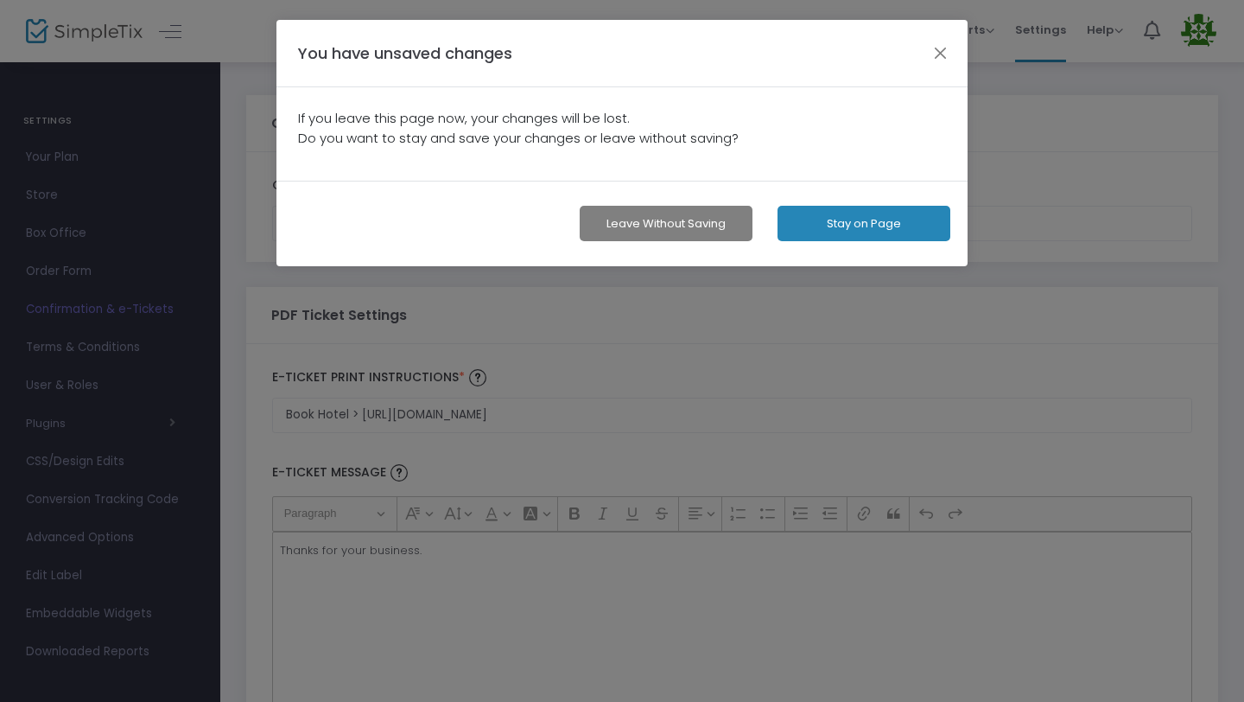
click at [1012, 168] on ngb-modal-window "You have unsaved changes If you leave this page now, your changes will be lost.…" at bounding box center [622, 351] width 1244 height 702
click at [886, 224] on button "Stay on Page" at bounding box center [864, 223] width 173 height 35
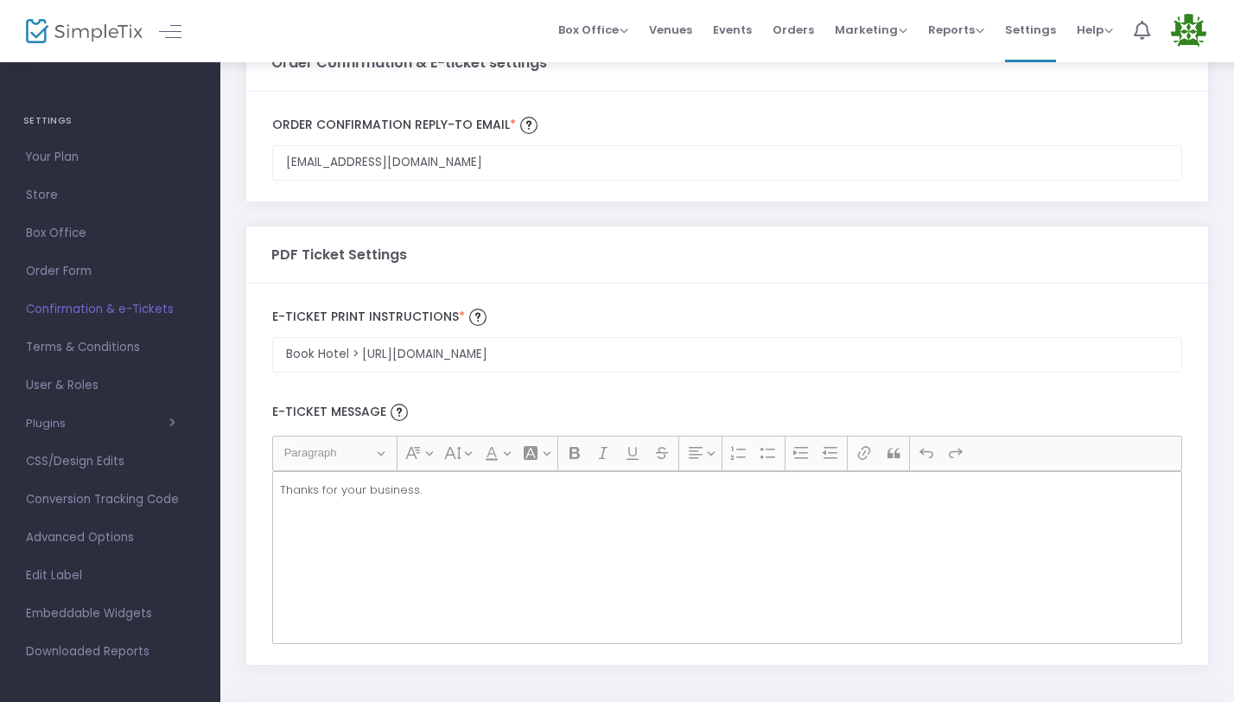
scroll to position [125, 0]
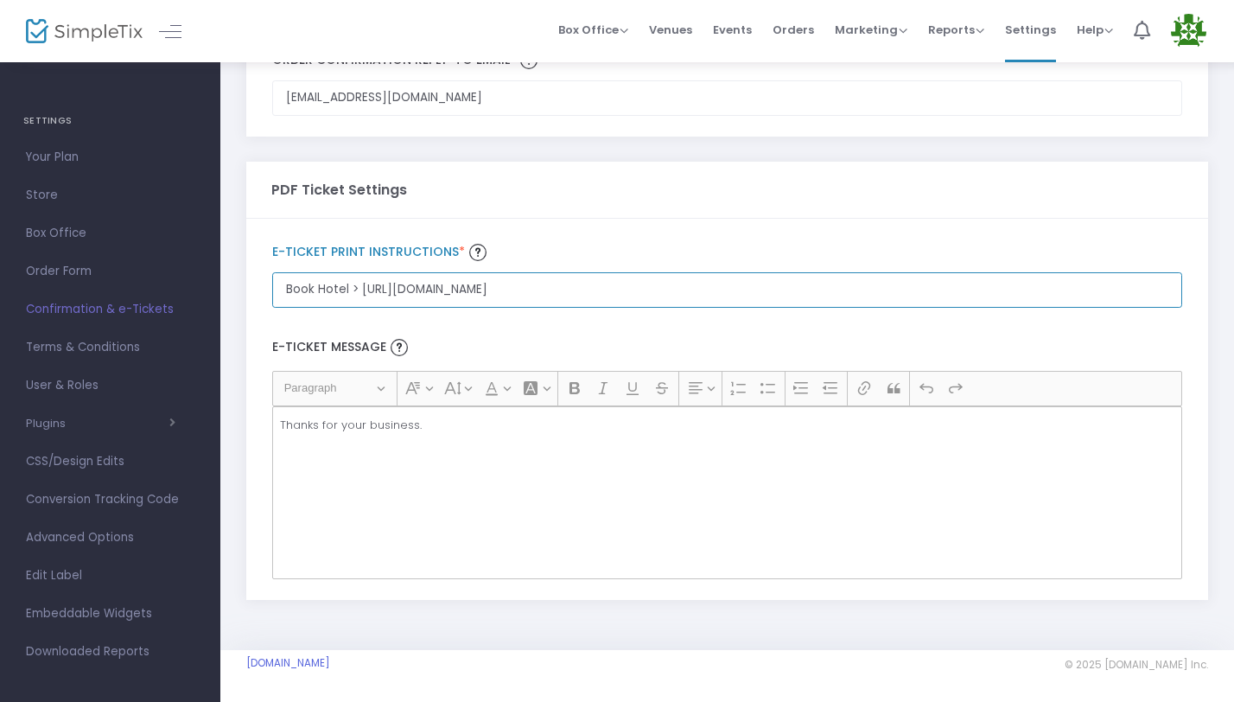
click at [358, 287] on input "Book Hotel > [URL][DOMAIN_NAME]" at bounding box center [727, 289] width 910 height 35
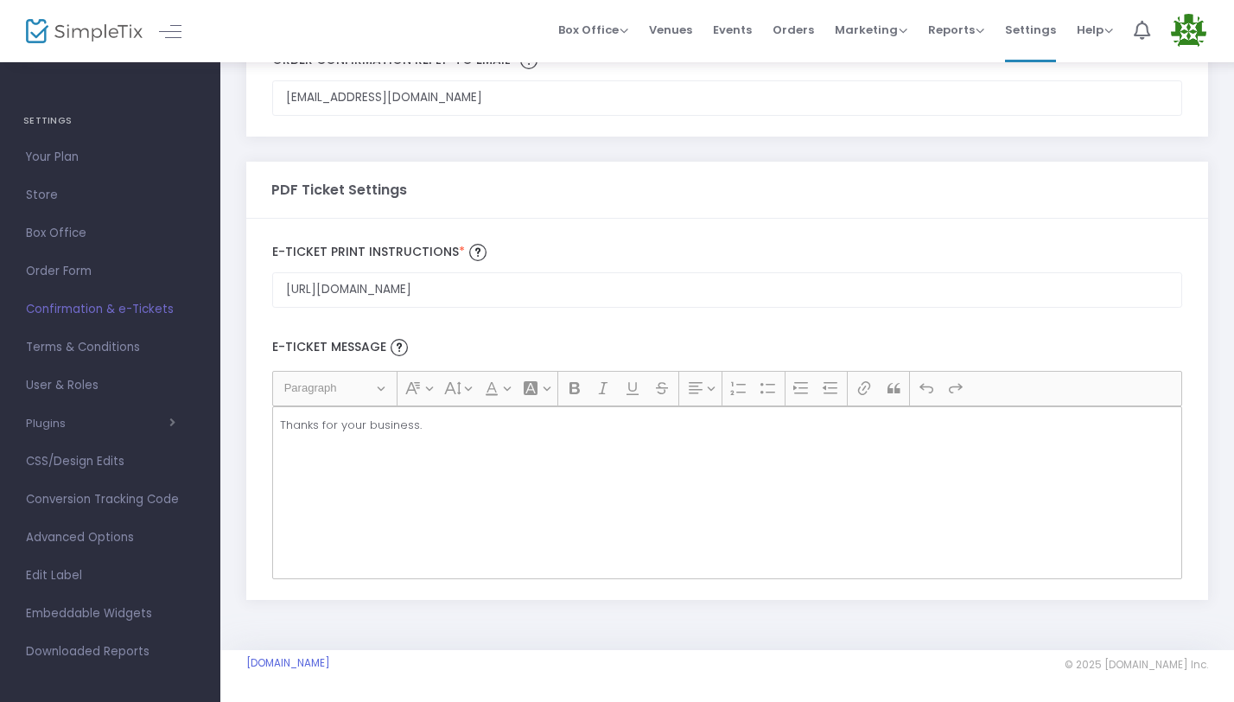
click at [450, 513] on div "Thanks for your business." at bounding box center [727, 492] width 910 height 173
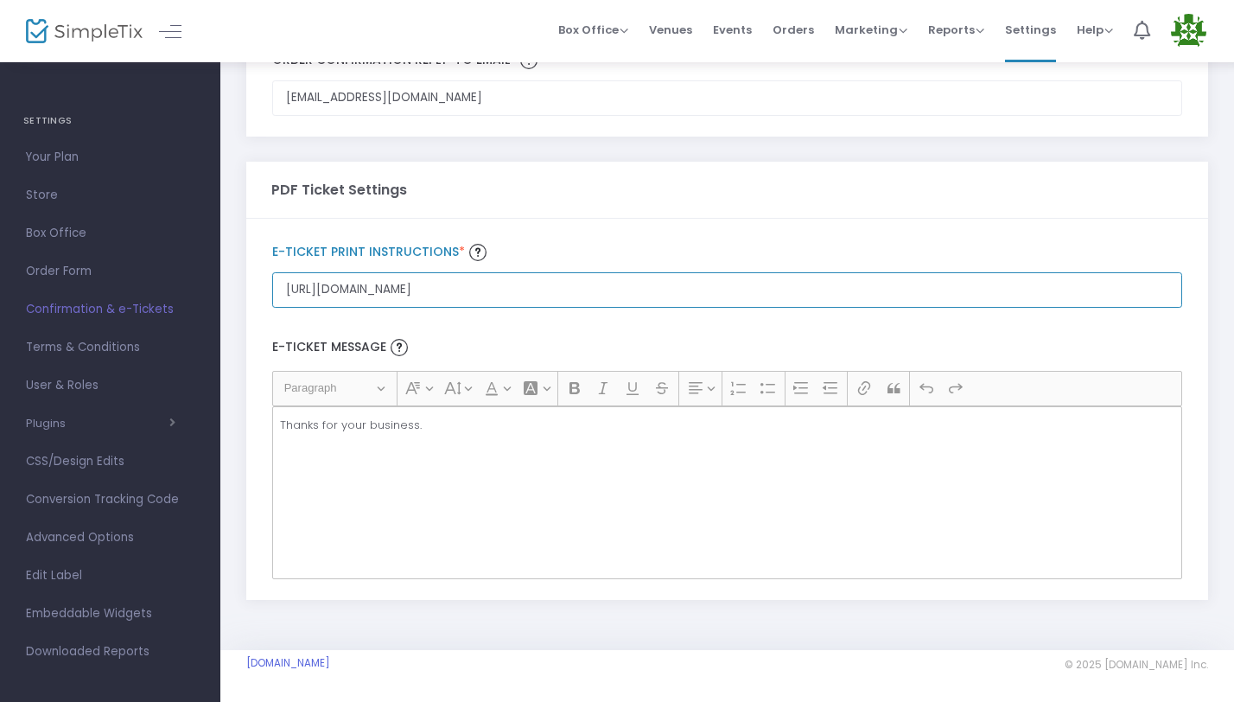
click at [499, 288] on input "[URL][DOMAIN_NAME]" at bounding box center [727, 289] width 910 height 35
click at [278, 289] on input "[URL][DOMAIN_NAME]" at bounding box center [727, 289] width 910 height 35
type input "Hotel [URL][DOMAIN_NAME]"
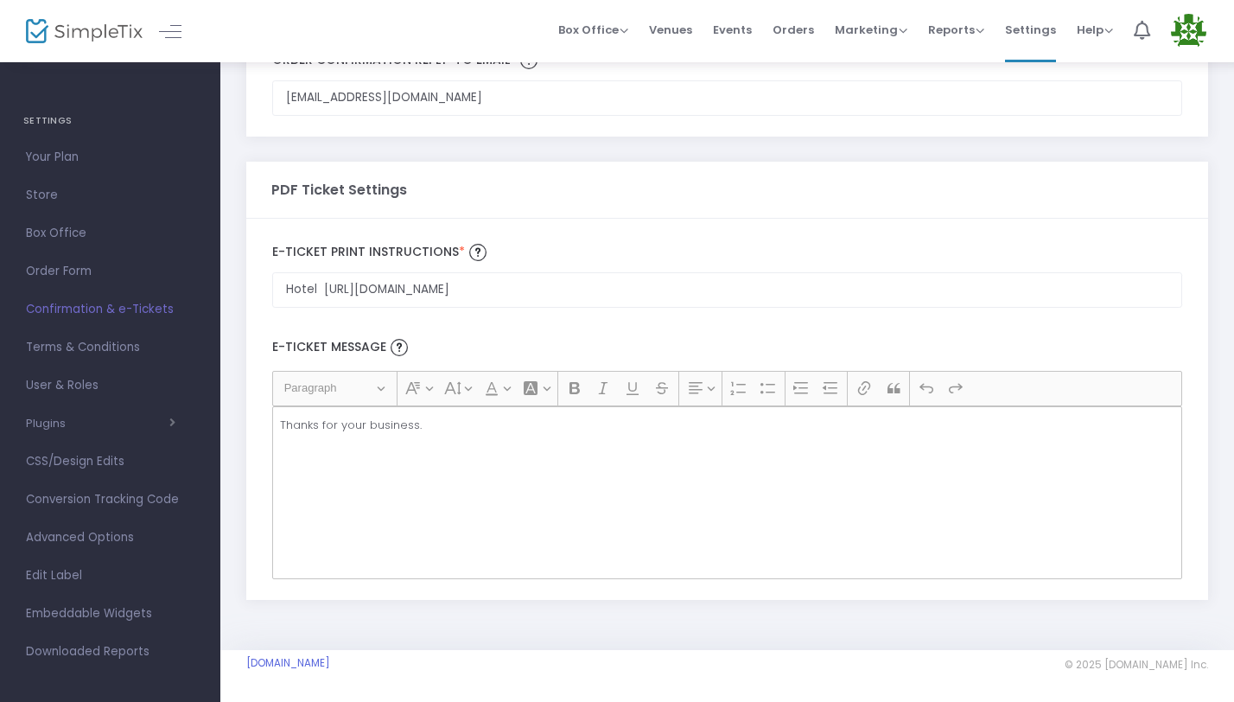
click at [1095, 180] on div "PDF Ticket Settings" at bounding box center [727, 190] width 912 height 56
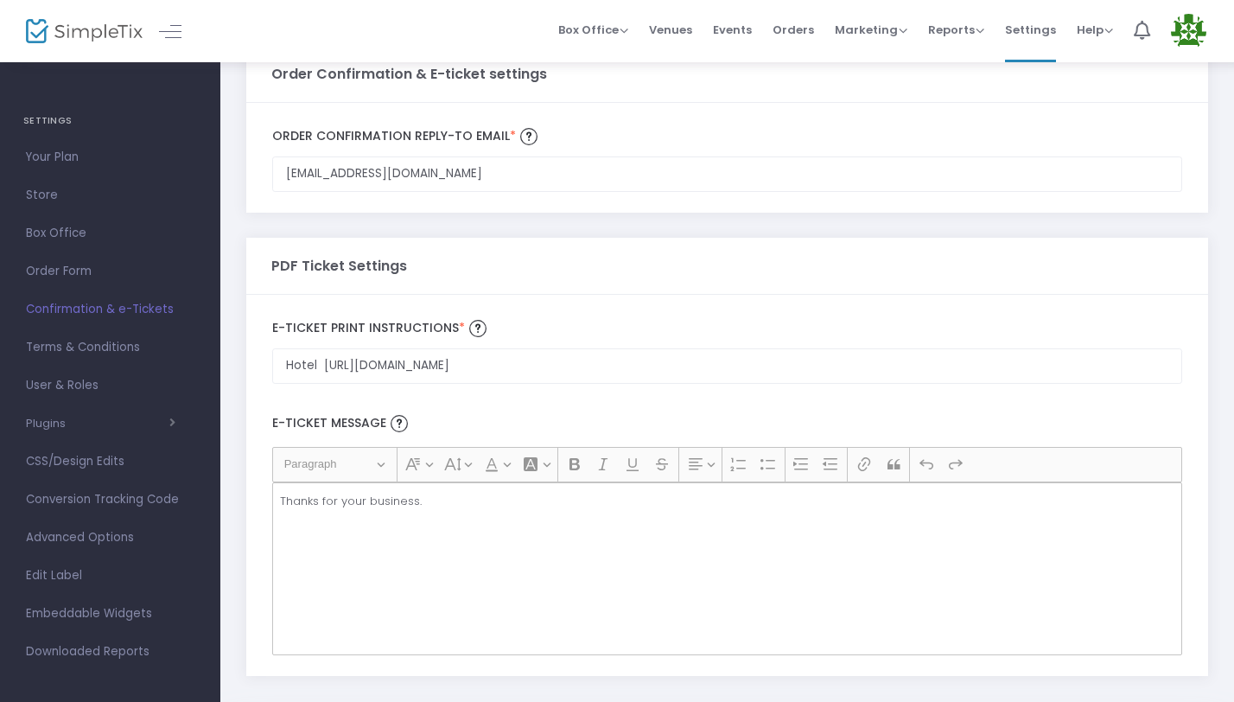
scroll to position [0, 0]
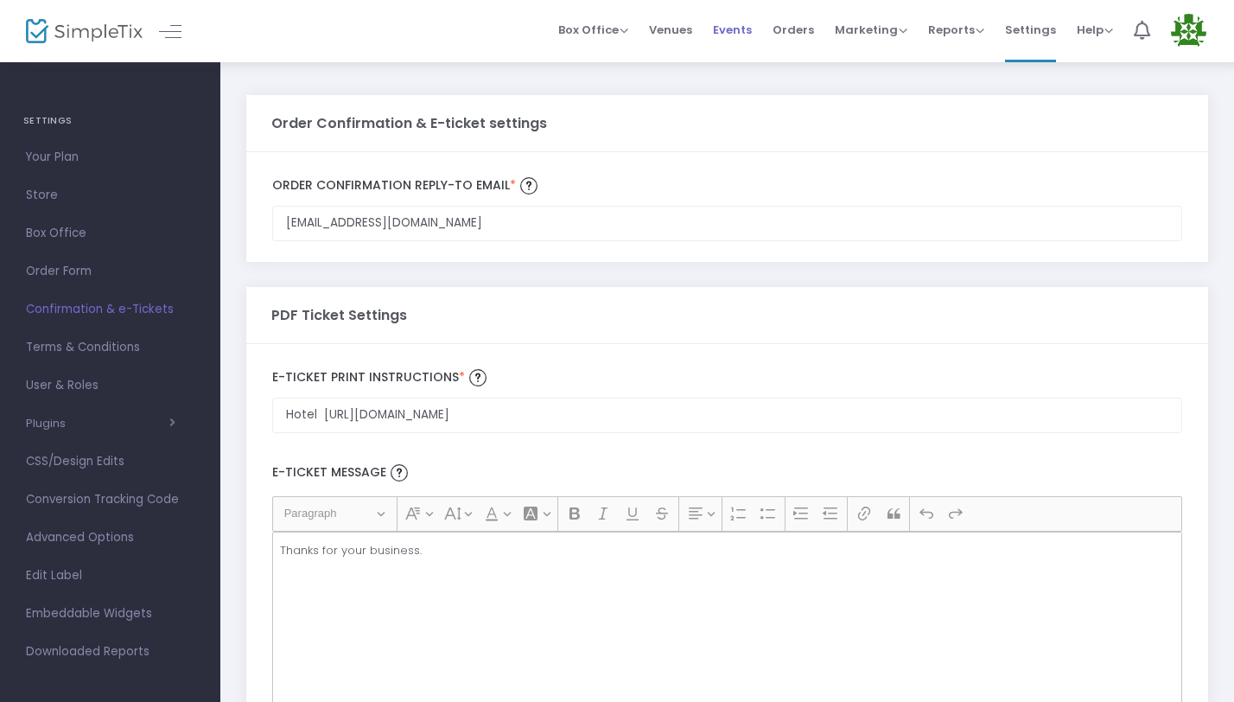
click at [742, 32] on span "Events" at bounding box center [732, 30] width 39 height 44
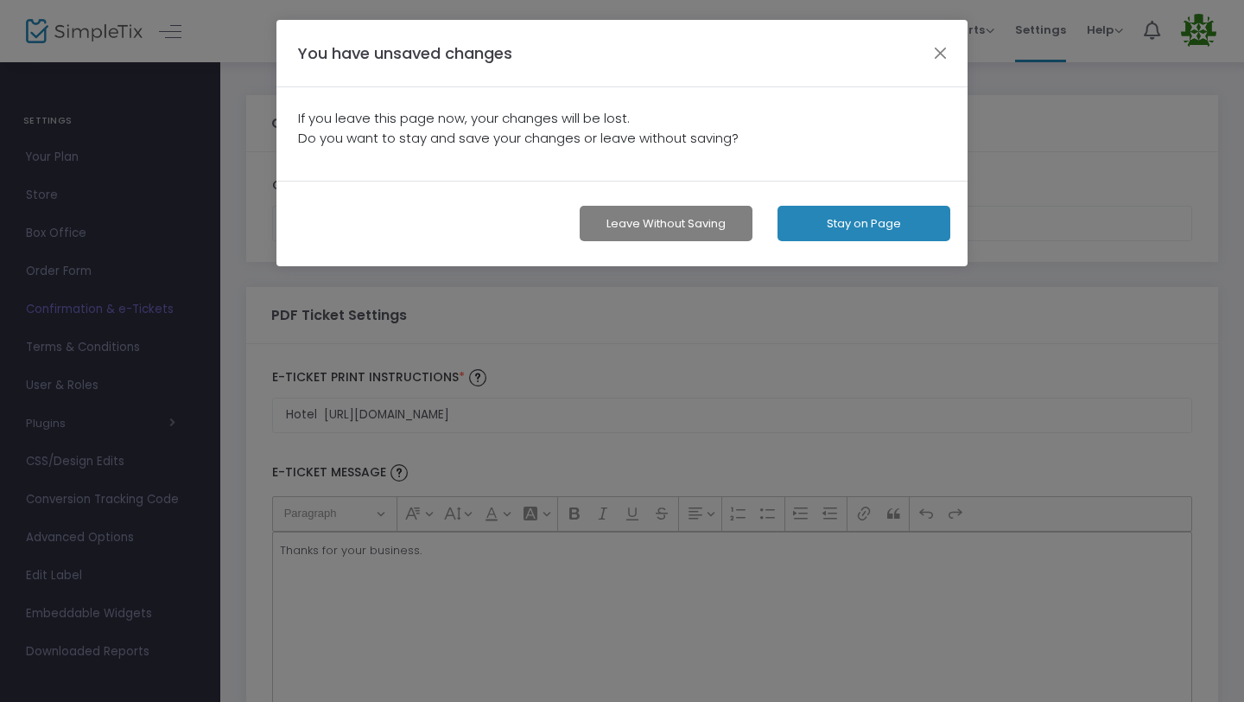
click at [695, 236] on button "Leave without Saving" at bounding box center [666, 223] width 173 height 35
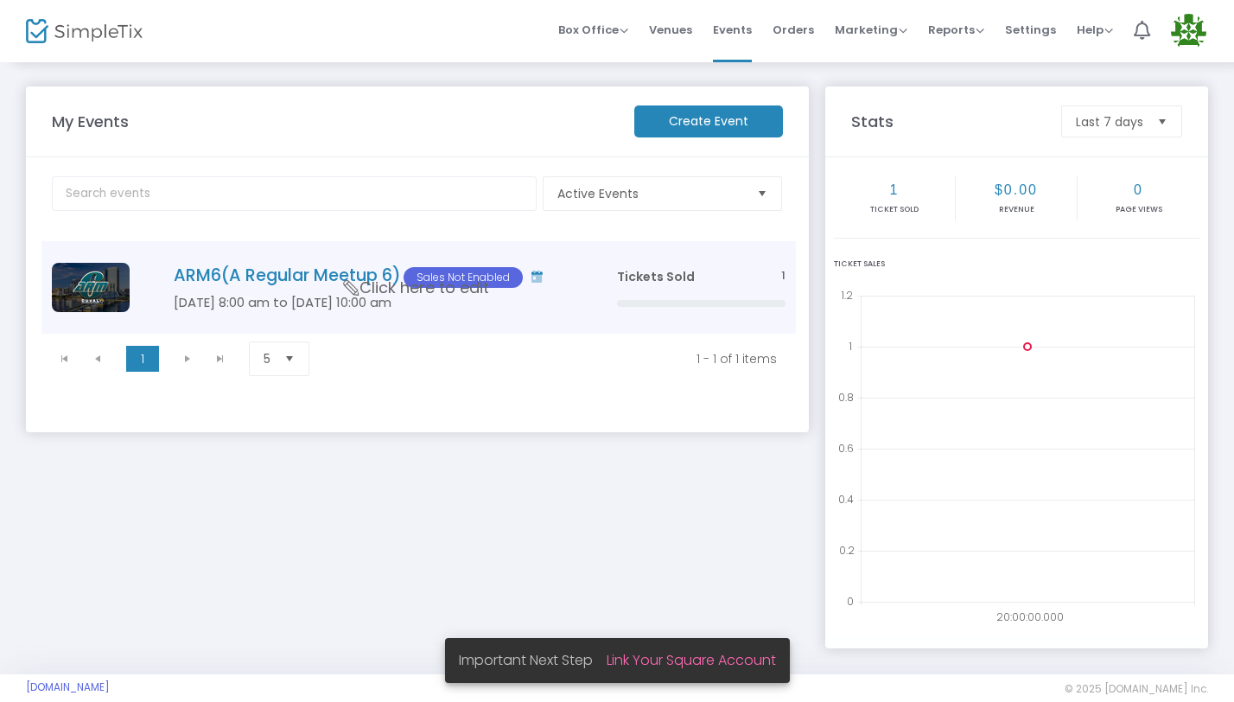
click at [346, 251] on td "ARM6(A Regular Meetup 6) Sales Not Enabled [DATE] 8:00 am to [DATE] 10:00 am Cl…" at bounding box center [368, 287] width 473 height 92
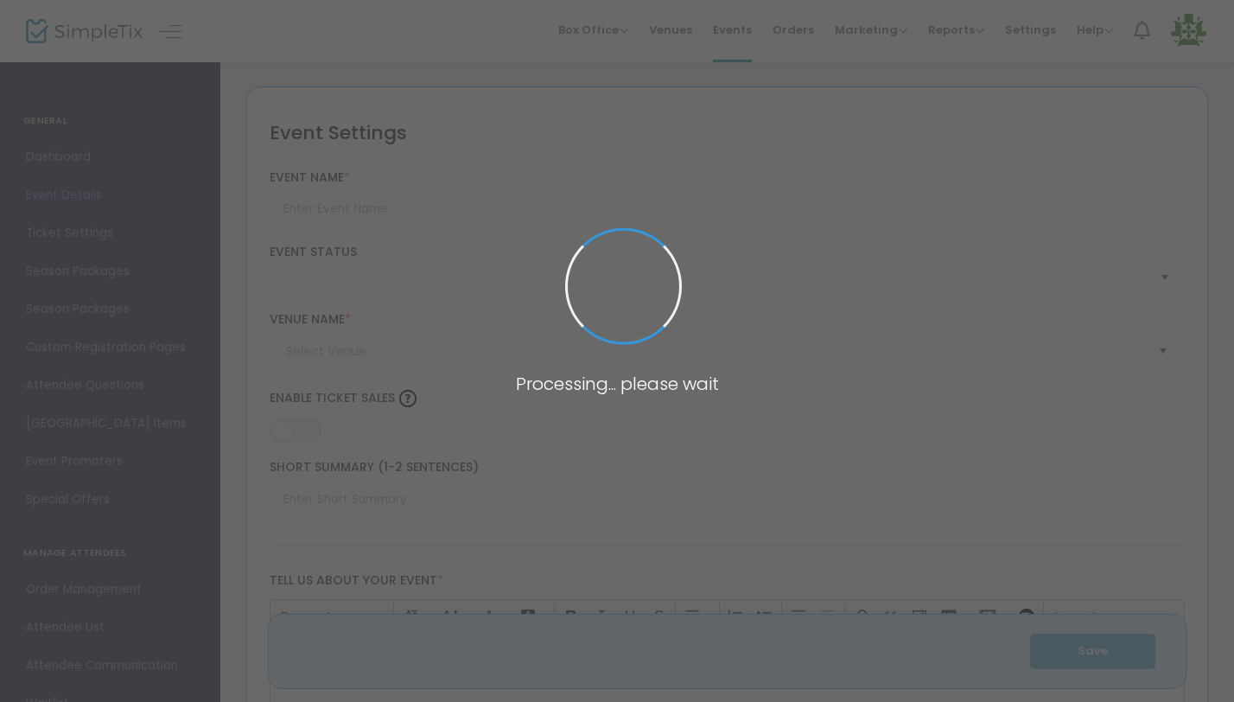
type input "ARM6(A Regular Meetup 6)"
type textarea "A Regular Meetup 6 – [GEOGRAPHIC_DATA], [GEOGRAPHIC_DATA] | [DATE]–[DATE], 2026…"
type input "ALL INCLUSIVE TICKETS"
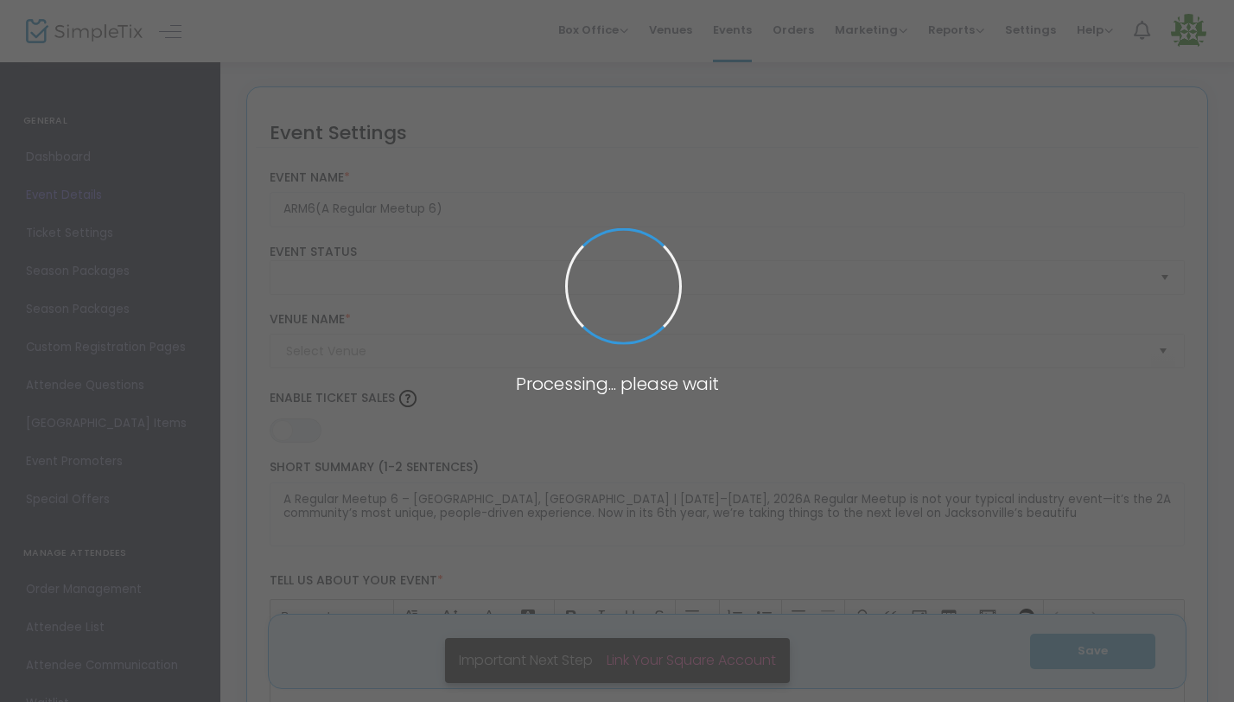
type input "[PERSON_NAME] ROOM"
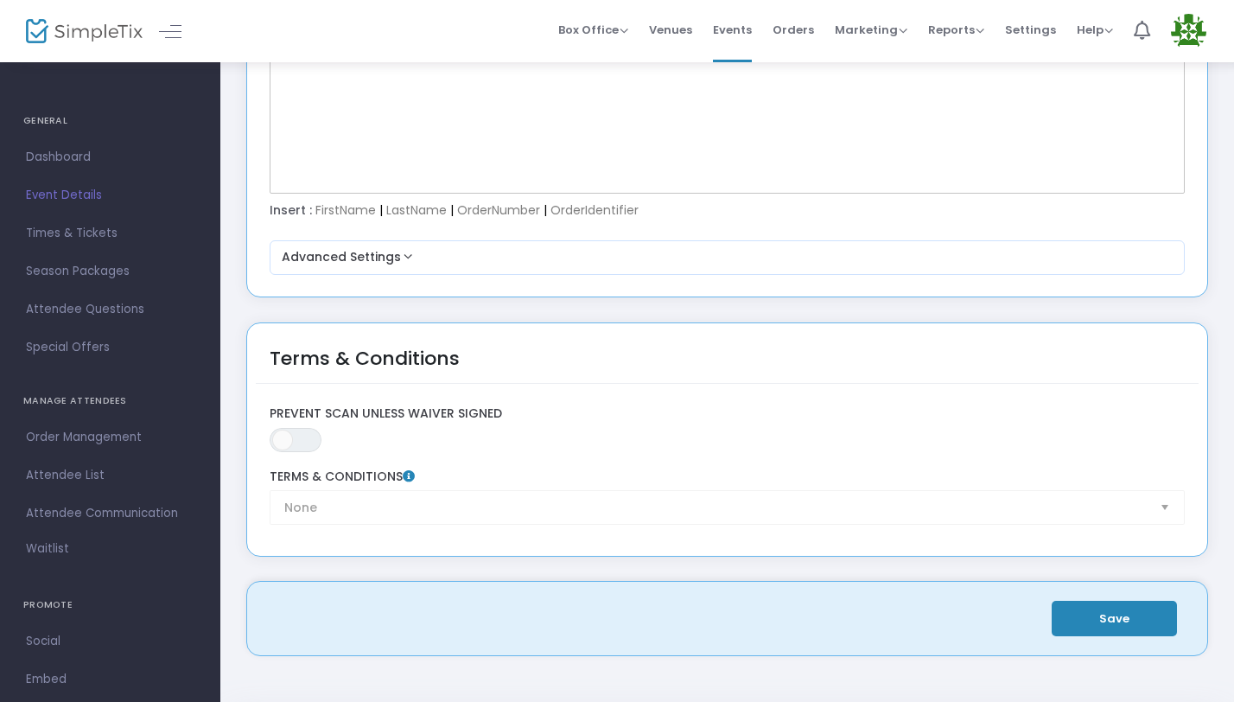
scroll to position [2465, 0]
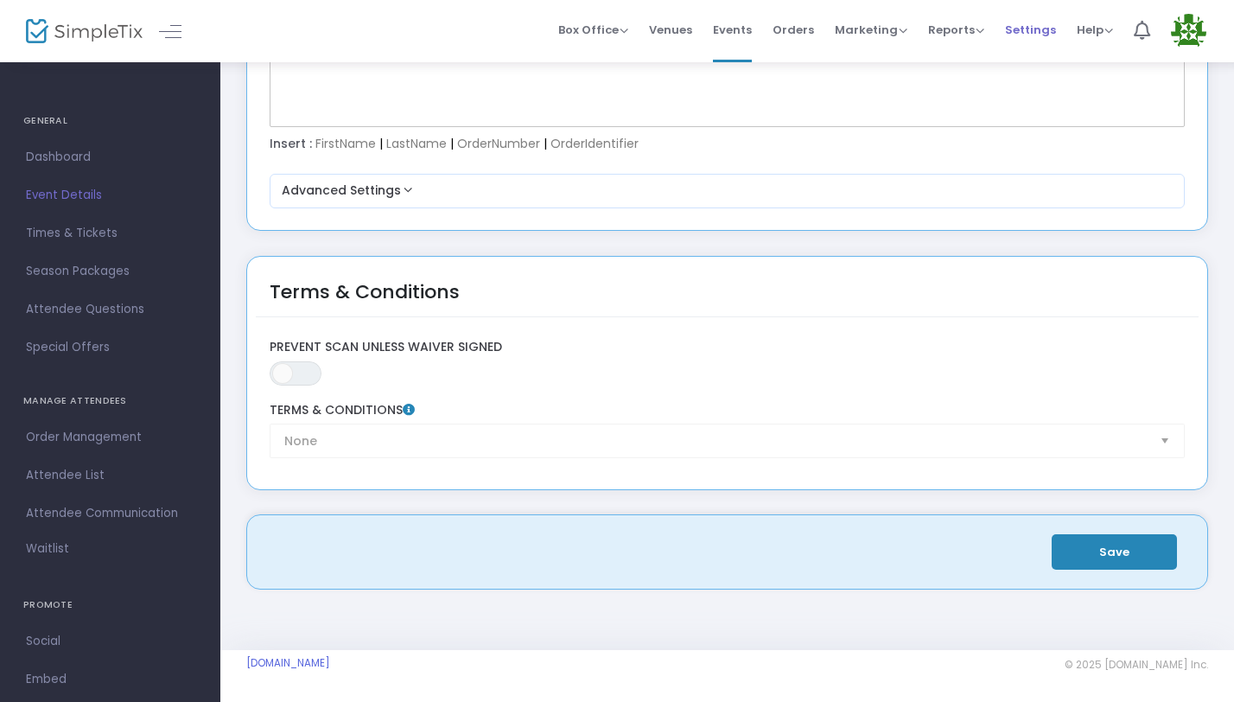
click at [1033, 27] on span "Settings" at bounding box center [1030, 30] width 51 height 44
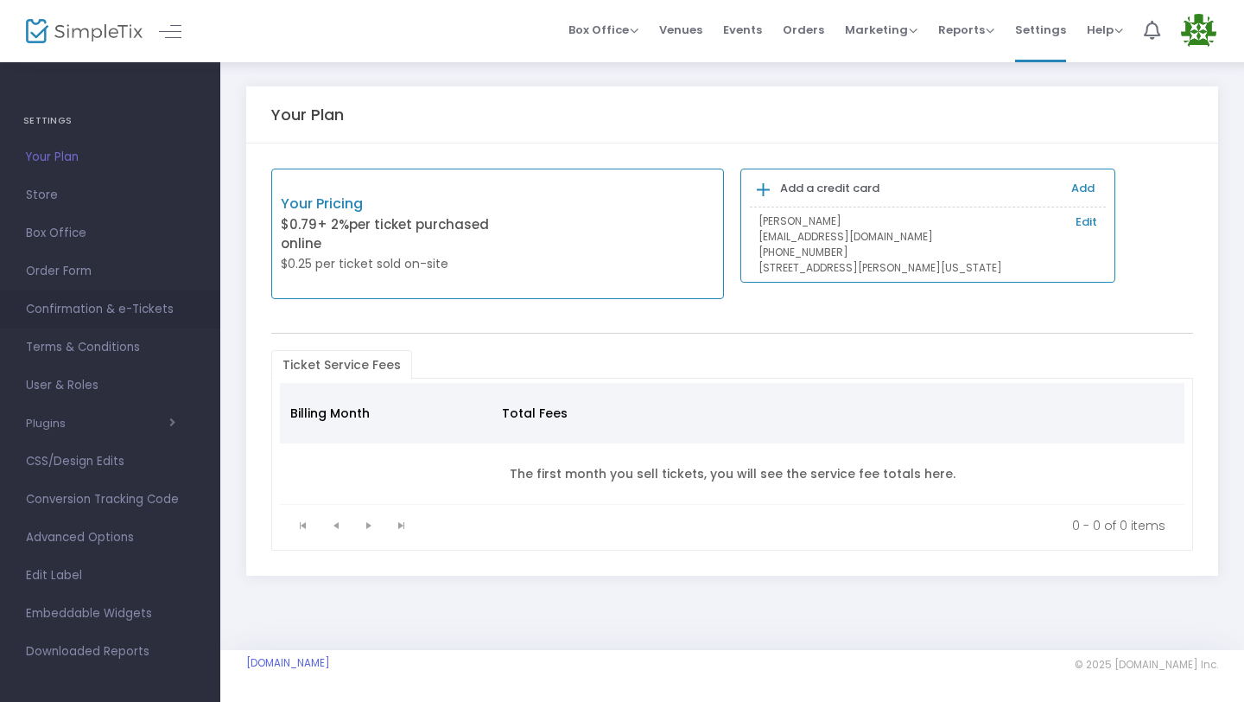
click at [121, 319] on span "Confirmation & e-Tickets" at bounding box center [110, 309] width 168 height 22
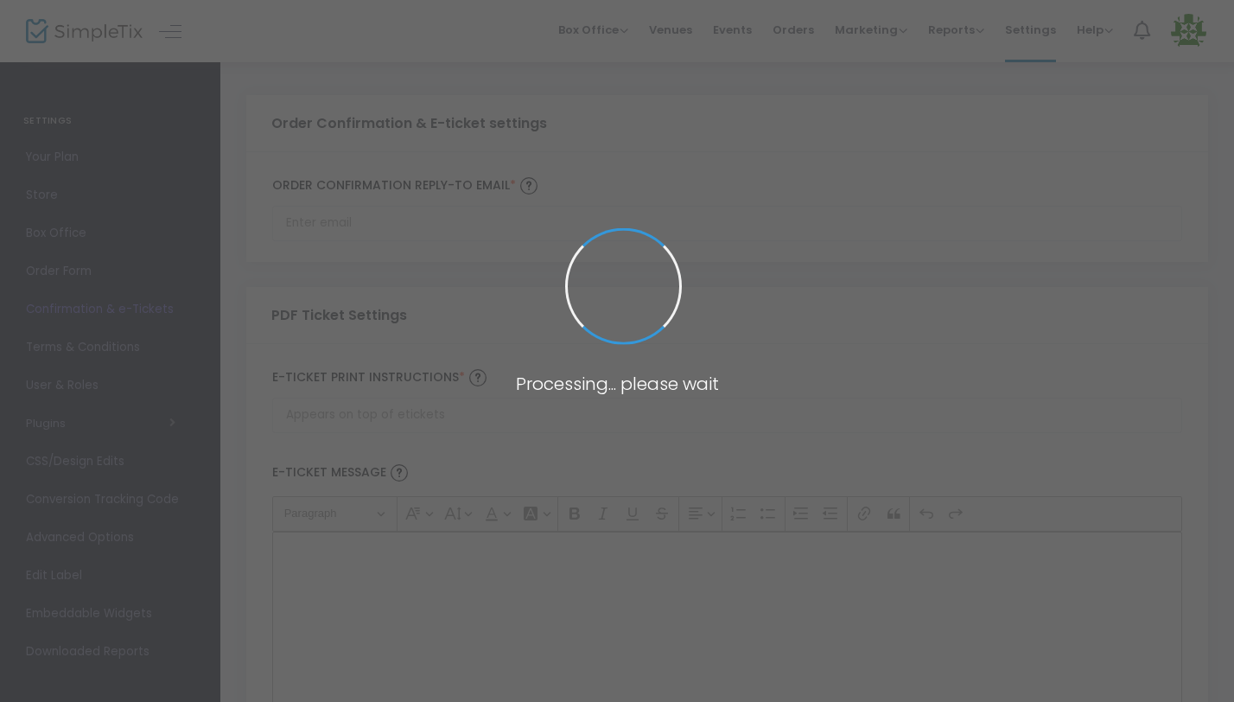
type input "[EMAIL_ADDRESS][DOMAIN_NAME]"
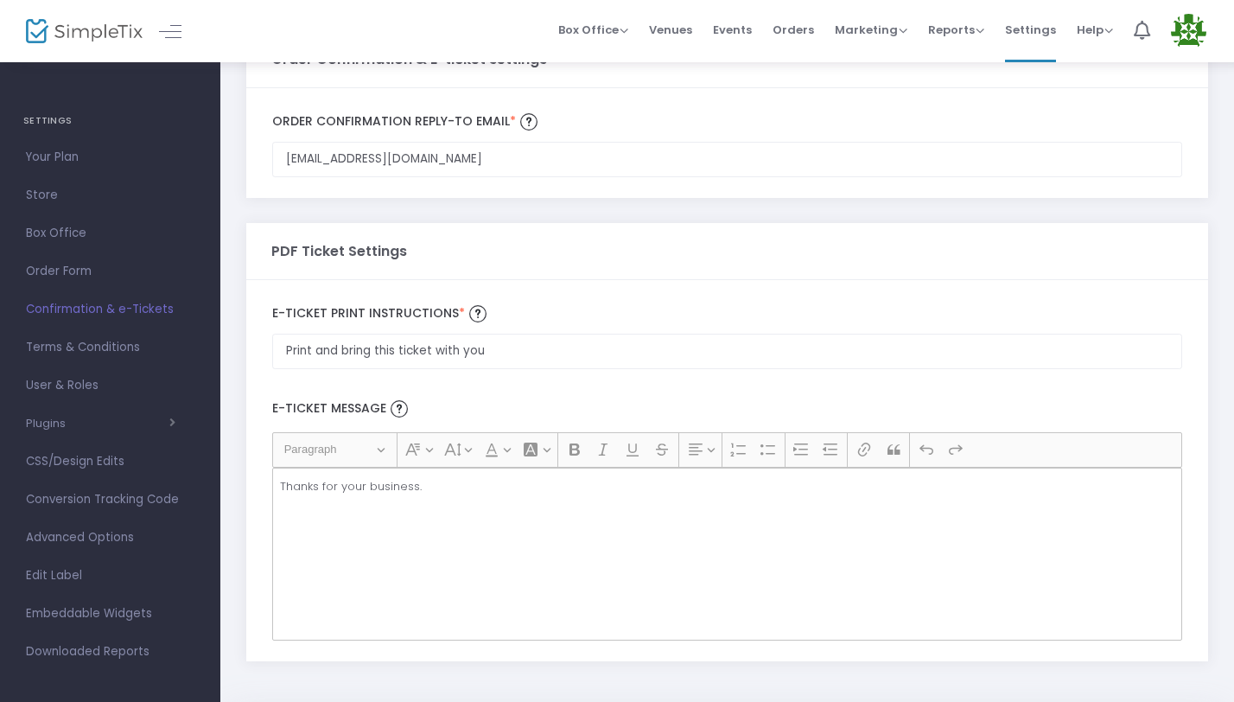
scroll to position [125, 0]
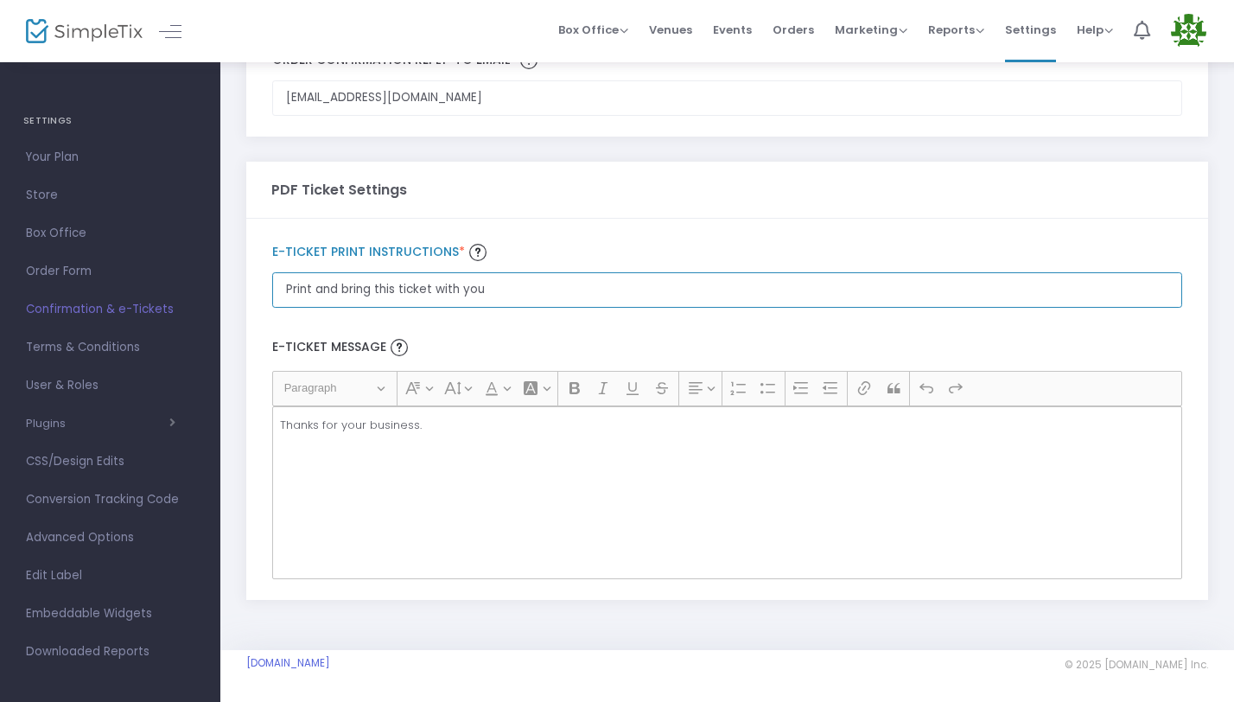
click at [488, 287] on input "Print and bring this ticket with you" at bounding box center [727, 289] width 910 height 35
drag, startPoint x: 537, startPoint y: 298, endPoint x: 154, endPoint y: 301, distance: 383.6
click at [154, 301] on div "SETTINGS Your Plan Store Box Office Order Form Confirmation & e-Tickets Terms &…" at bounding box center [617, 288] width 1234 height 827
drag, startPoint x: 519, startPoint y: 293, endPoint x: 213, endPoint y: 296, distance: 305.9
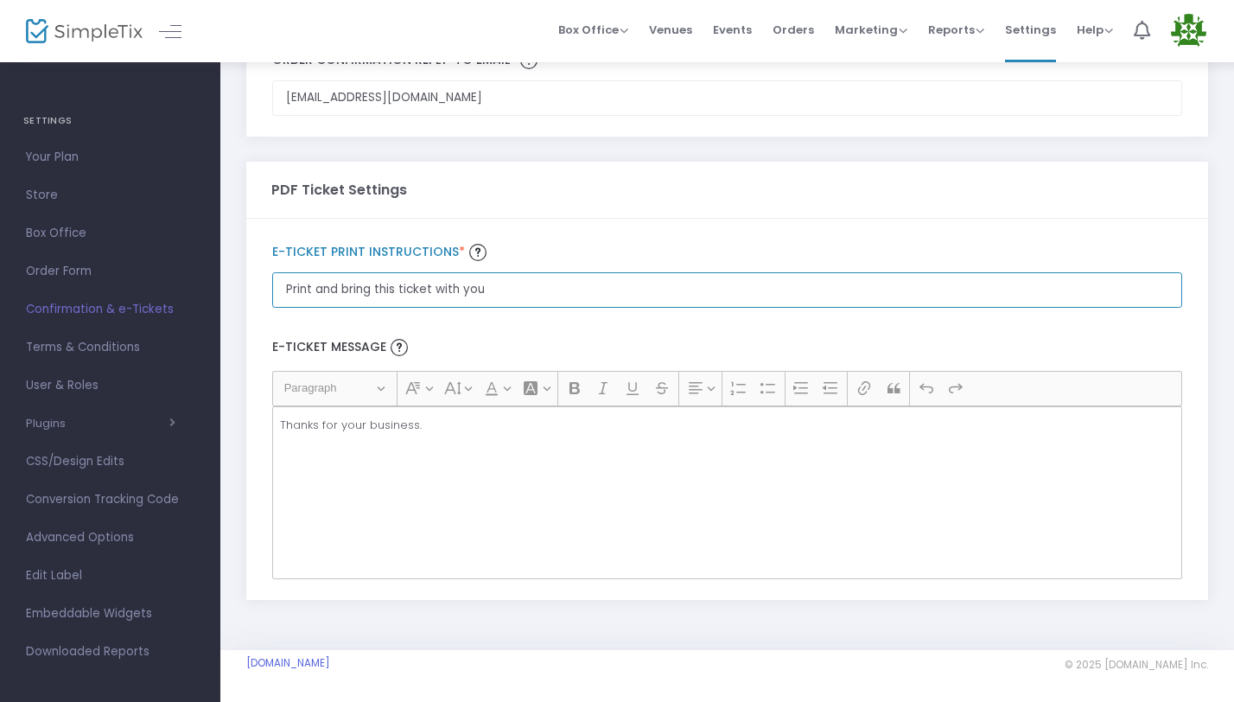
click at [213, 296] on div "SETTINGS Your Plan Store Box Office Order Form Confirmation & e-Tickets Terms &…" at bounding box center [617, 288] width 1234 height 827
type input "d"
paste input "[URL][DOMAIN_NAME]"
type input "[URL][DOMAIN_NAME]"
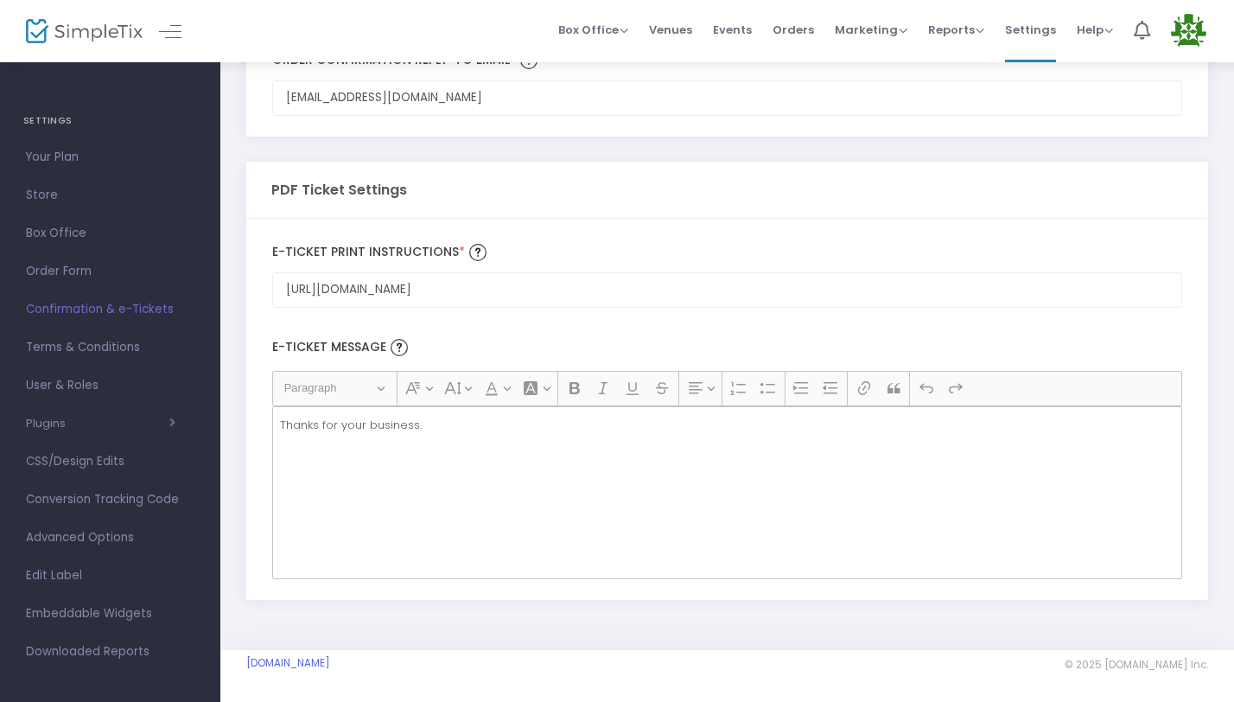
click at [645, 502] on div "Thanks for your business." at bounding box center [727, 492] width 910 height 173
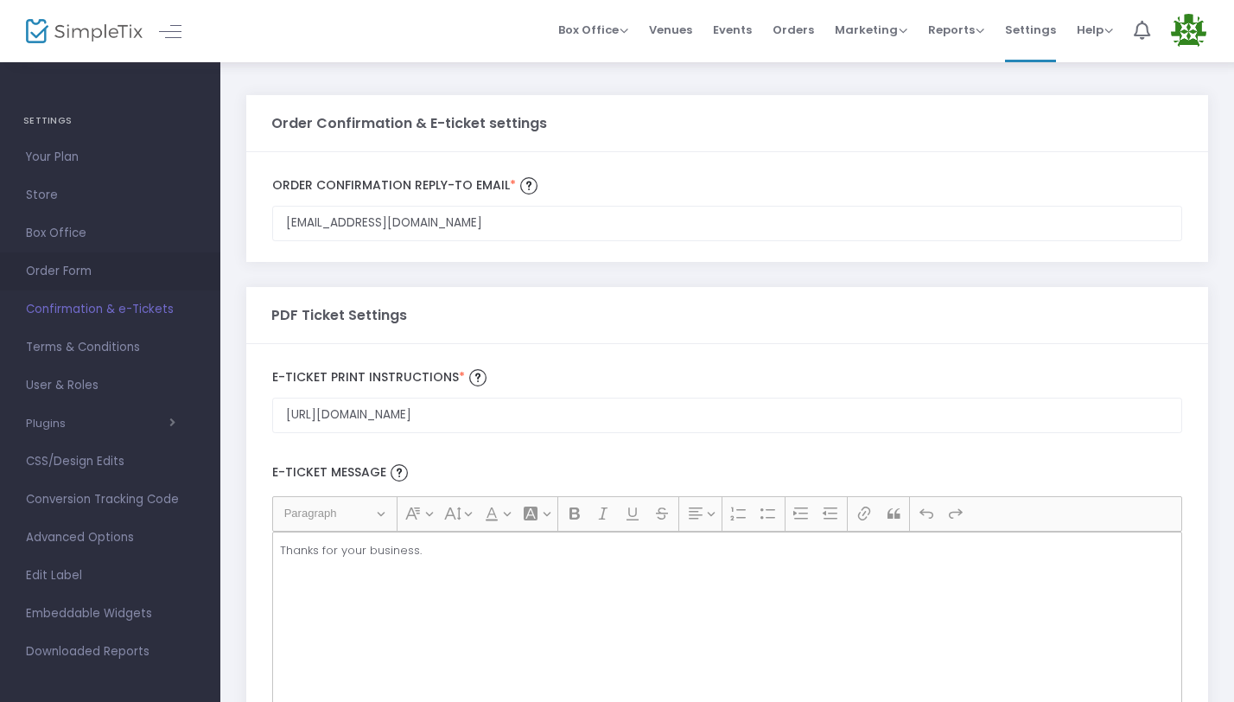
click at [75, 272] on span "Order Form" at bounding box center [110, 271] width 168 height 22
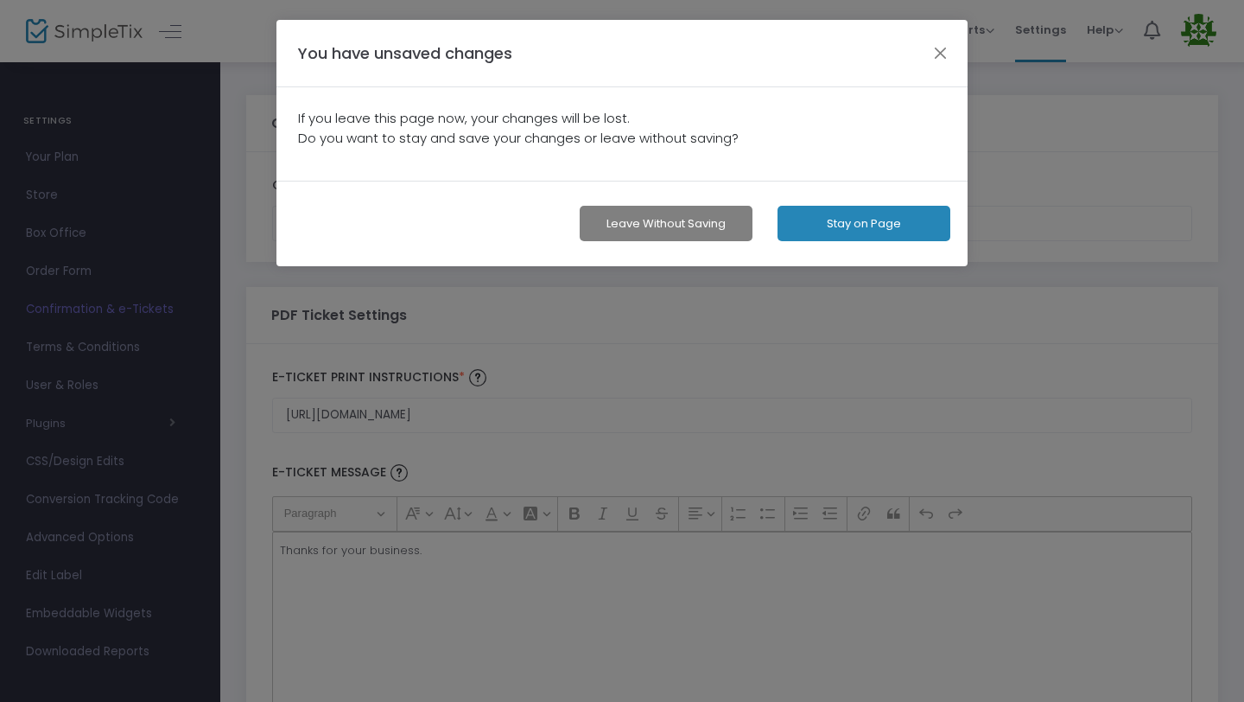
click at [883, 232] on button "Stay on Page" at bounding box center [864, 223] width 173 height 35
